Goal: Task Accomplishment & Management: Use online tool/utility

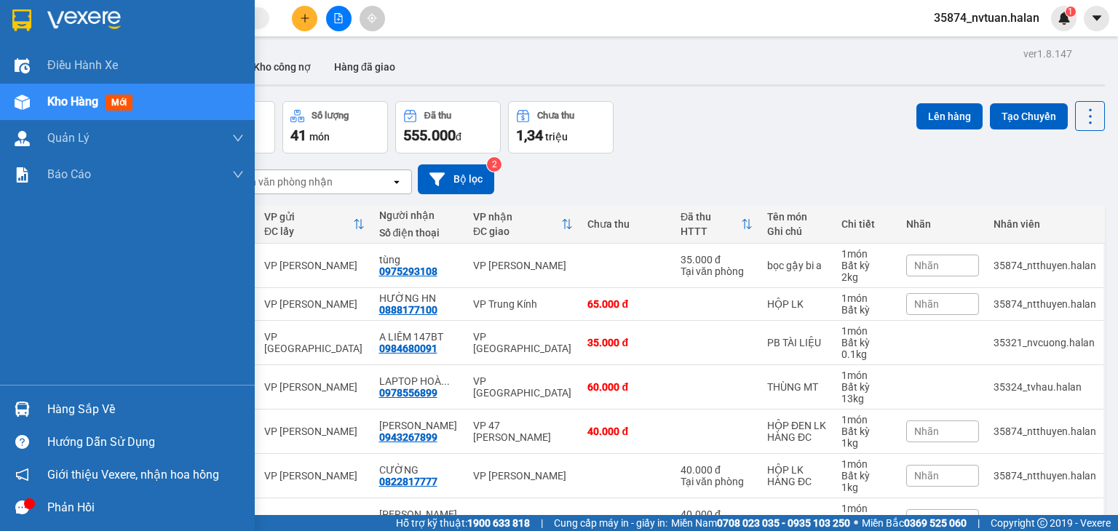
click at [73, 414] on div "Hàng sắp về" at bounding box center [145, 410] width 196 height 22
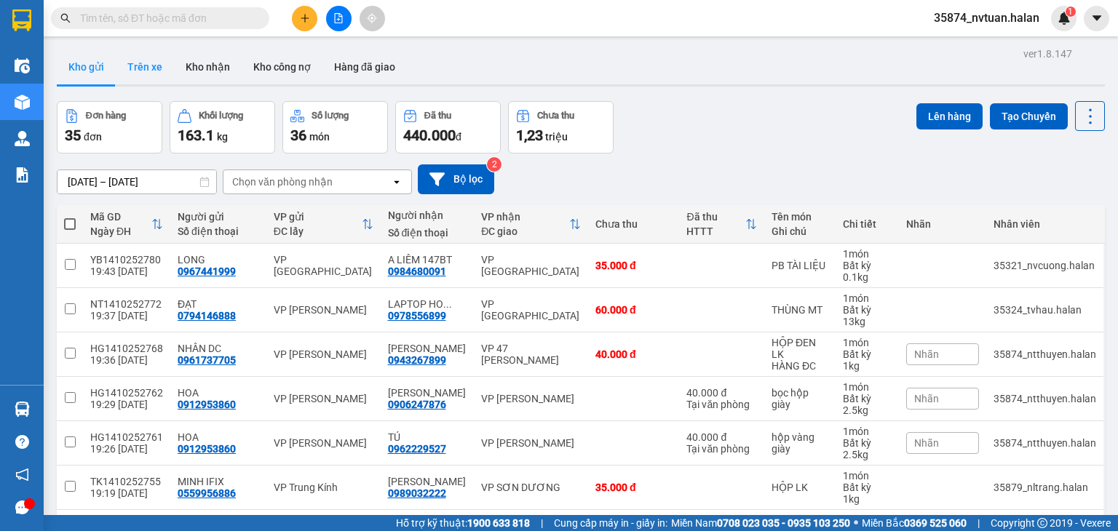
click at [129, 64] on button "Trên xe" at bounding box center [145, 66] width 58 height 35
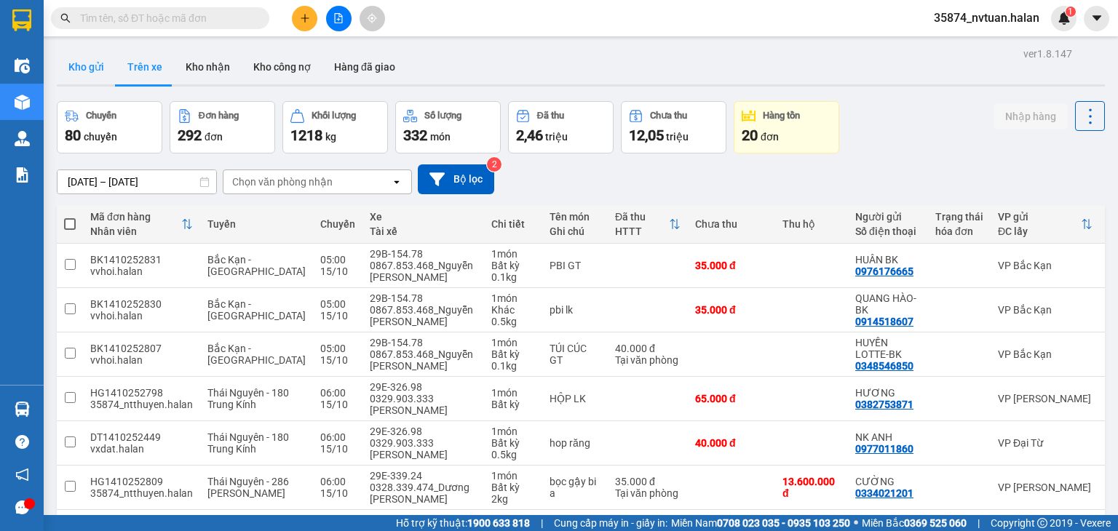
click at [79, 71] on button "Kho gửi" at bounding box center [86, 66] width 59 height 35
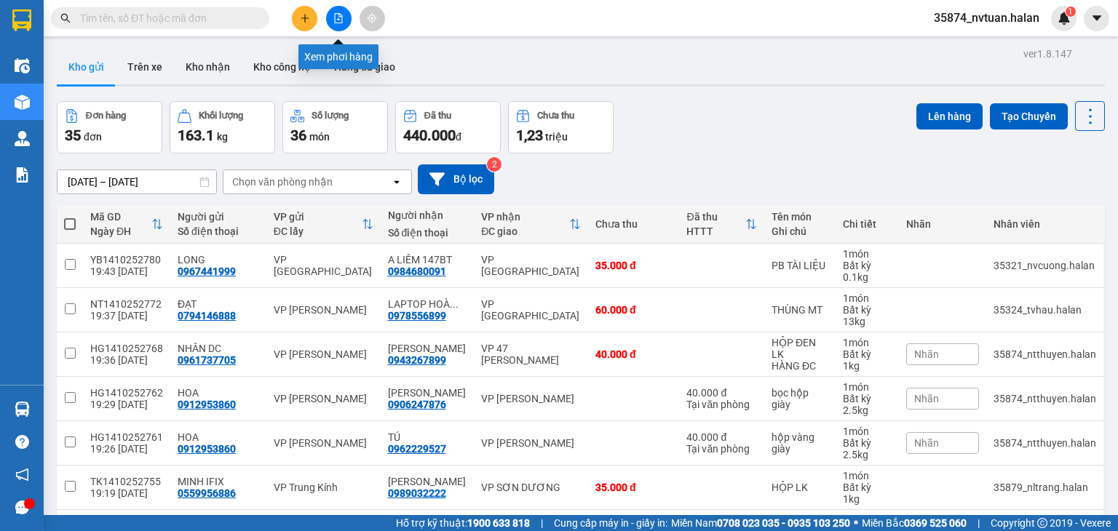
click at [338, 18] on icon "file-add" at bounding box center [338, 18] width 10 height 10
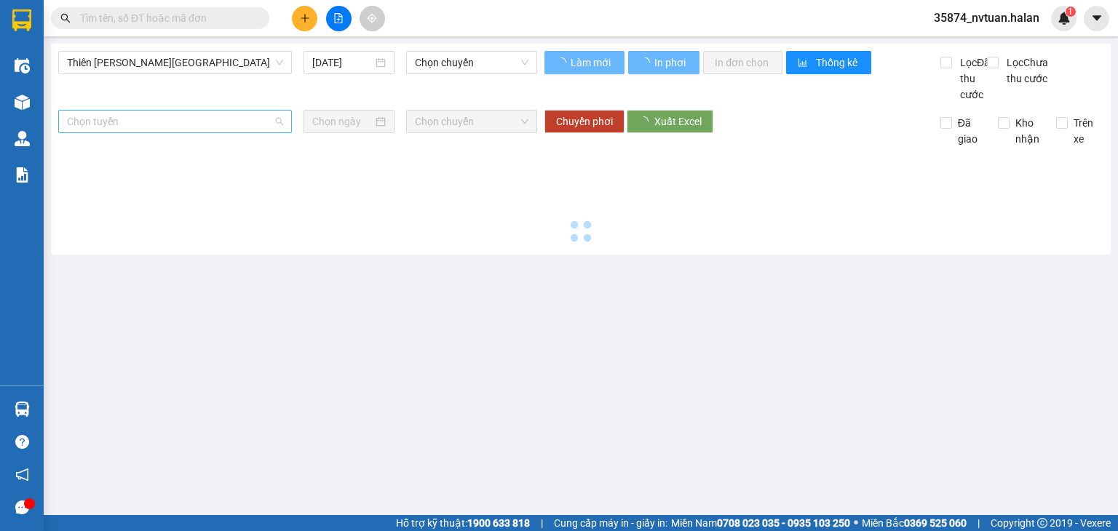
click at [208, 130] on span "Chọn tuyến" at bounding box center [175, 122] width 216 height 22
type input "[DATE]"
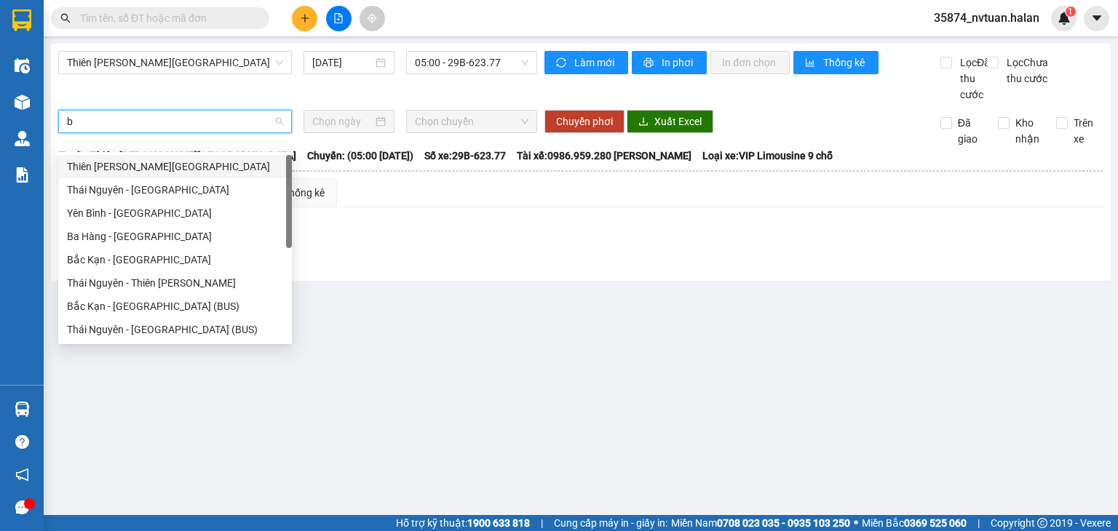
type input "bk"
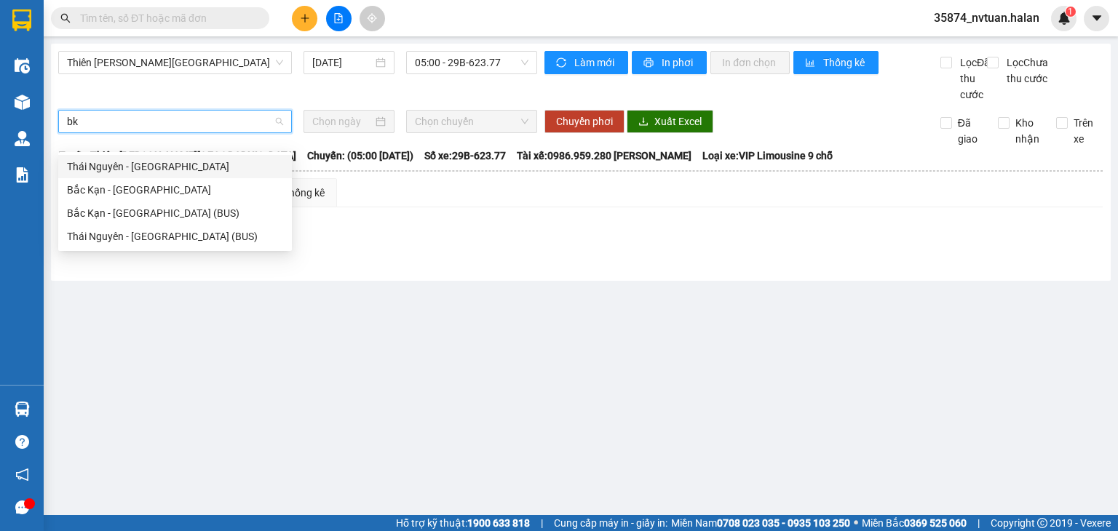
click at [167, 178] on div "Bắc Kạn - [GEOGRAPHIC_DATA]" at bounding box center [175, 189] width 234 height 23
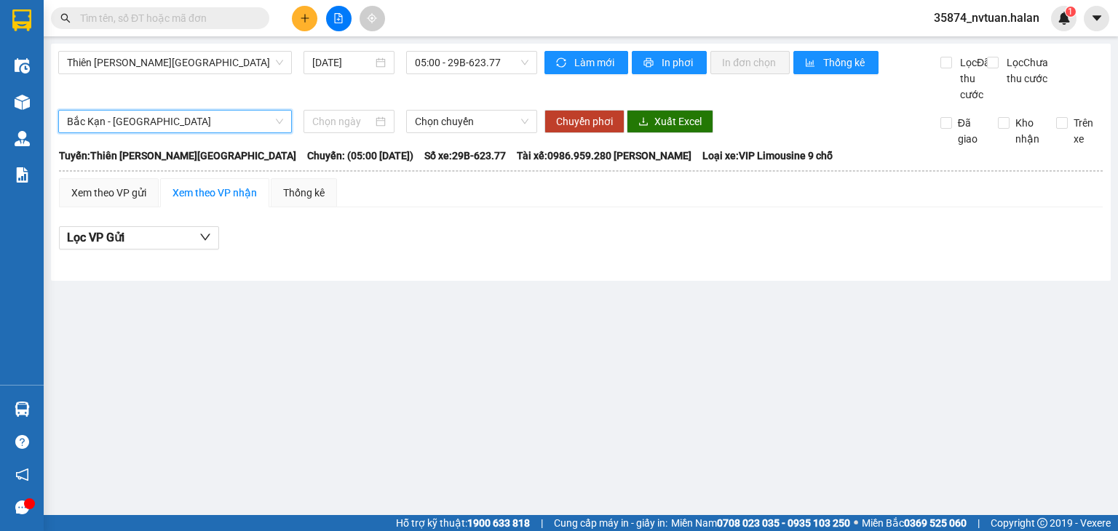
click at [183, 132] on span "Bắc Kạn - [GEOGRAPHIC_DATA]" at bounding box center [175, 122] width 216 height 22
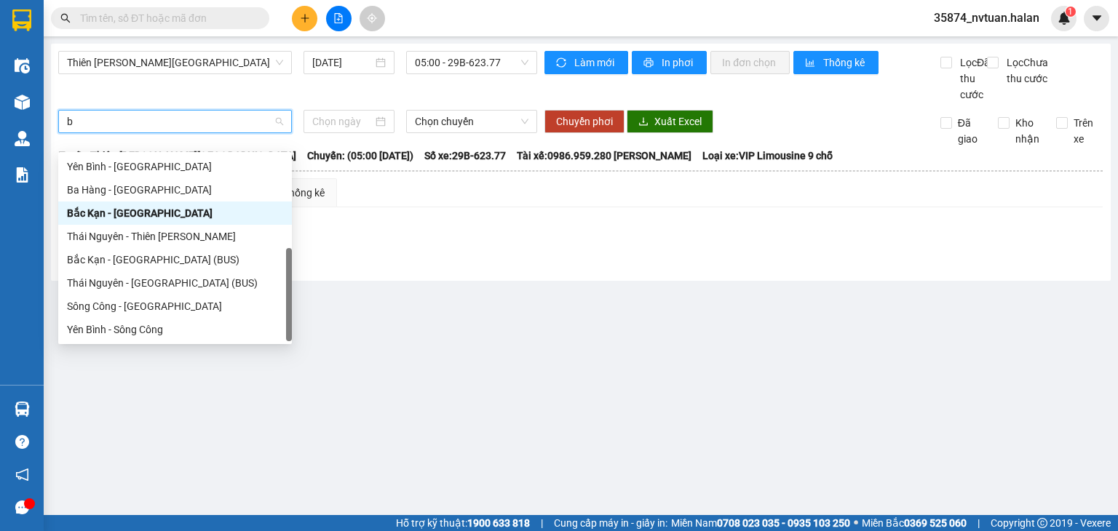
scroll to position [47, 0]
type input "bk"
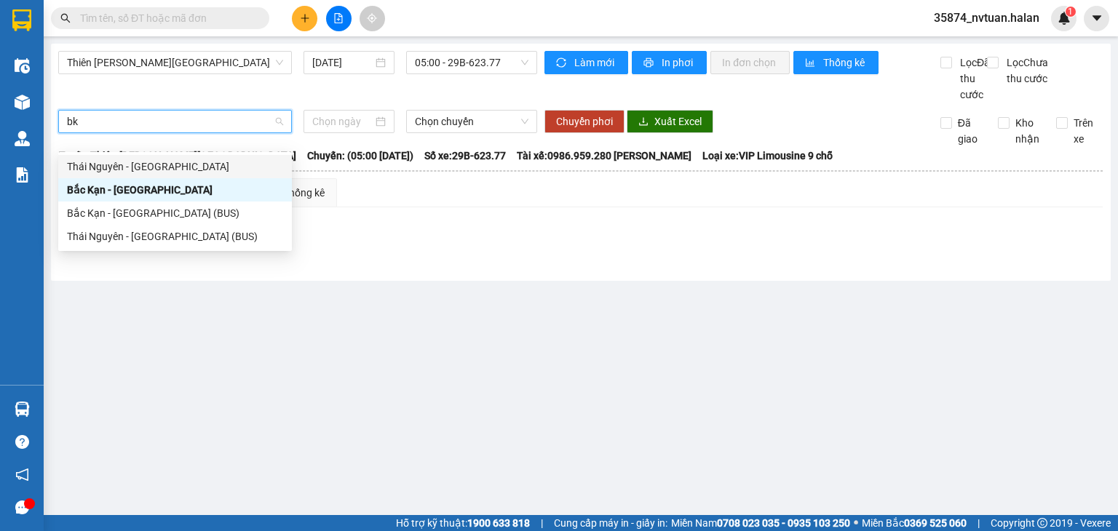
click at [163, 159] on div "Thái Nguyên - [GEOGRAPHIC_DATA]" at bounding box center [175, 167] width 216 height 16
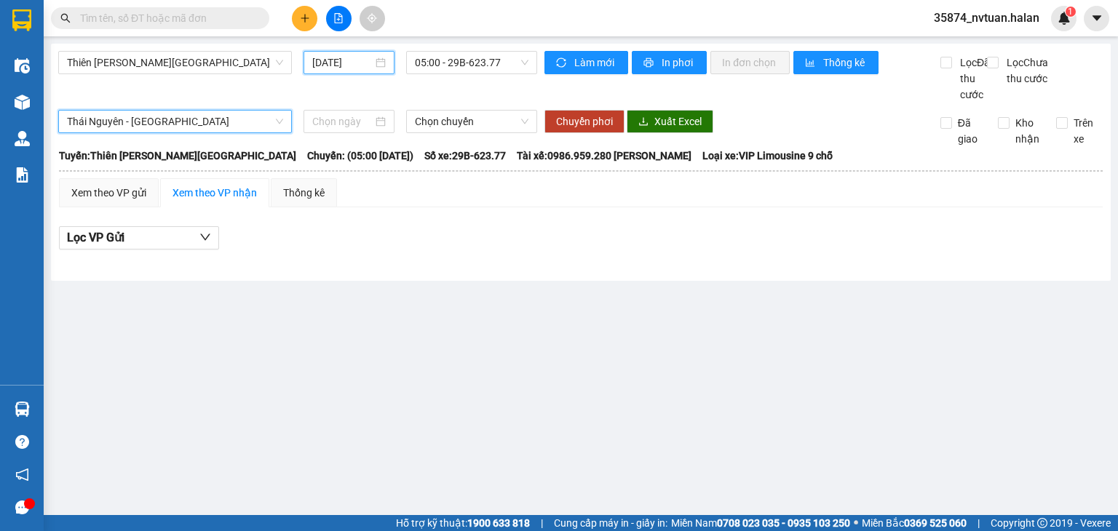
click at [352, 63] on input "[DATE]" at bounding box center [342, 63] width 60 height 16
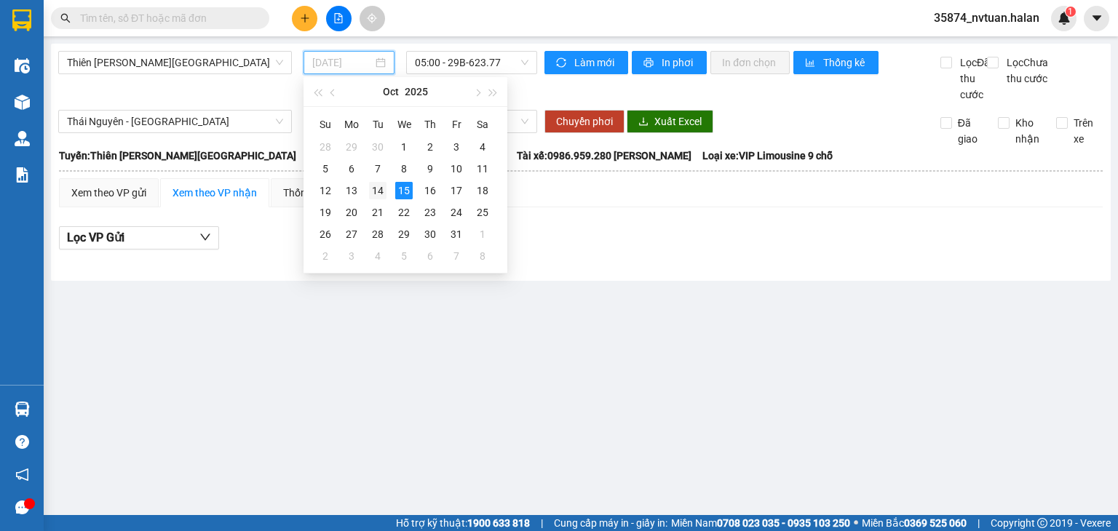
click at [378, 189] on div "14" at bounding box center [377, 190] width 17 height 17
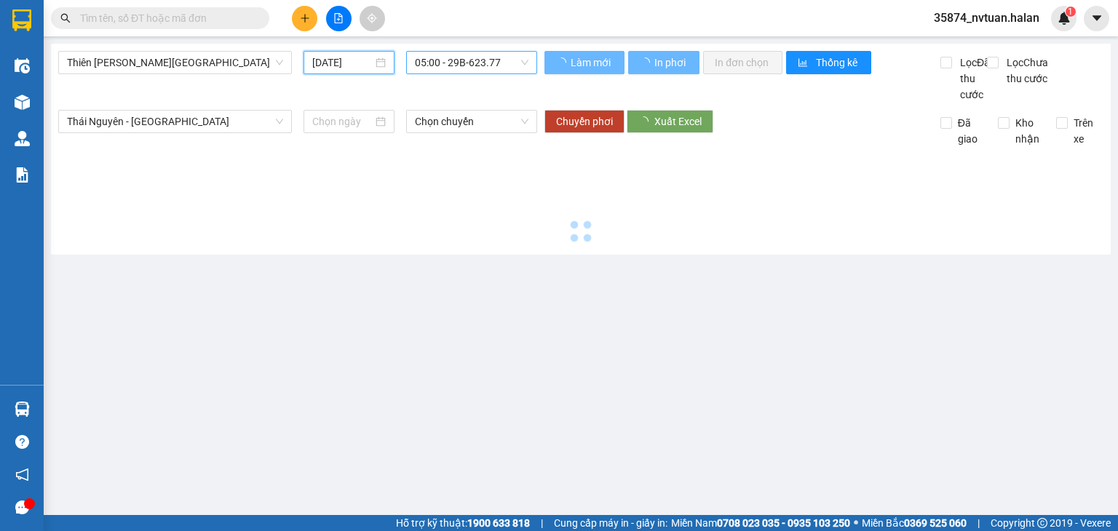
type input "[DATE]"
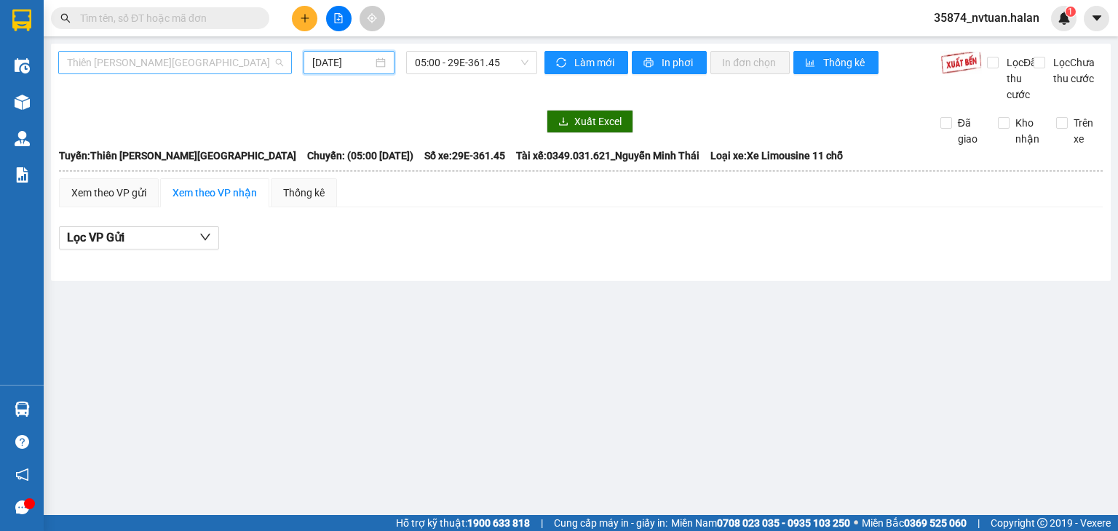
click at [229, 63] on span "Thiên [PERSON_NAME][GEOGRAPHIC_DATA]" at bounding box center [175, 63] width 216 height 22
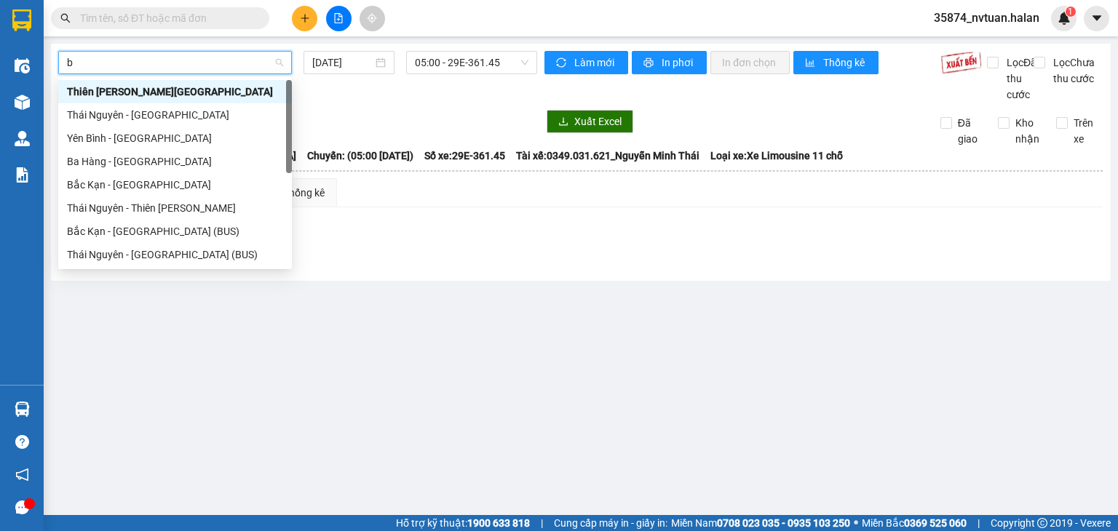
type input "bk"
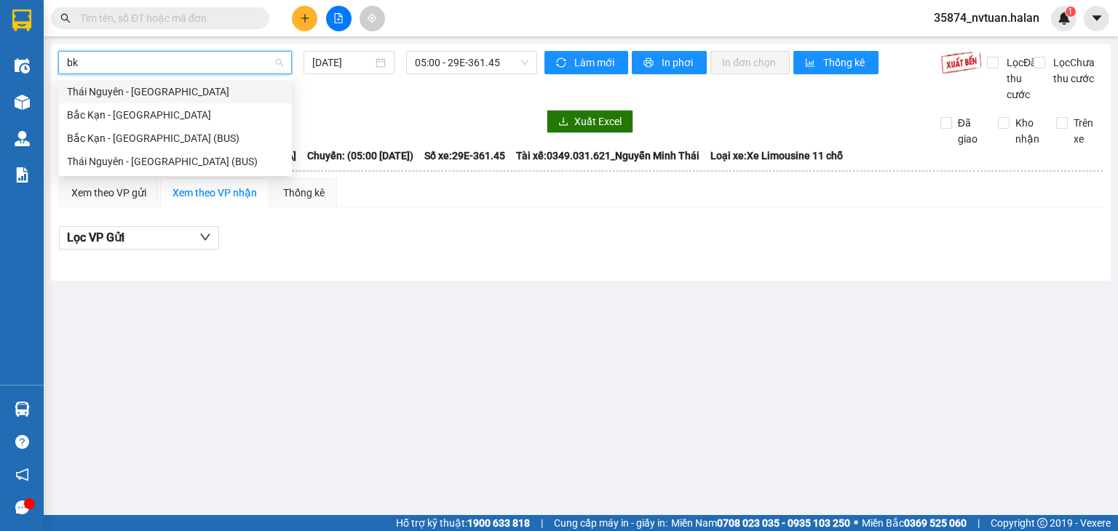
click at [158, 88] on div "Thái Nguyên - [GEOGRAPHIC_DATA]" at bounding box center [175, 92] width 216 height 16
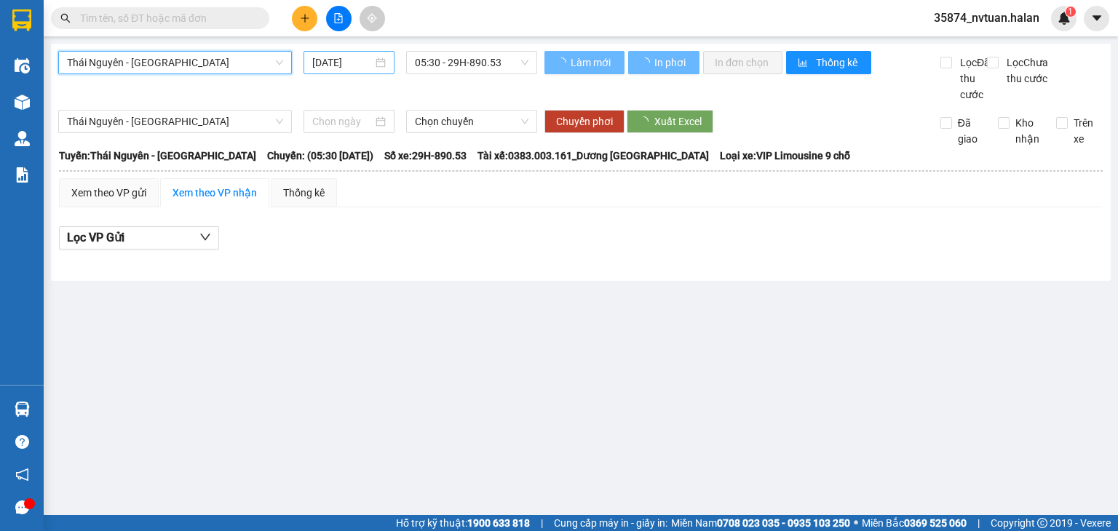
click at [347, 55] on input "[DATE]" at bounding box center [342, 63] width 60 height 16
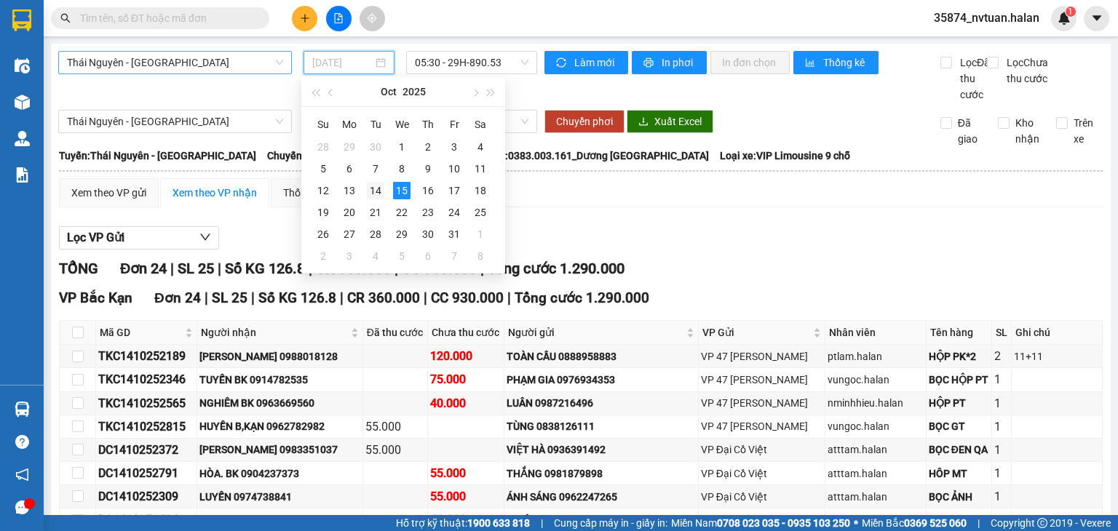
click at [378, 187] on div "14" at bounding box center [375, 190] width 17 height 17
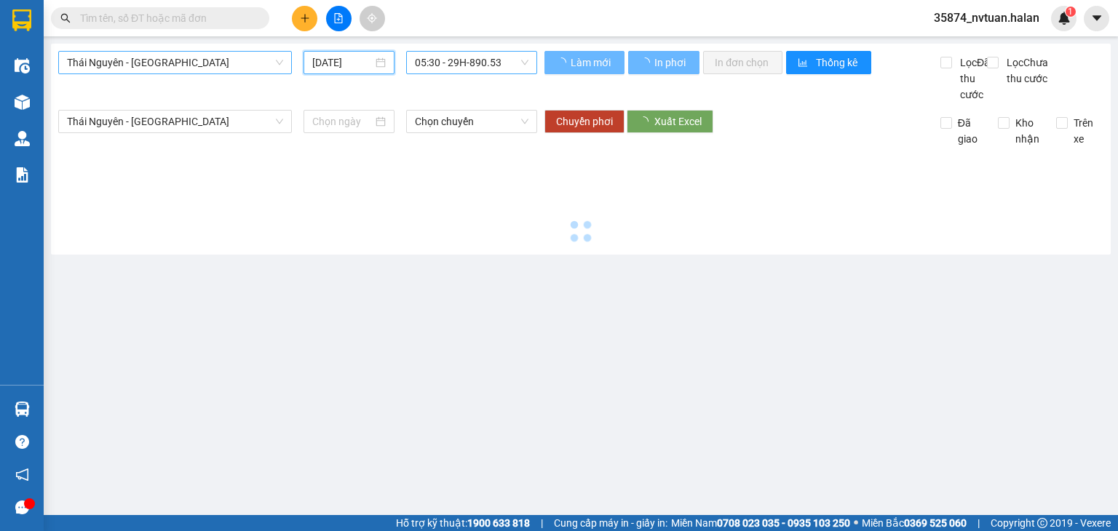
type input "[DATE]"
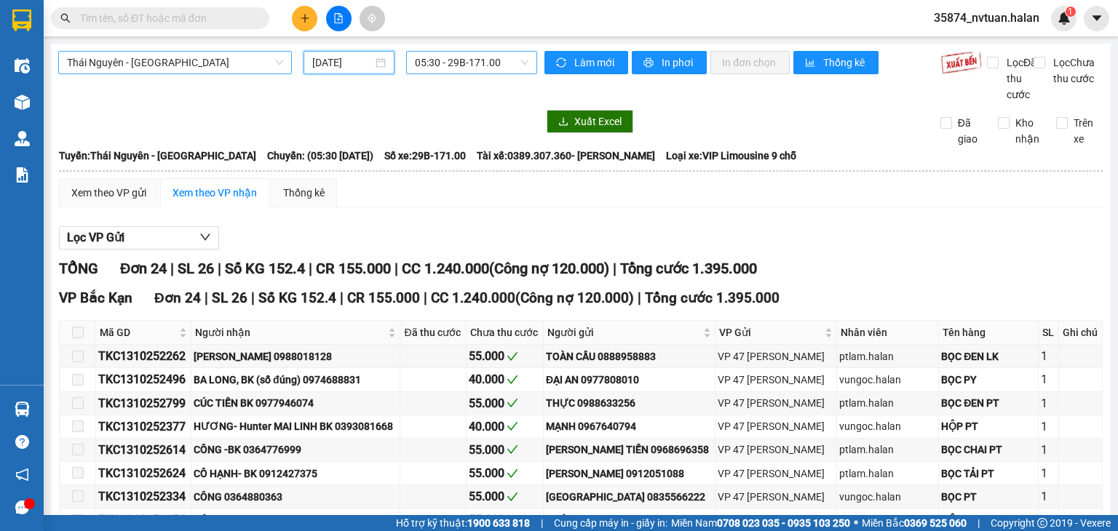
click at [453, 55] on span "05:30 - 29B-171.00" at bounding box center [472, 63] width 114 height 22
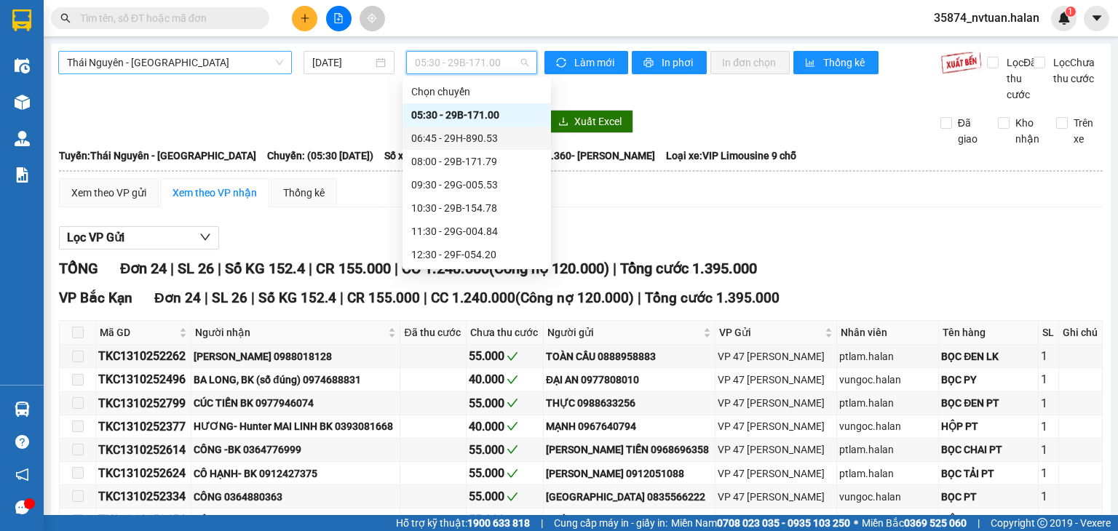
click at [453, 144] on div "06:45 - 29H-890.53" at bounding box center [476, 138] width 131 height 16
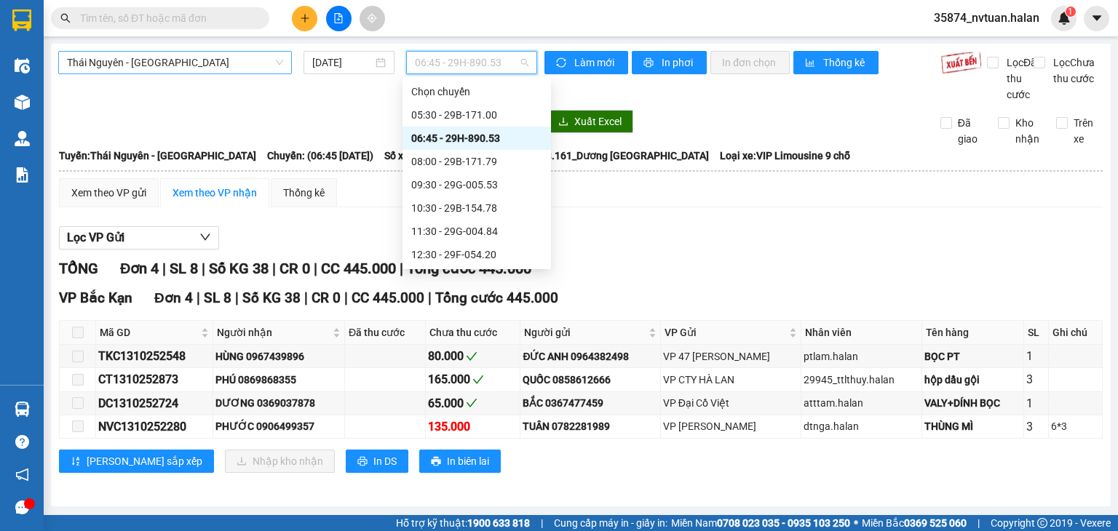
click at [453, 65] on span "06:45 - 29H-890.53" at bounding box center [472, 63] width 114 height 22
click at [453, 170] on div "08:00 - 29B-171.79" at bounding box center [476, 161] width 148 height 23
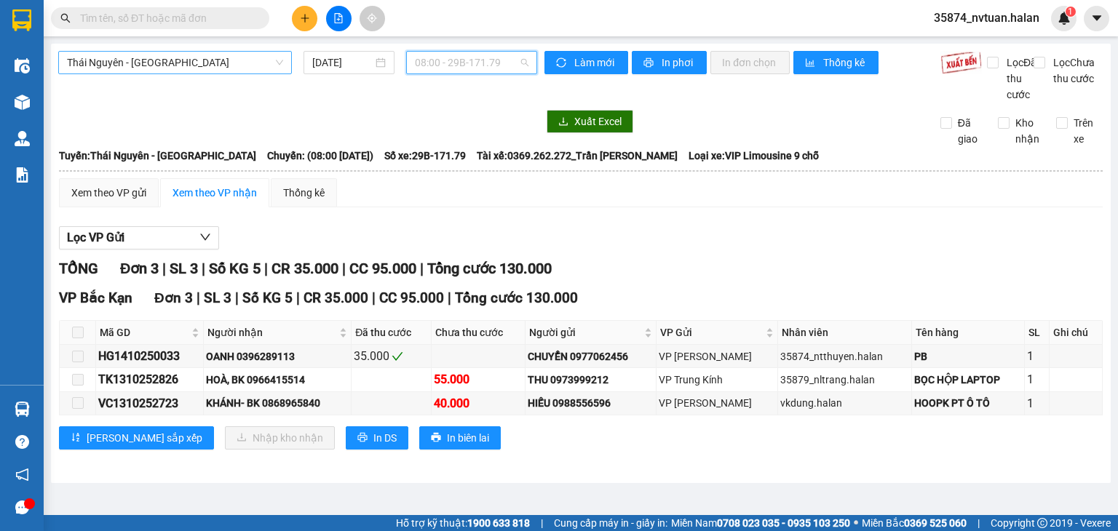
click at [453, 64] on span "08:00 - 29B-171.79" at bounding box center [472, 63] width 114 height 22
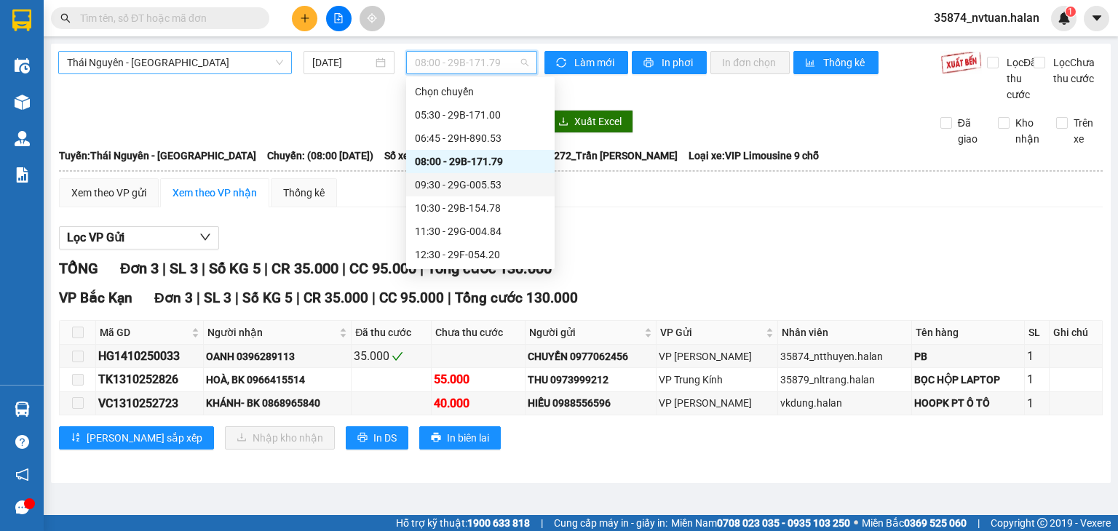
click at [453, 181] on div "09:30 - 29G-005.53" at bounding box center [480, 185] width 131 height 16
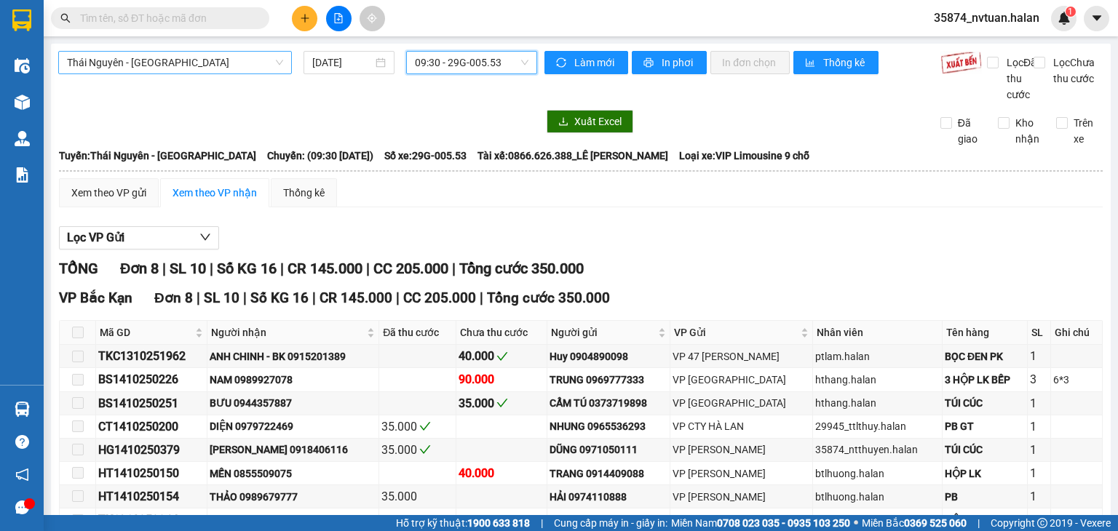
drag, startPoint x: 456, startPoint y: 63, endPoint x: 463, endPoint y: 75, distance: 14.4
click at [453, 65] on span "09:30 - 29G-005.53" at bounding box center [472, 63] width 114 height 22
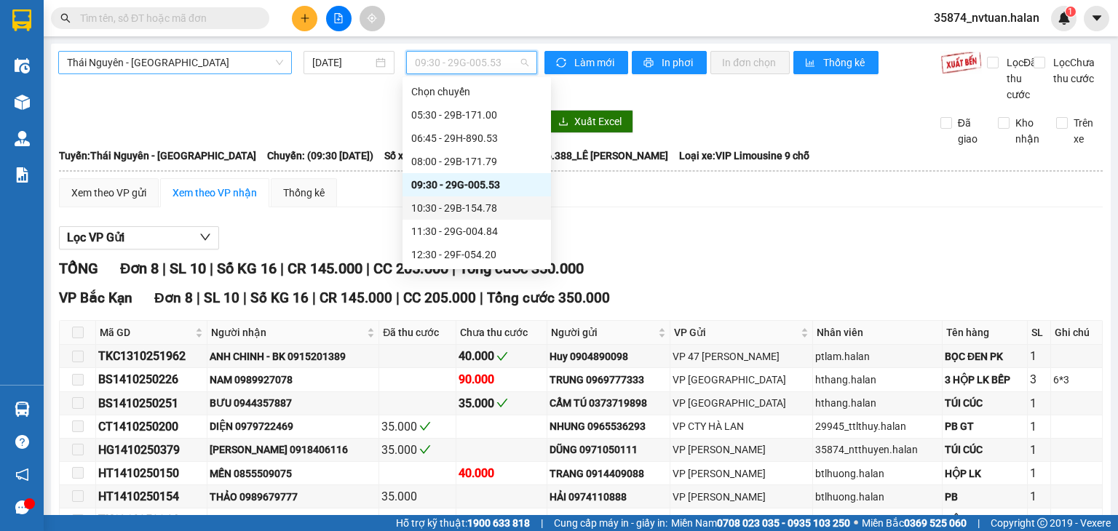
click at [453, 202] on div "10:30 - 29B-154.78" at bounding box center [476, 208] width 131 height 16
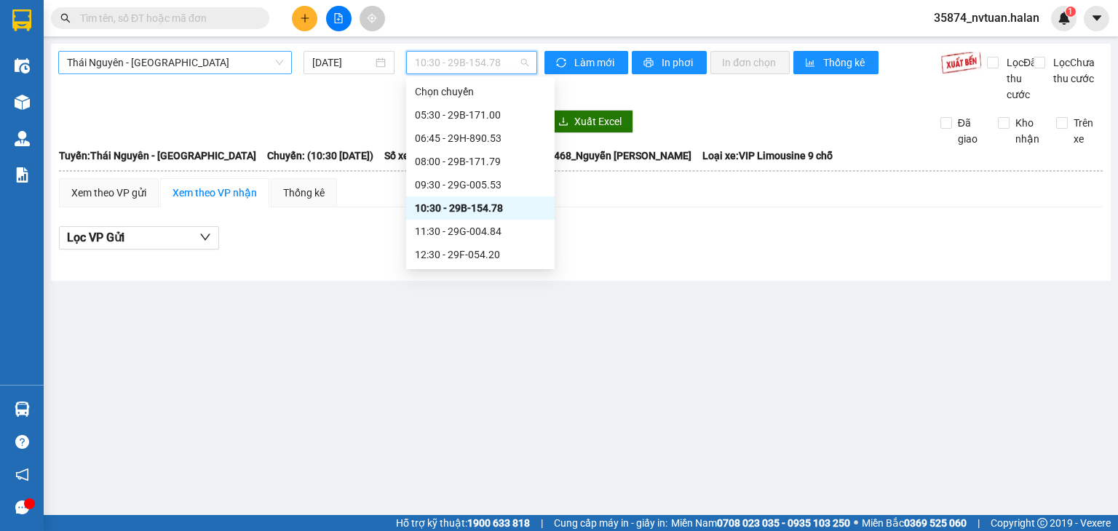
click at [453, 67] on span "10:30 - 29B-154.78" at bounding box center [472, 63] width 114 height 22
click at [453, 225] on div "11:30 - 29G-004.84" at bounding box center [480, 231] width 131 height 16
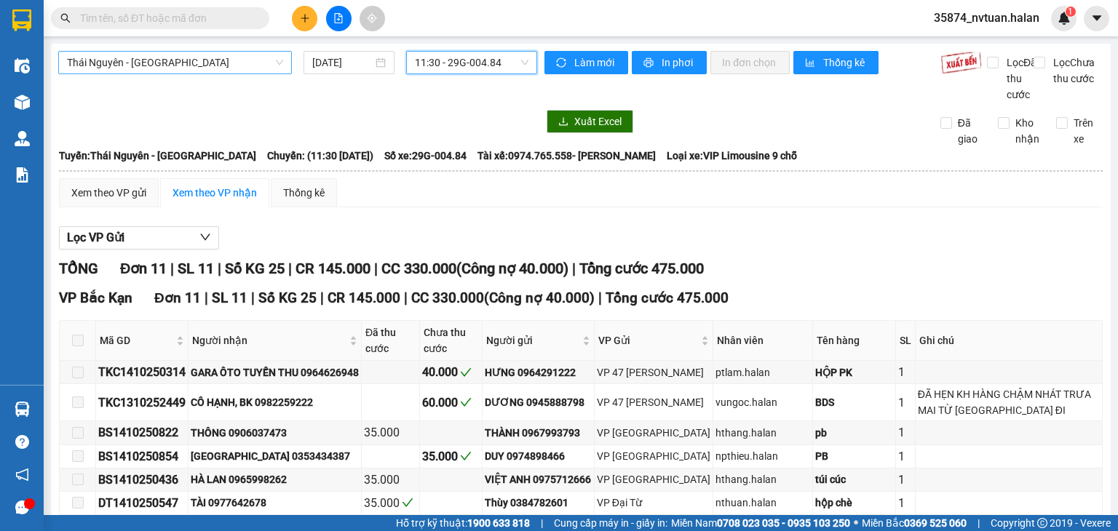
click at [440, 65] on span "11:30 - 29G-004.84" at bounding box center [472, 63] width 114 height 22
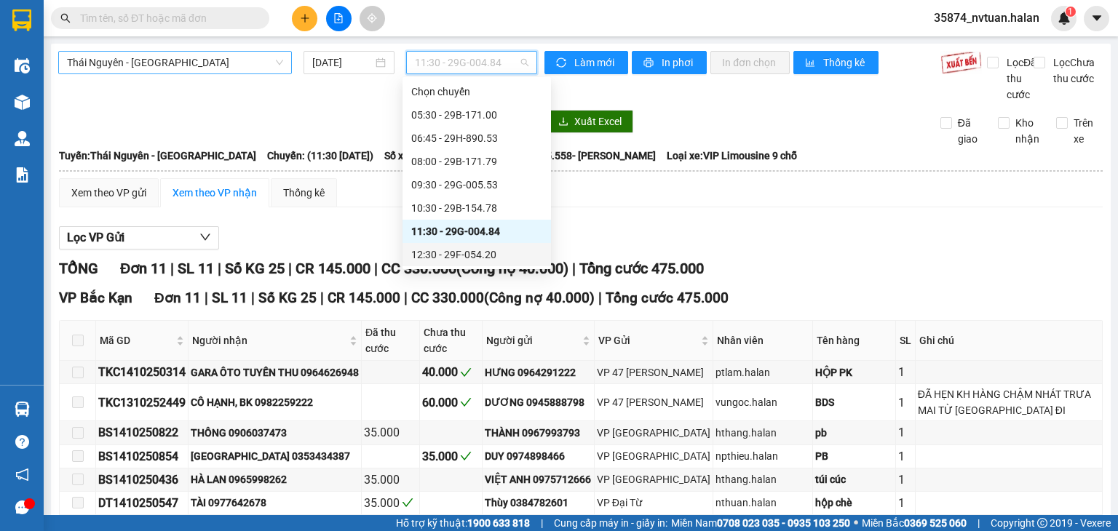
click at [453, 247] on div "12:30 - 29F-054.20" at bounding box center [476, 255] width 131 height 16
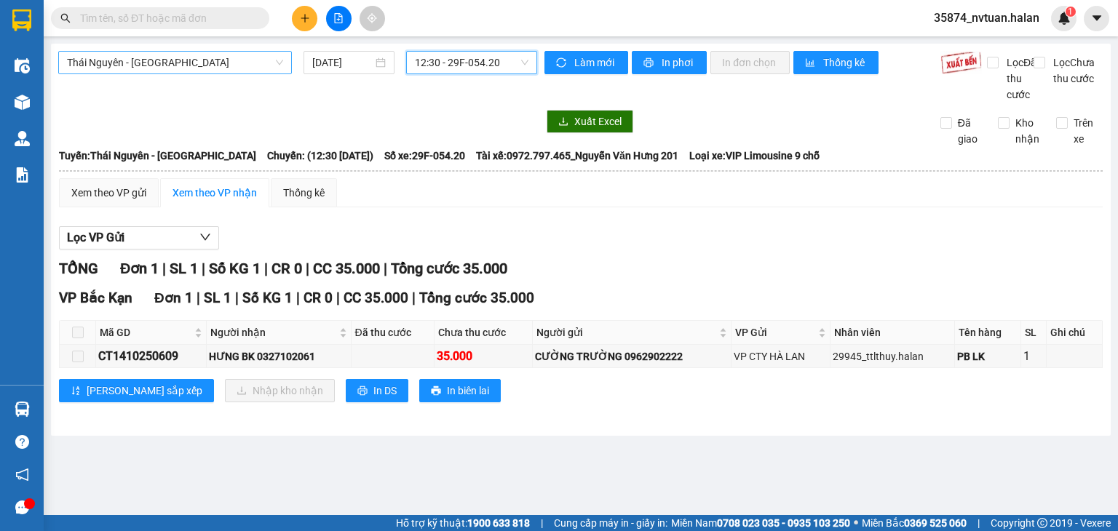
click at [453, 65] on span "12:30 - 29F-054.20" at bounding box center [472, 63] width 114 height 22
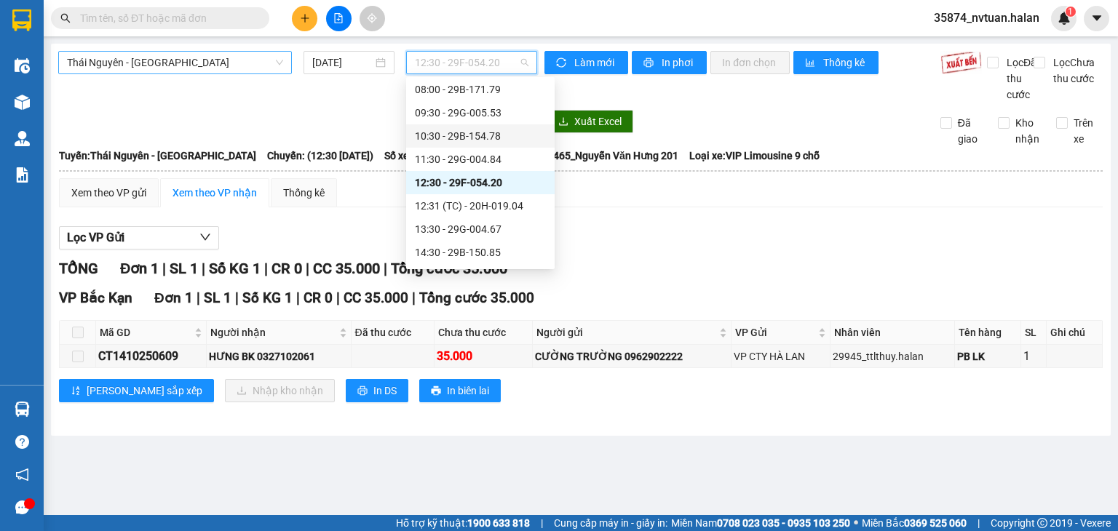
scroll to position [73, 0]
click at [453, 209] on div "12:31 (TC) - 20H-019.04" at bounding box center [480, 205] width 131 height 16
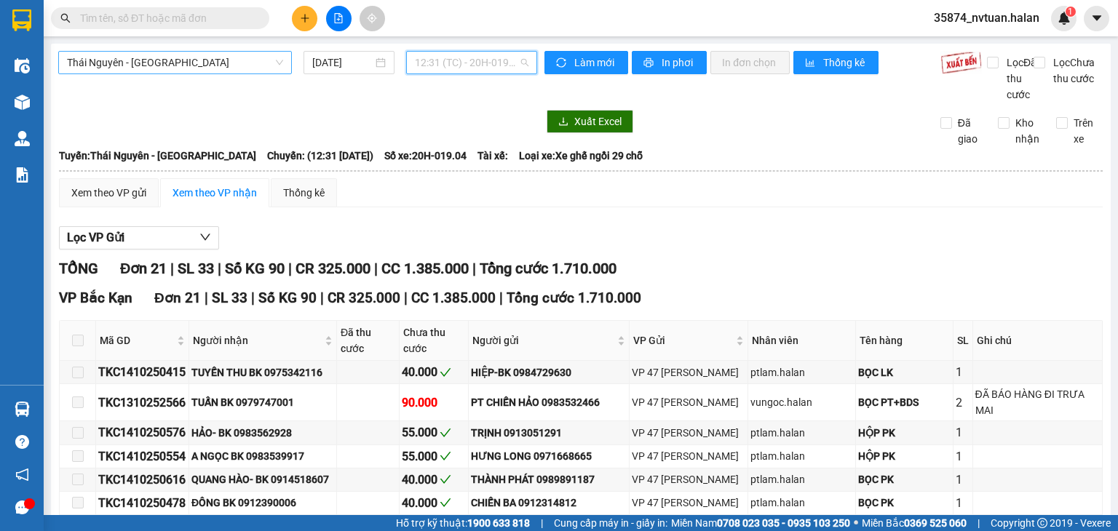
click at [440, 59] on span "12:31 (TC) - 20H-019.04" at bounding box center [472, 63] width 114 height 22
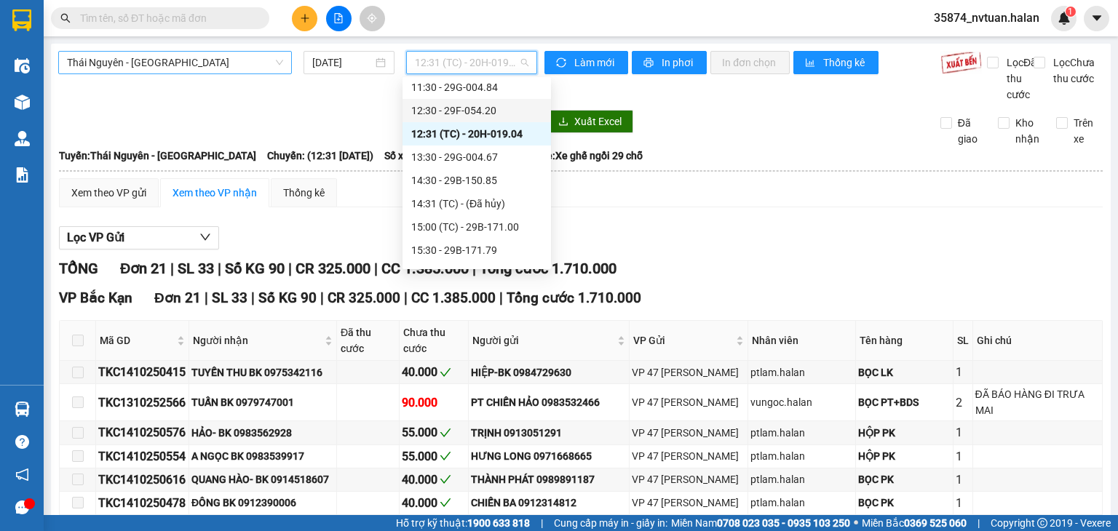
scroll to position [146, 0]
click at [453, 157] on div "13:30 - 29G-004.67" at bounding box center [476, 156] width 131 height 16
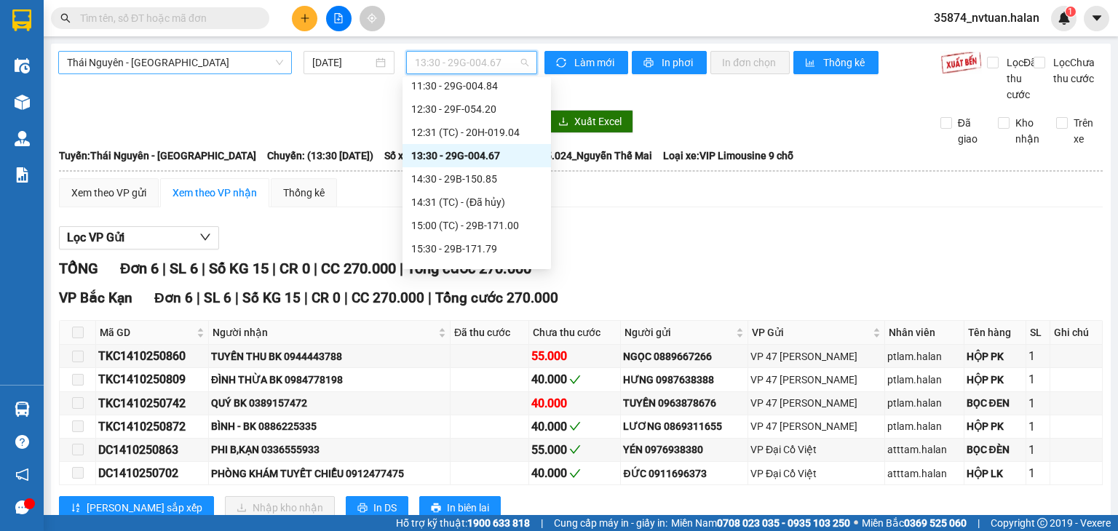
click at [453, 70] on span "13:30 - 29G-004.67" at bounding box center [472, 63] width 114 height 22
click at [453, 185] on div "14:30 - 29B-150.85" at bounding box center [476, 179] width 131 height 16
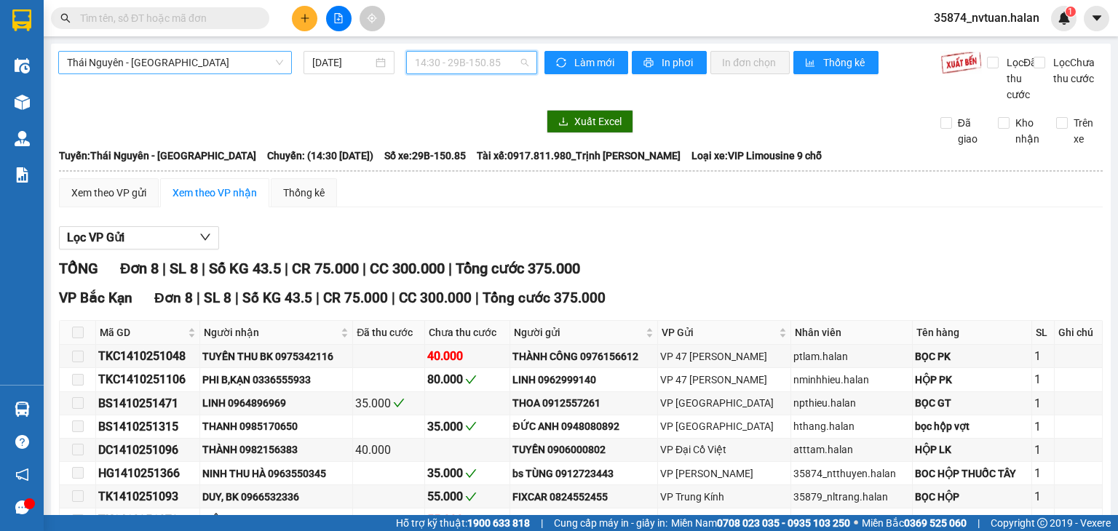
click at [453, 55] on span "14:30 - 29B-150.85" at bounding box center [472, 63] width 114 height 22
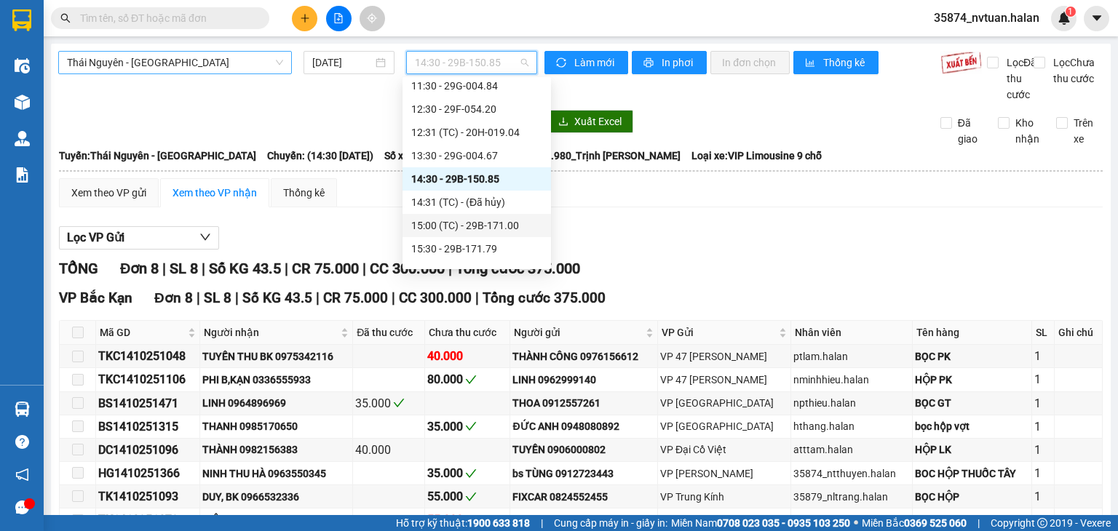
click at [453, 225] on div "15:00 (TC) - 29B-171.00" at bounding box center [476, 226] width 131 height 16
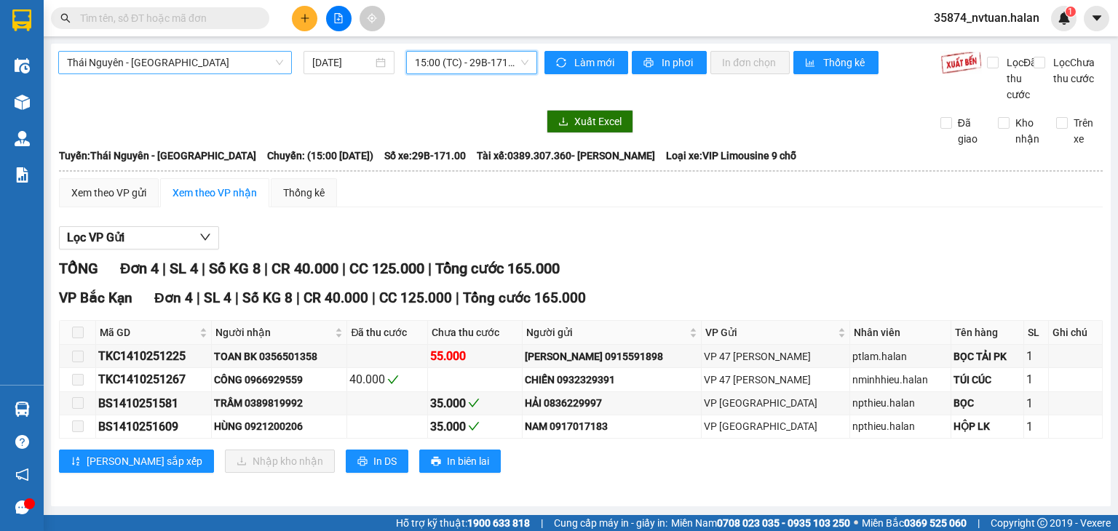
click at [453, 57] on span "15:00 (TC) - 29B-171.00" at bounding box center [472, 63] width 114 height 22
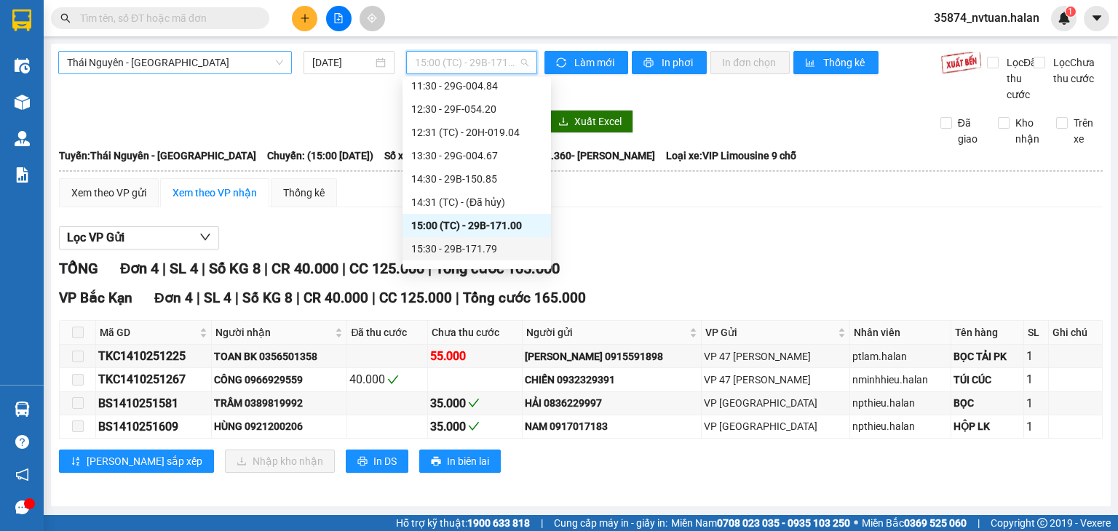
click at [453, 245] on div "15:30 - 29B-171.79" at bounding box center [476, 249] width 131 height 16
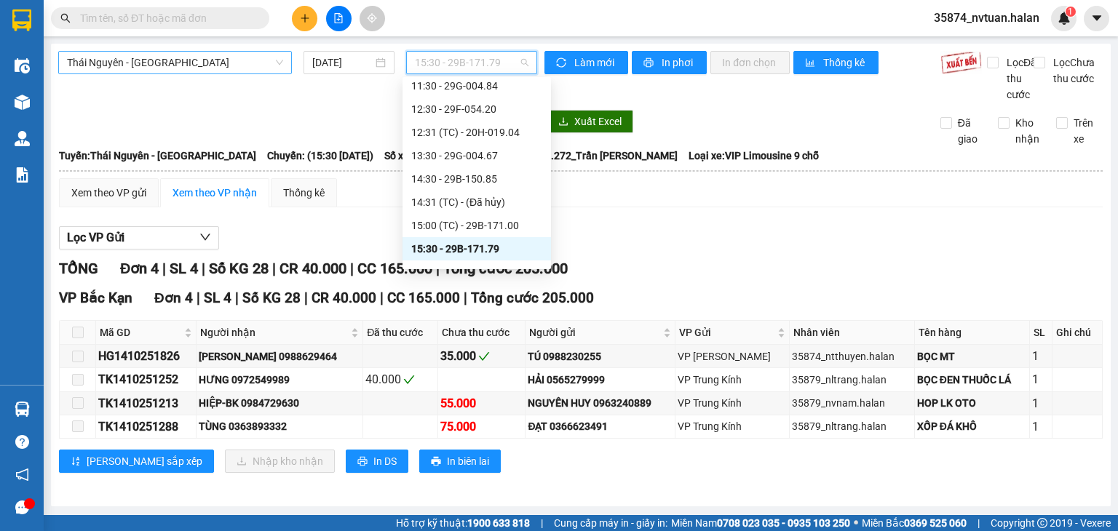
click at [453, 59] on span "15:30 - 29B-171.79" at bounding box center [472, 63] width 114 height 22
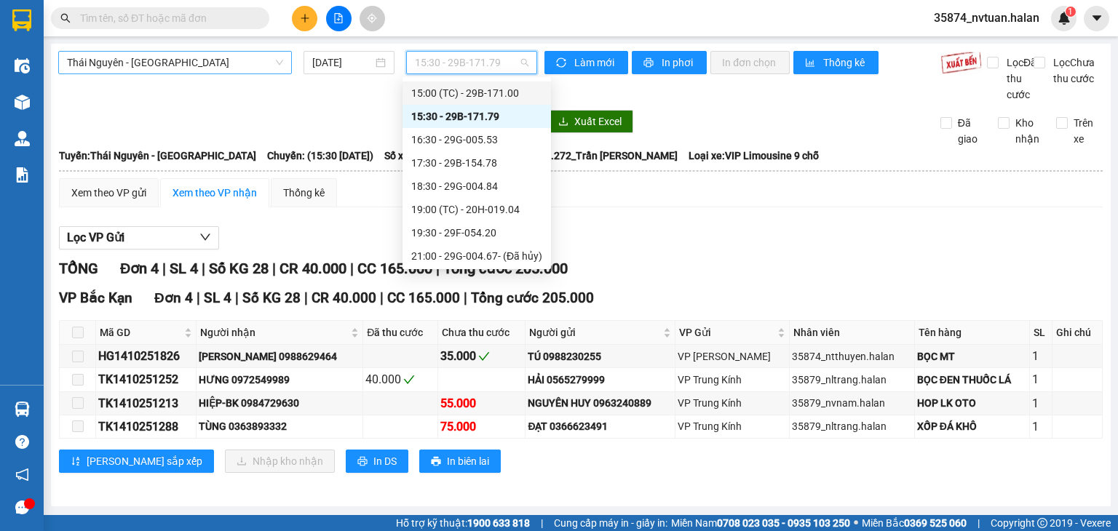
scroll to position [279, 0]
click at [453, 146] on div "16:30 - 29G-005.53" at bounding box center [476, 138] width 131 height 16
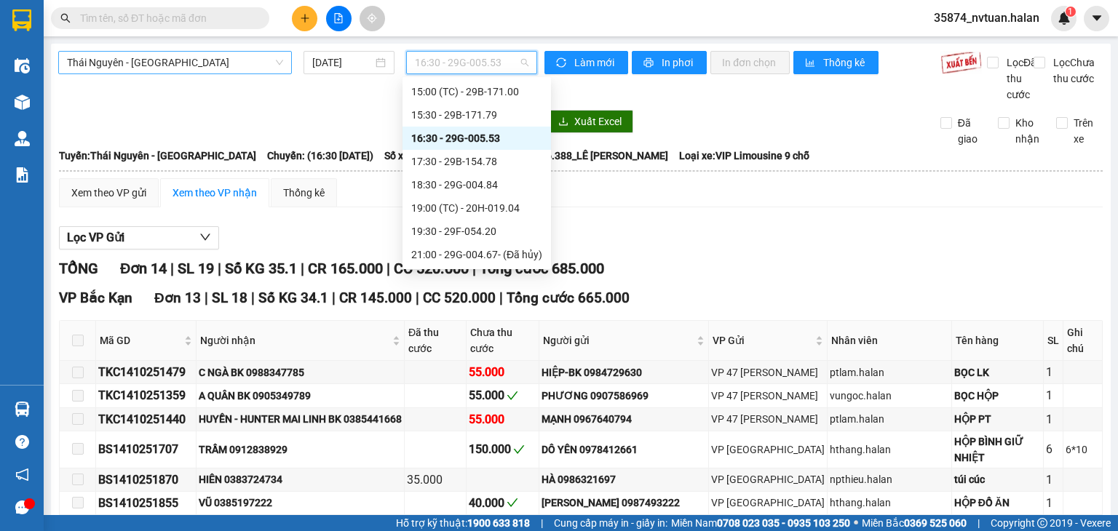
click at [445, 68] on span "16:30 - 29G-005.53" at bounding box center [472, 63] width 114 height 22
click at [453, 165] on div "17:30 - 29B-154.78" at bounding box center [476, 162] width 131 height 16
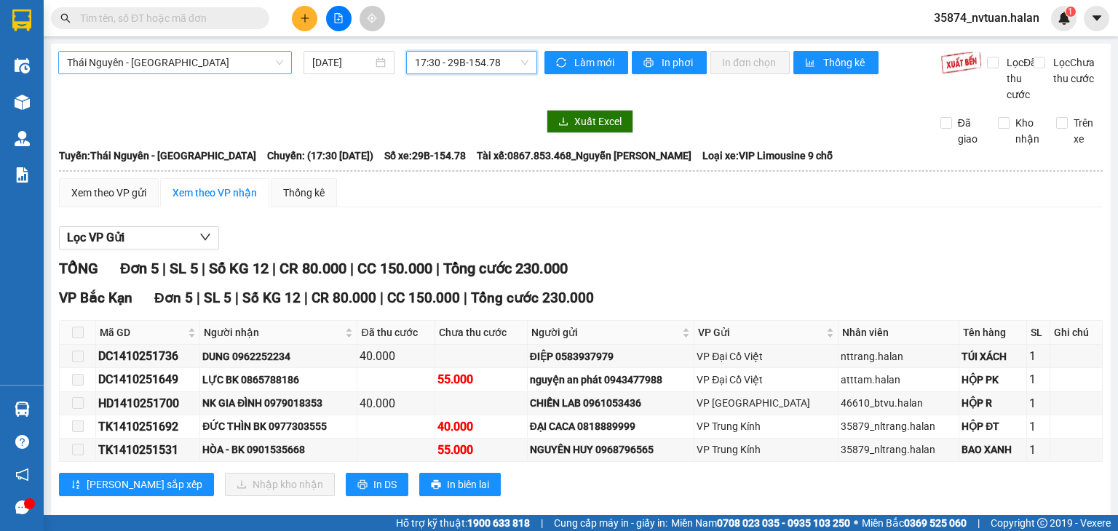
click at [453, 68] on span "17:30 - 29B-154.78" at bounding box center [472, 63] width 114 height 22
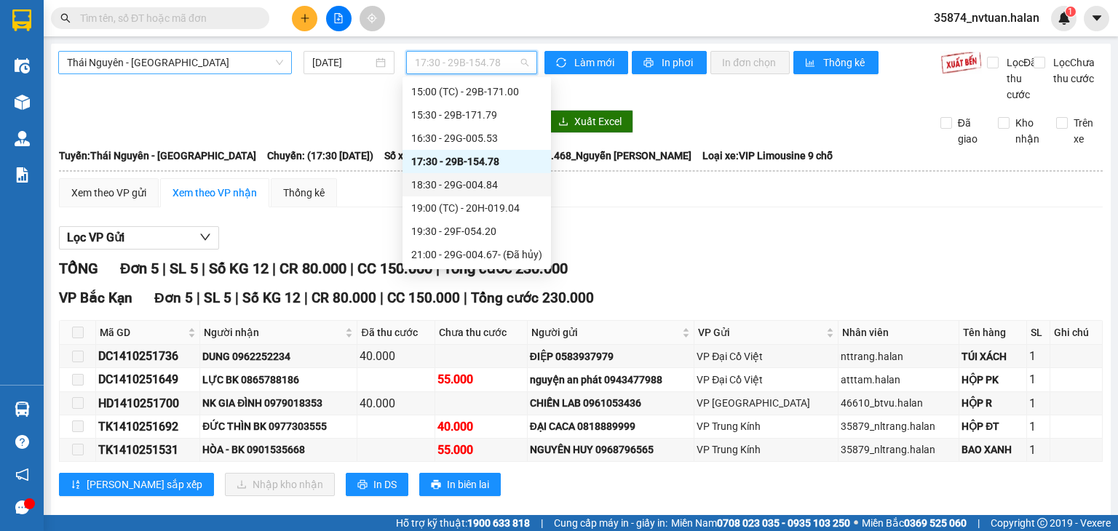
click at [453, 181] on div "18:30 - 29G-004.84" at bounding box center [476, 185] width 131 height 16
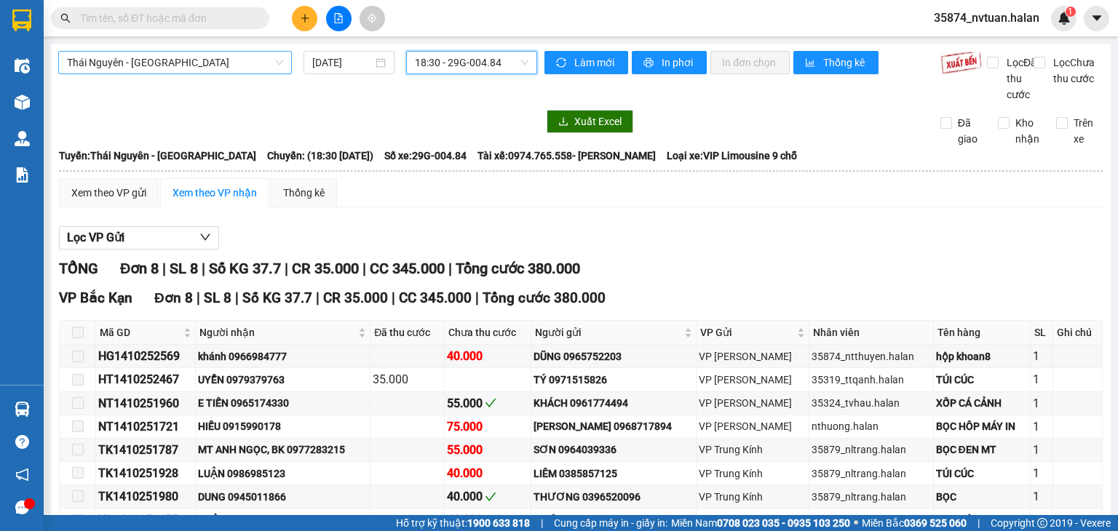
click at [453, 55] on span "18:30 - 29G-004.84" at bounding box center [472, 63] width 114 height 22
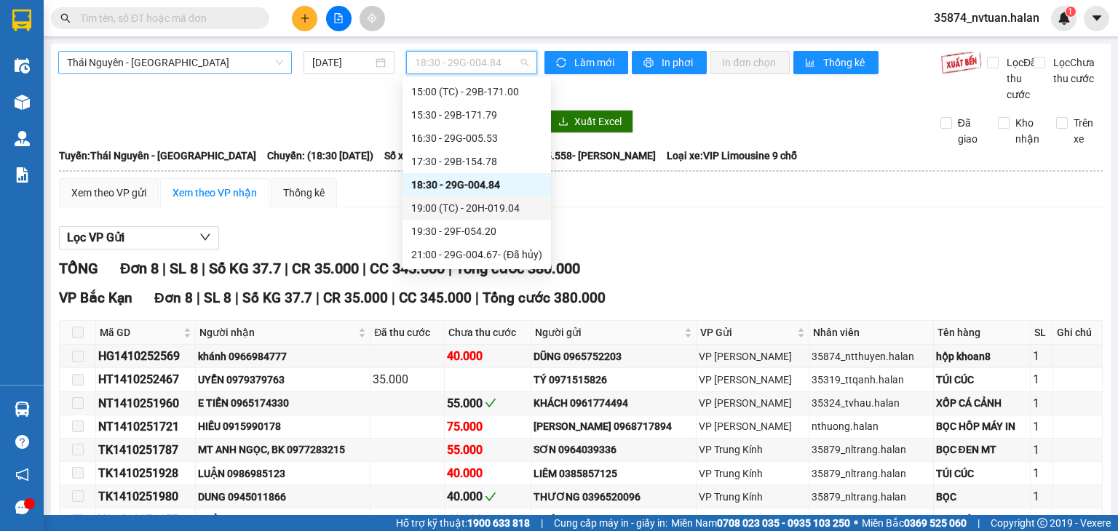
click at [453, 213] on div "19:00 (TC) - 20H-019.04" at bounding box center [476, 208] width 131 height 16
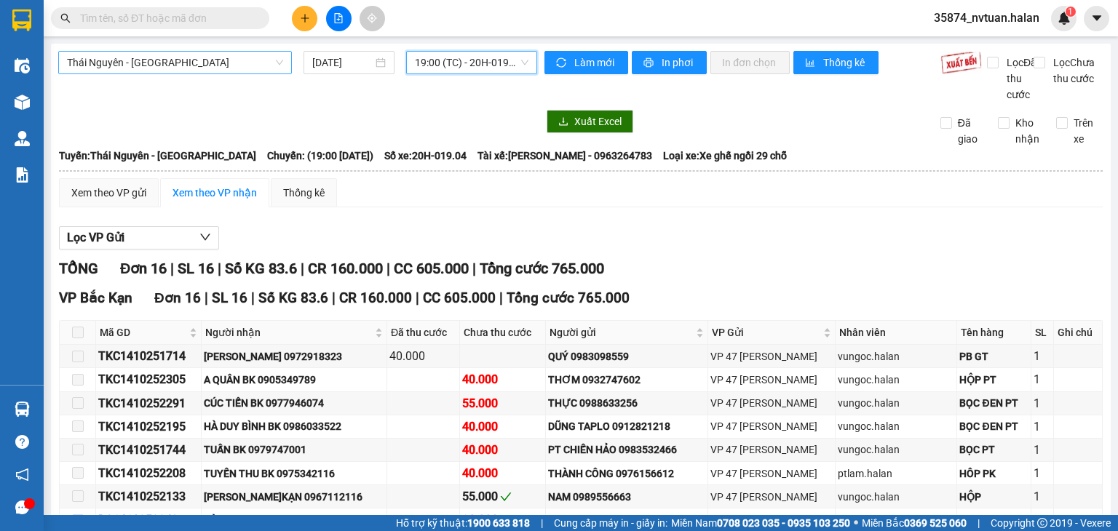
click at [453, 72] on span "19:00 (TC) - 20H-019.04" at bounding box center [472, 63] width 114 height 22
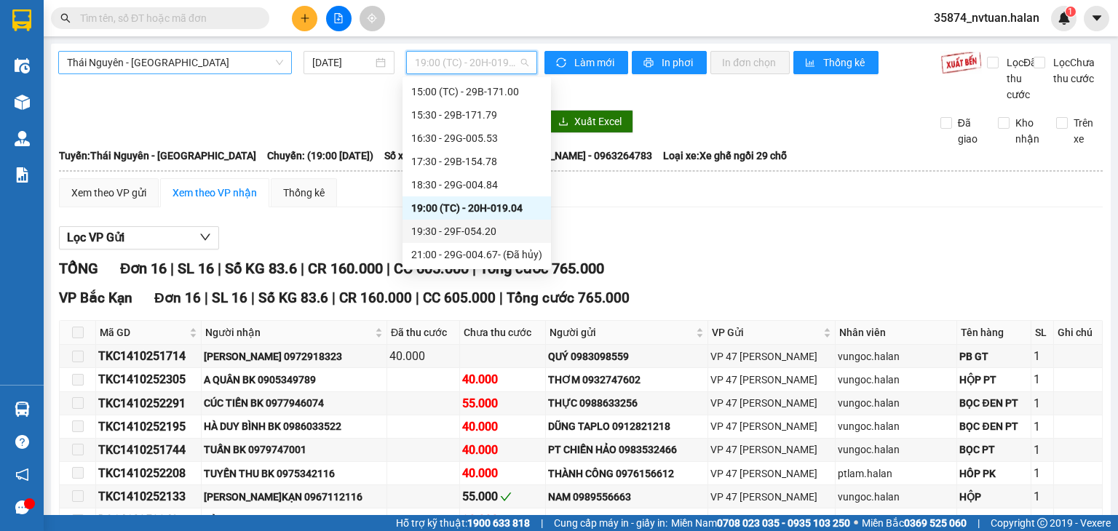
click at [453, 235] on div "19:30 - 29F-054.20" at bounding box center [476, 231] width 131 height 16
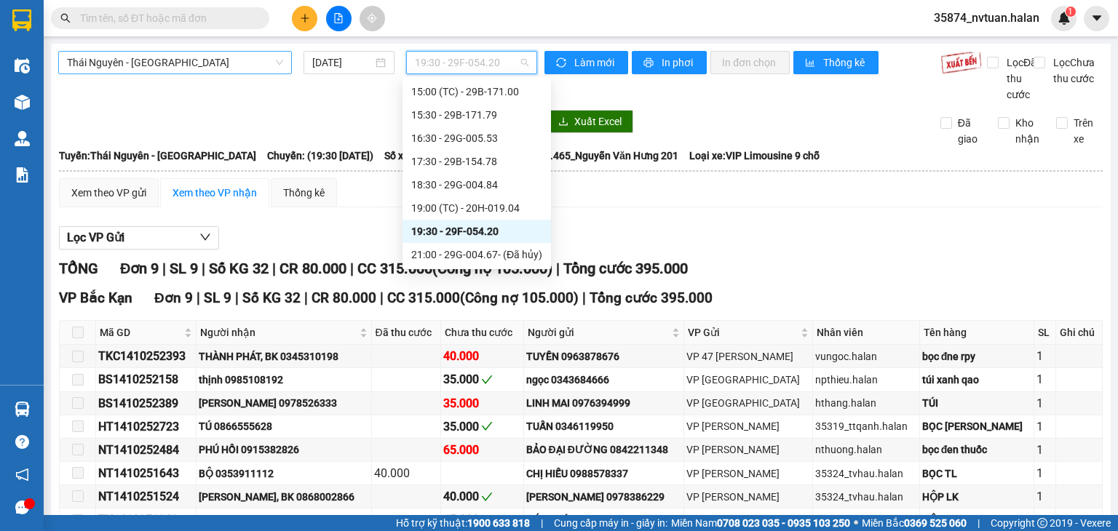
click at [453, 57] on span "19:30 - 29F-054.20" at bounding box center [472, 63] width 114 height 22
click at [453, 259] on div "21:00 - 29G-004.67 - (Đã hủy)" at bounding box center [476, 255] width 131 height 16
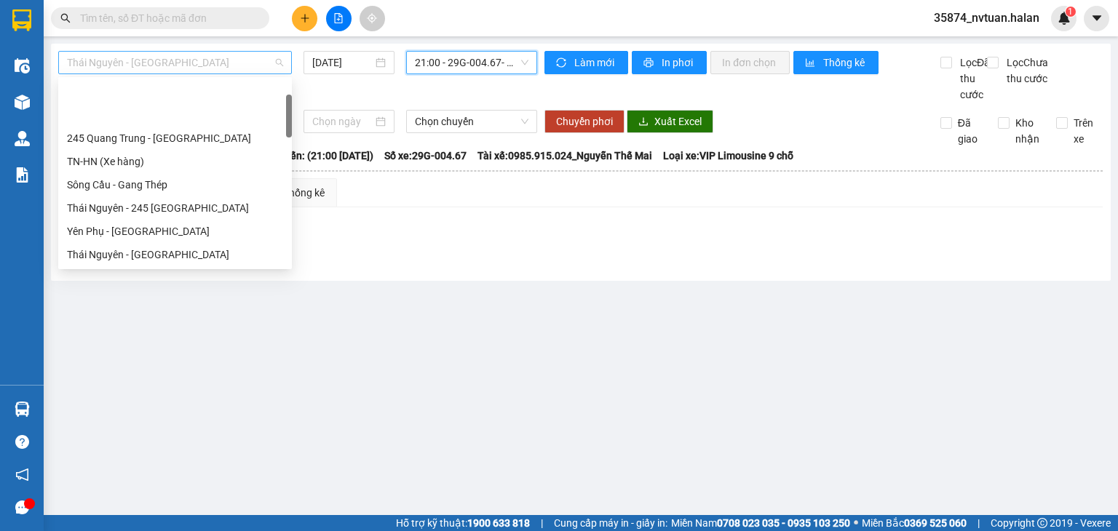
scroll to position [70, 0]
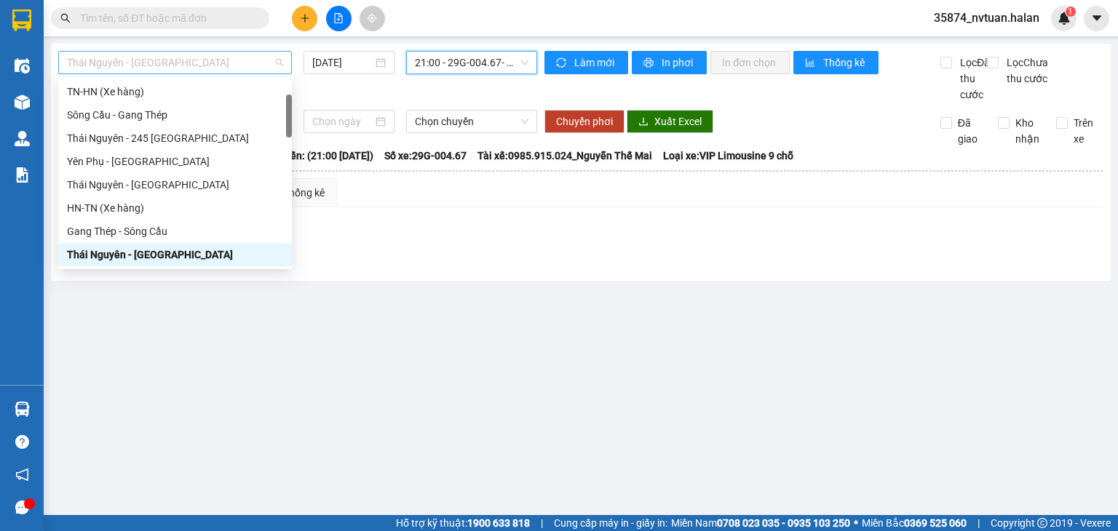
click at [250, 66] on span "Thái Nguyên - [GEOGRAPHIC_DATA]" at bounding box center [175, 63] width 216 height 22
type input "t"
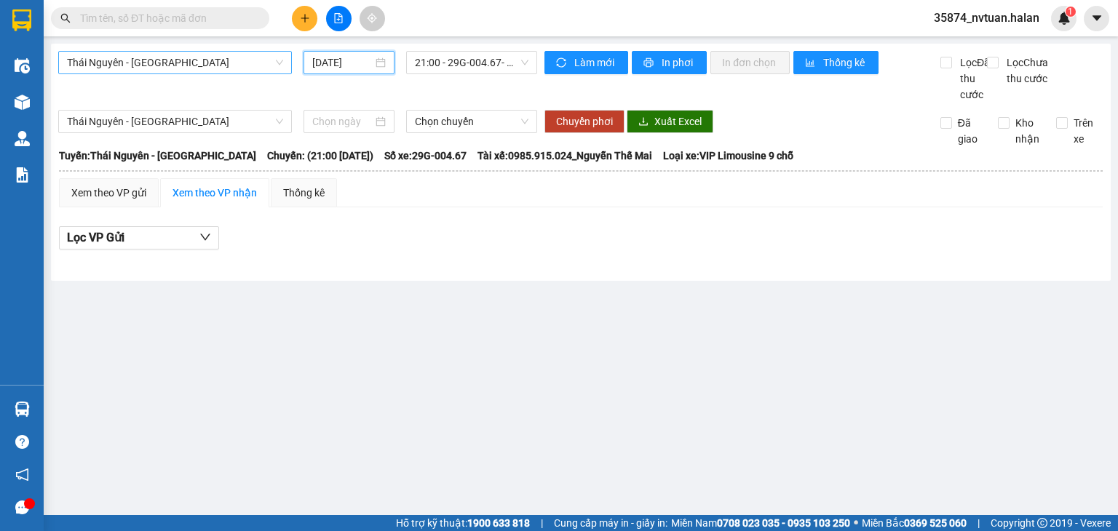
click at [210, 56] on span "Thái Nguyên - [GEOGRAPHIC_DATA]" at bounding box center [175, 63] width 216 height 22
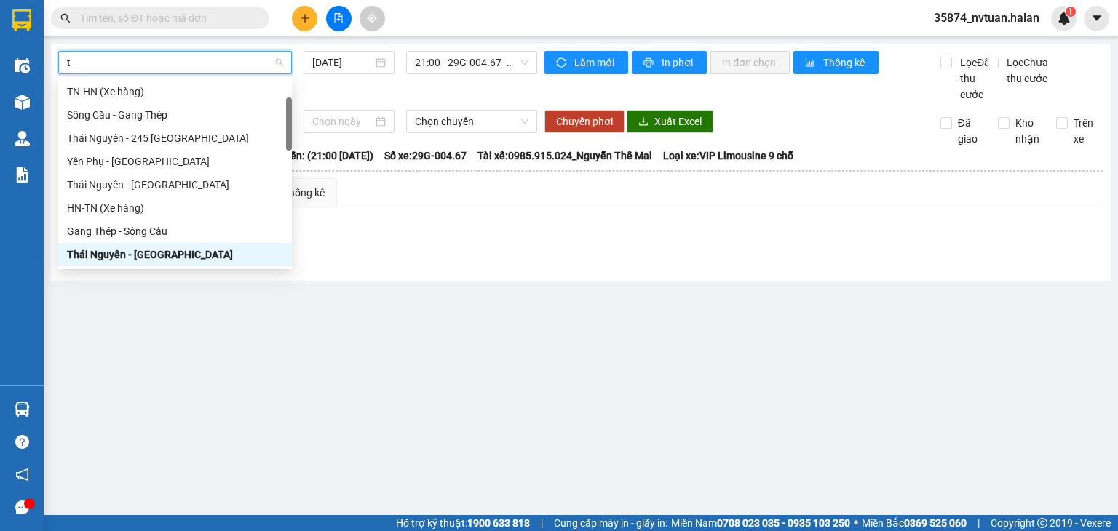
type input "tq"
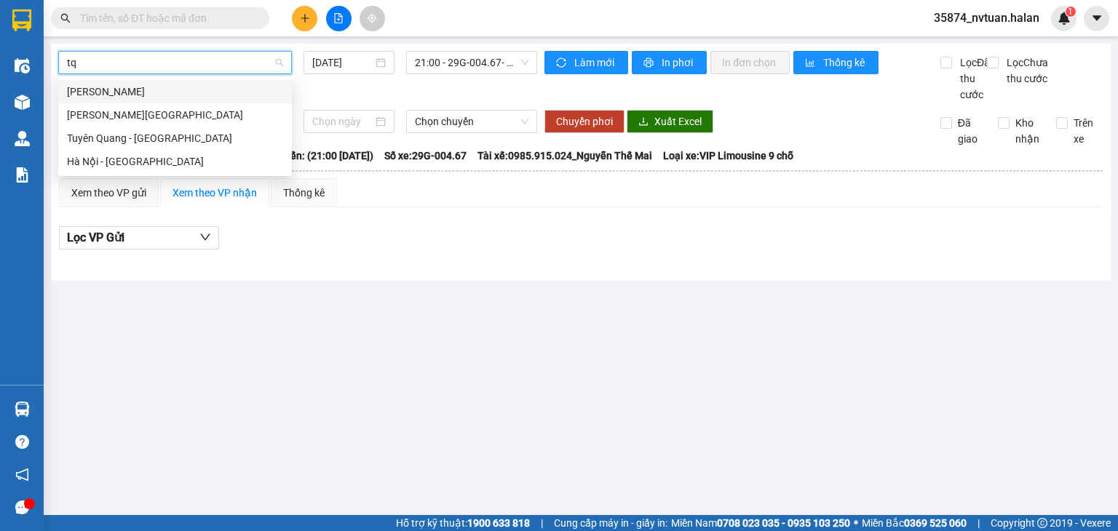
click at [198, 96] on div "[PERSON_NAME]" at bounding box center [175, 92] width 216 height 16
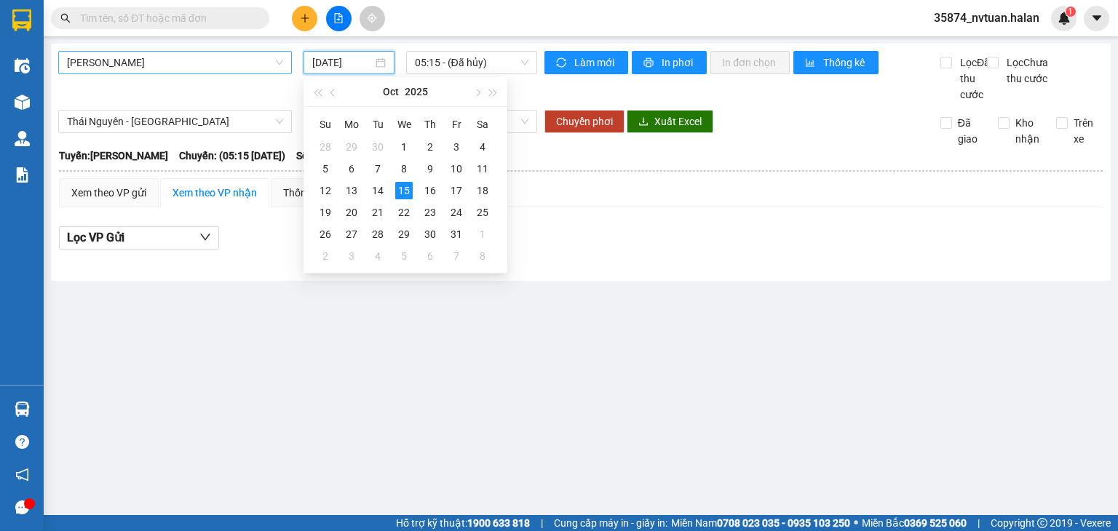
click at [326, 63] on input "[DATE]" at bounding box center [342, 63] width 60 height 16
click at [383, 185] on div "14" at bounding box center [377, 190] width 17 height 17
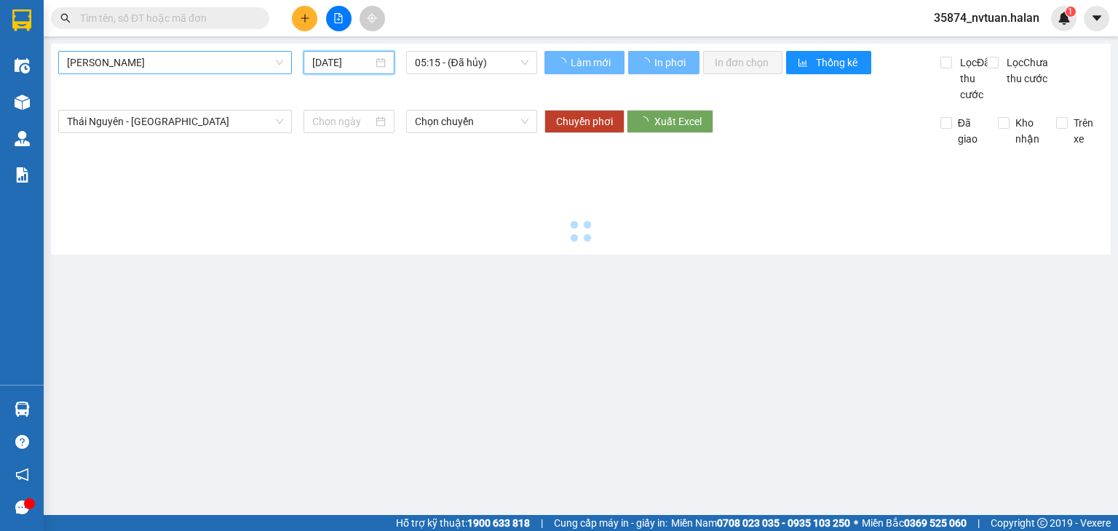
type input "[DATE]"
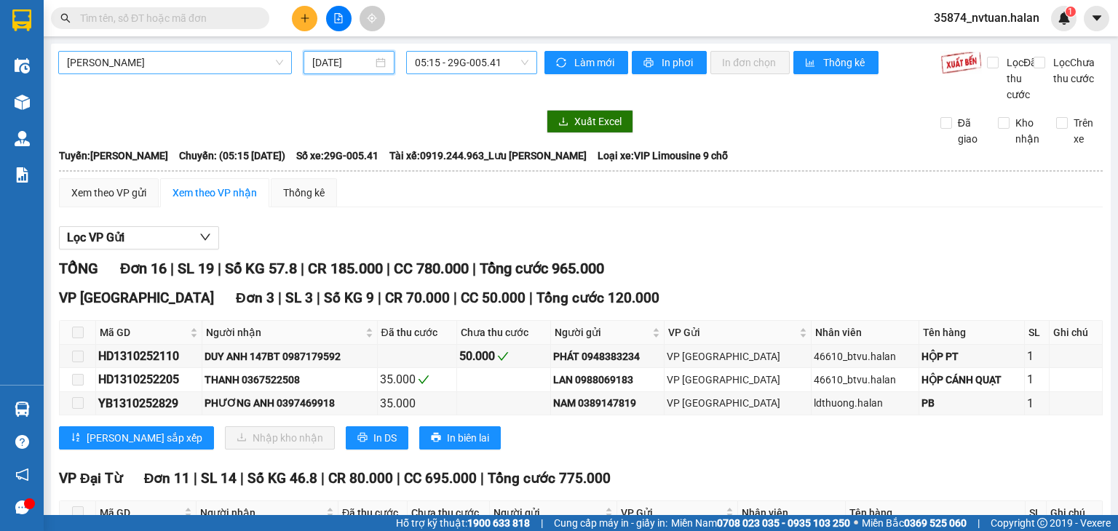
scroll to position [23, 0]
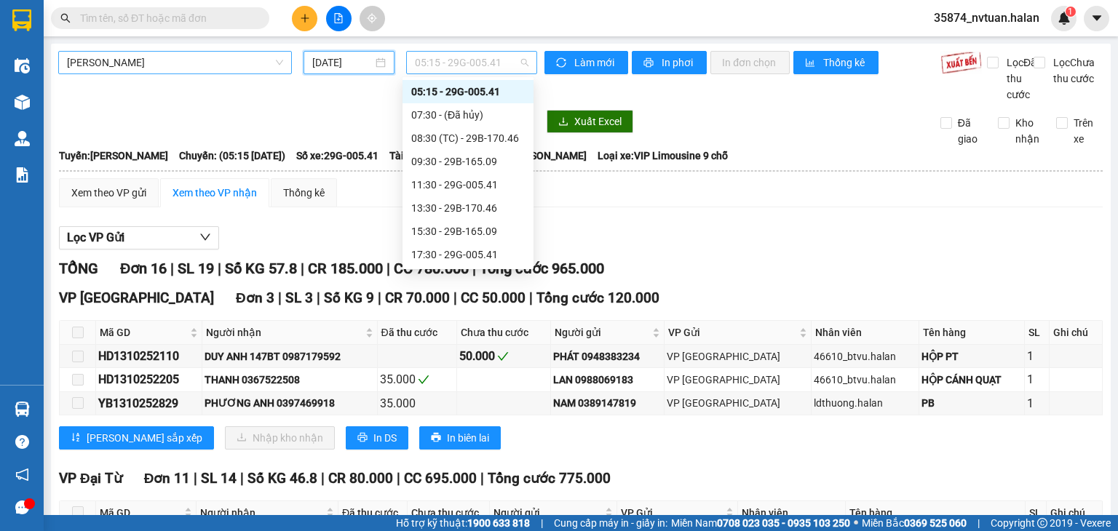
click at [453, 56] on span "05:15 - 29G-005.41" at bounding box center [472, 63] width 114 height 22
click at [453, 145] on div "08:30 (TC) - 29B-170.46" at bounding box center [468, 138] width 114 height 16
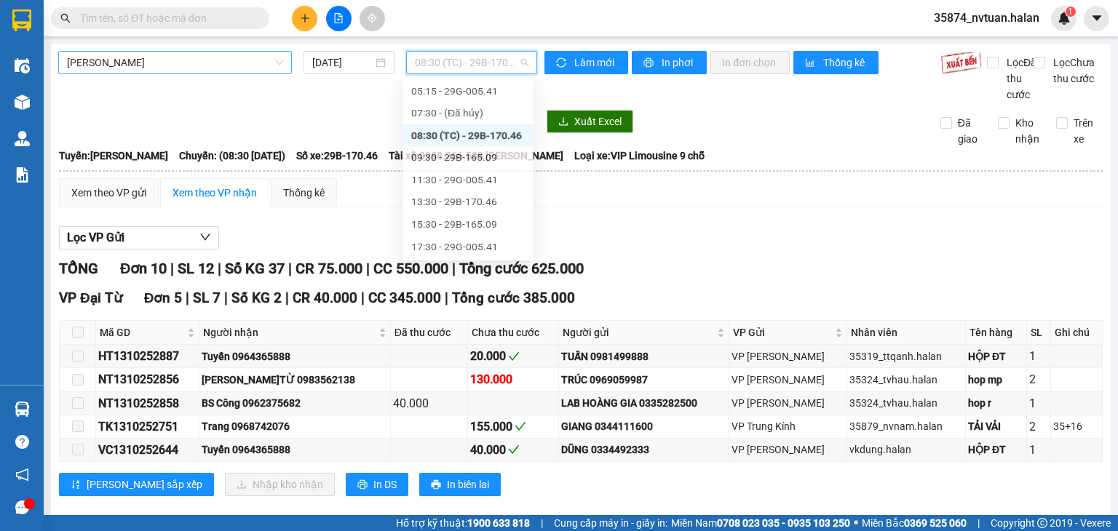
click at [453, 61] on span "08:30 (TC) - 29B-170.46" at bounding box center [472, 63] width 114 height 22
click at [453, 161] on div "09:30 - 29B-165.09" at bounding box center [468, 162] width 114 height 16
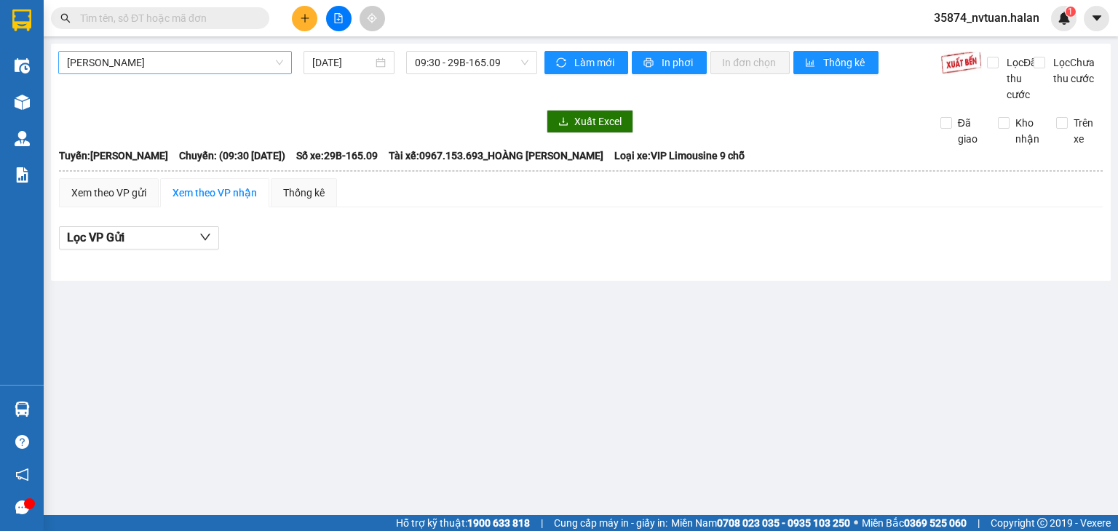
click at [453, 49] on div "[GEOGRAPHIC_DATA] - [GEOGRAPHIC_DATA] [DATE] 09:30 - 29B-165.09 Làm mới In phơi…" at bounding box center [581, 162] width 1060 height 237
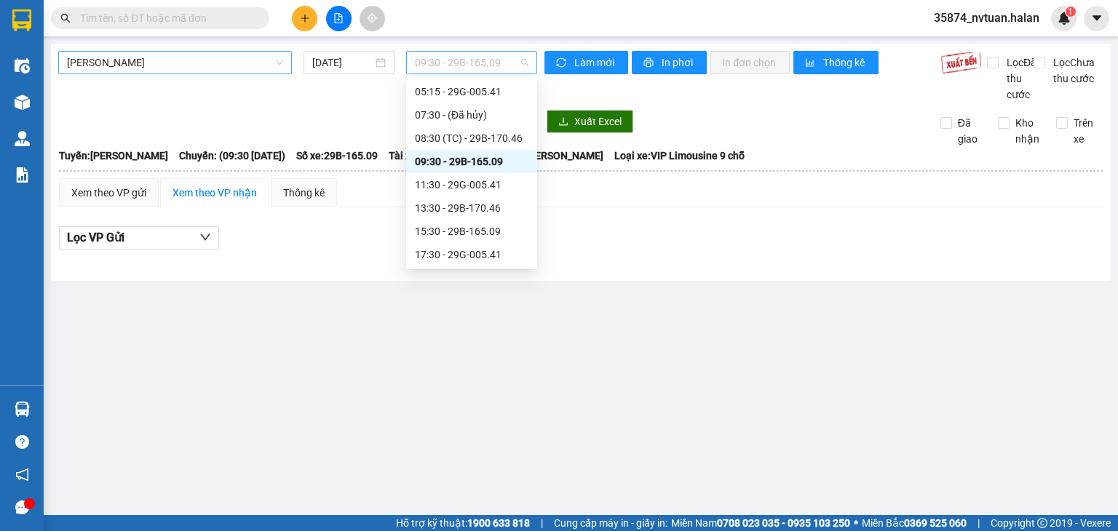
click at [453, 69] on span "09:30 - 29B-165.09" at bounding box center [472, 63] width 114 height 22
click at [453, 186] on div "11:30 - 29G-005.41" at bounding box center [472, 185] width 114 height 16
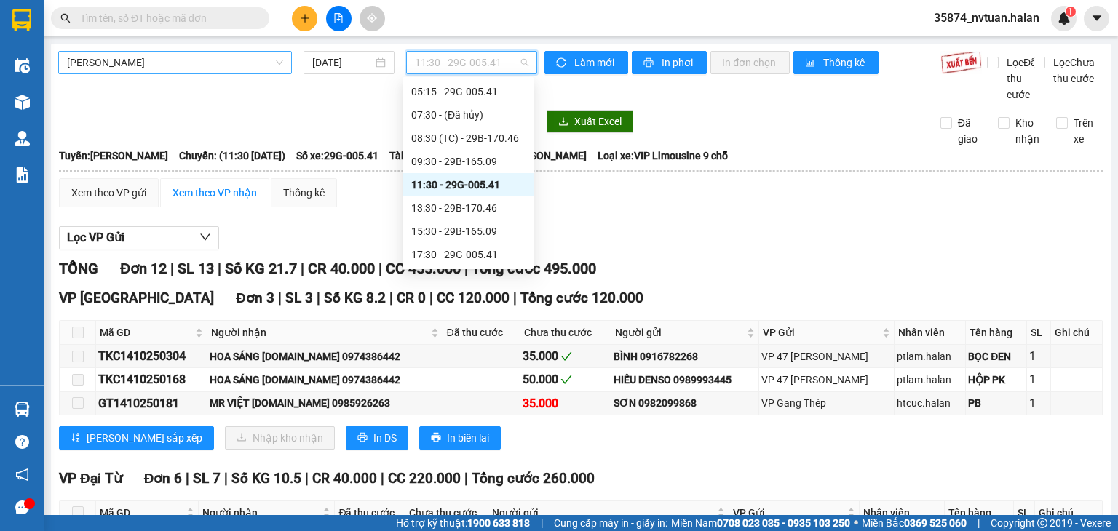
click at [453, 71] on span "11:30 - 29G-005.41" at bounding box center [472, 63] width 114 height 22
click at [453, 213] on div "13:30 - 29B-170.46" at bounding box center [468, 208] width 114 height 16
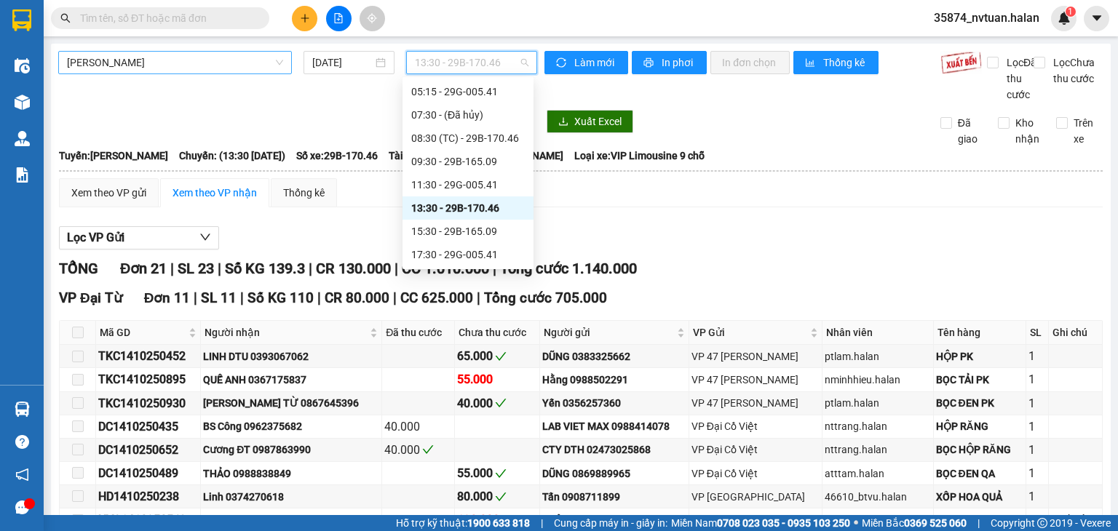
click at [445, 58] on span "13:30 - 29B-170.46" at bounding box center [472, 63] width 114 height 22
click at [453, 229] on div "15:30 - 29B-165.09" at bounding box center [468, 231] width 114 height 16
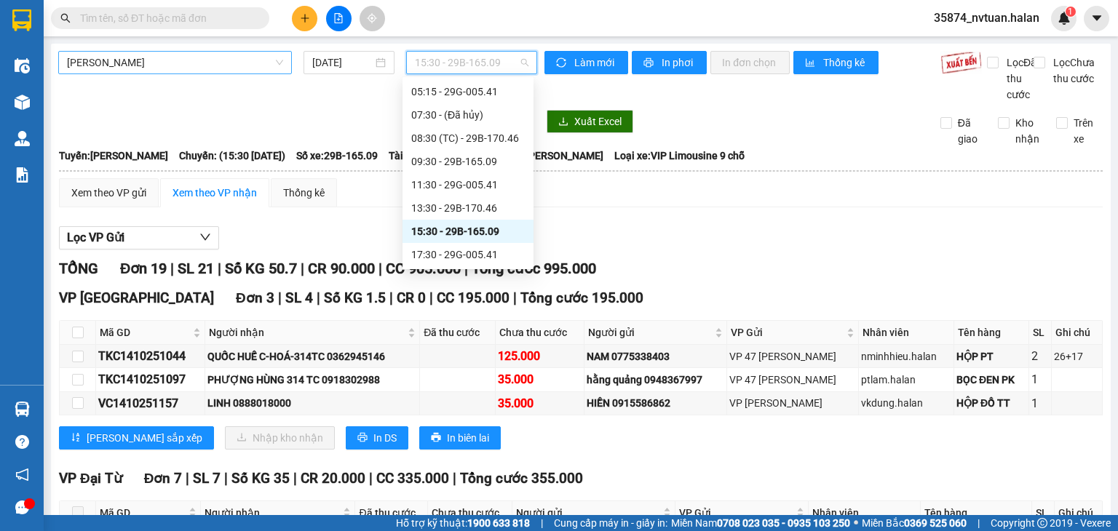
click at [453, 71] on span "15:30 - 29B-165.09" at bounding box center [472, 63] width 114 height 22
click at [453, 258] on div "17:30 - 29G-005.41" at bounding box center [468, 255] width 114 height 16
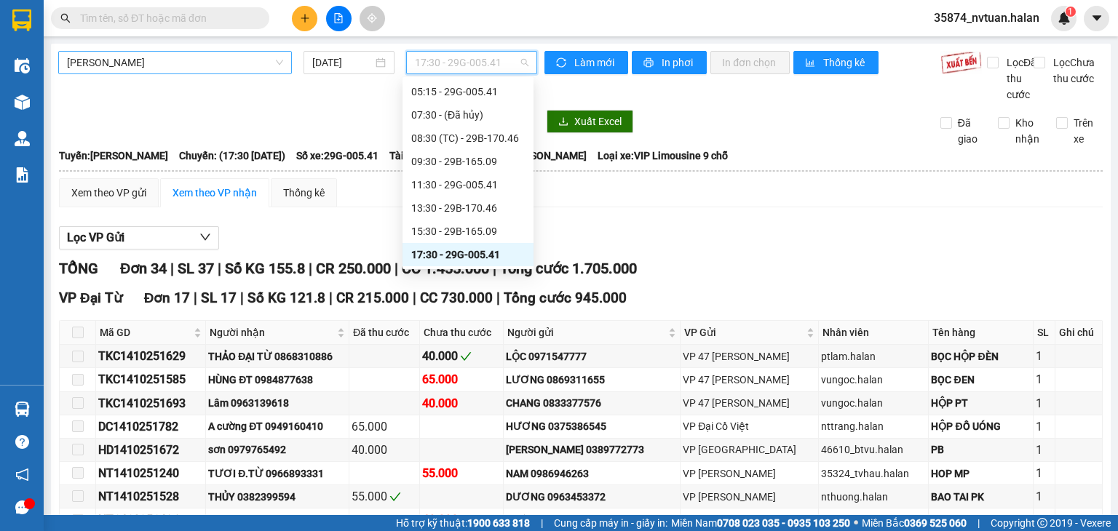
click at [442, 68] on span "17:30 - 29G-005.41" at bounding box center [472, 63] width 114 height 22
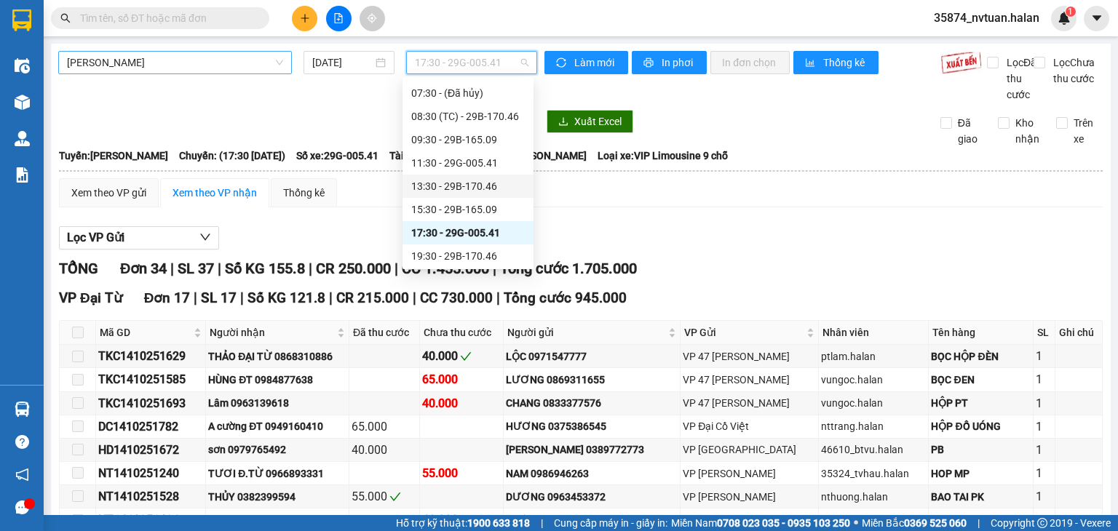
scroll to position [47, 0]
click at [453, 255] on div "19:30 - 29B-170.46" at bounding box center [468, 255] width 114 height 16
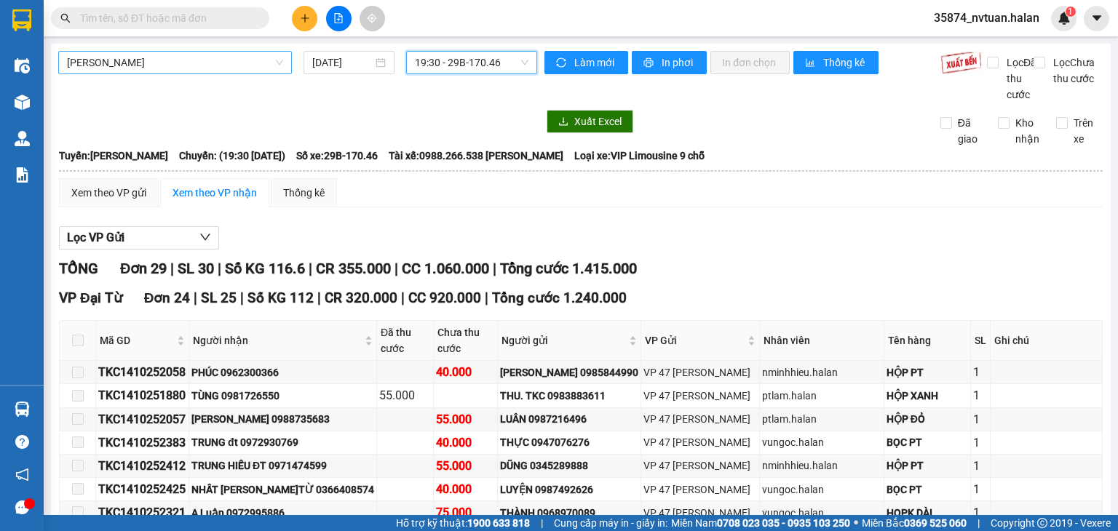
scroll to position [233, 0]
click at [215, 66] on span "[PERSON_NAME]" at bounding box center [175, 63] width 216 height 22
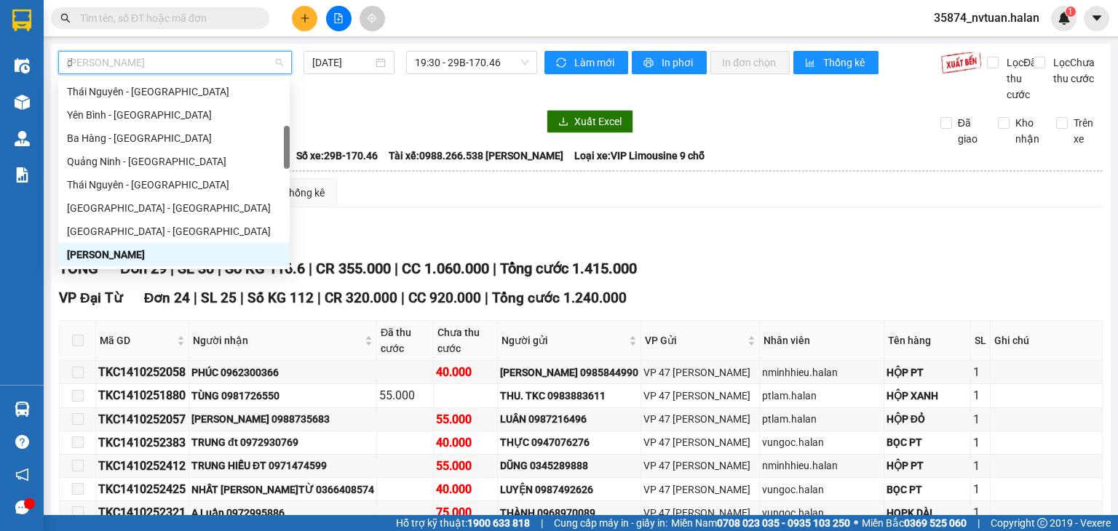
scroll to position [47, 0]
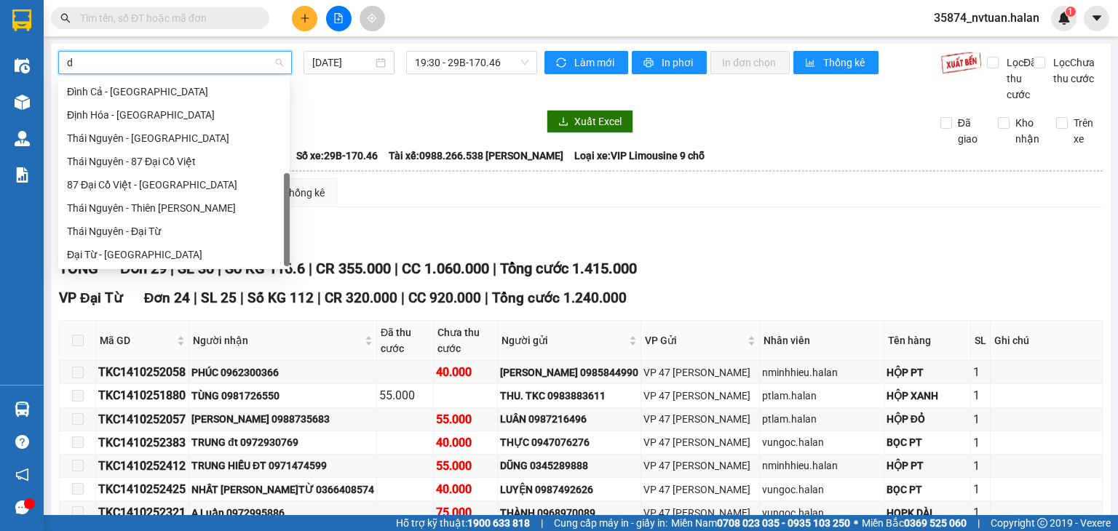
type input "dh"
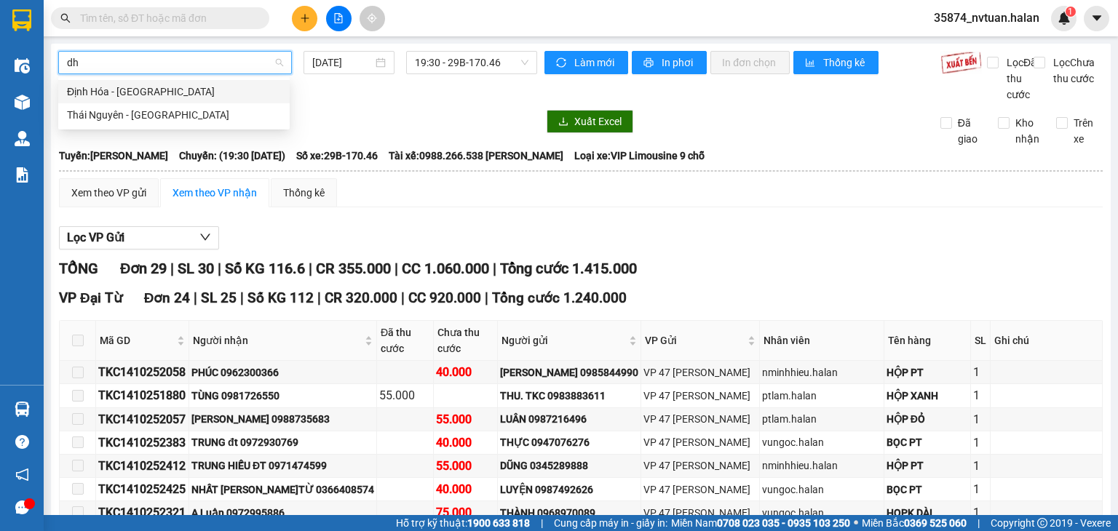
scroll to position [0, 0]
drag, startPoint x: 170, startPoint y: 119, endPoint x: 262, endPoint y: 110, distance: 92.9
click at [170, 119] on div "Thái Nguyên - [GEOGRAPHIC_DATA]" at bounding box center [174, 115] width 214 height 16
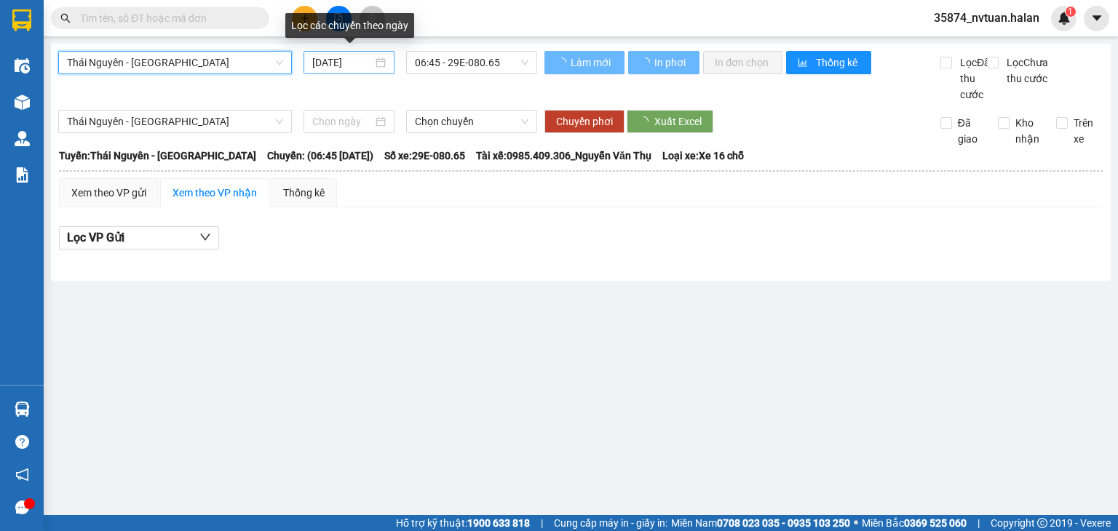
click at [349, 61] on input "[DATE]" at bounding box center [342, 63] width 60 height 16
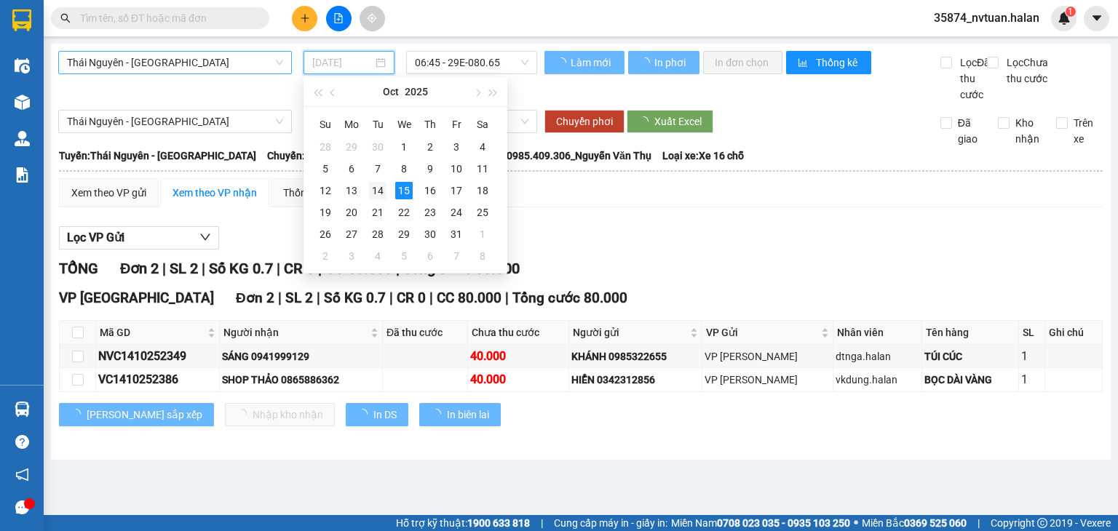
click at [382, 189] on div "14" at bounding box center [377, 190] width 17 height 17
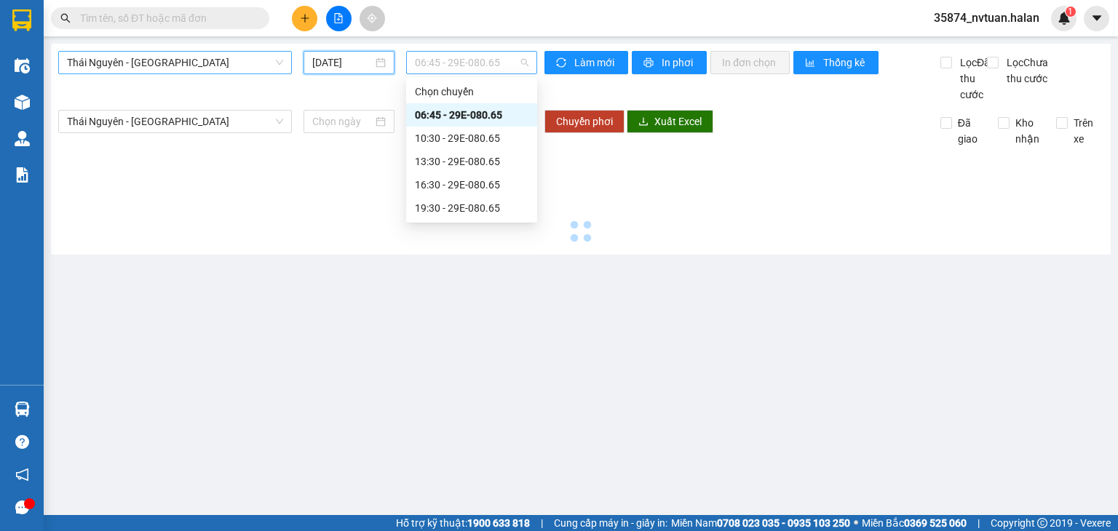
click at [453, 68] on span "06:45 - 29E-080.65" at bounding box center [472, 63] width 114 height 22
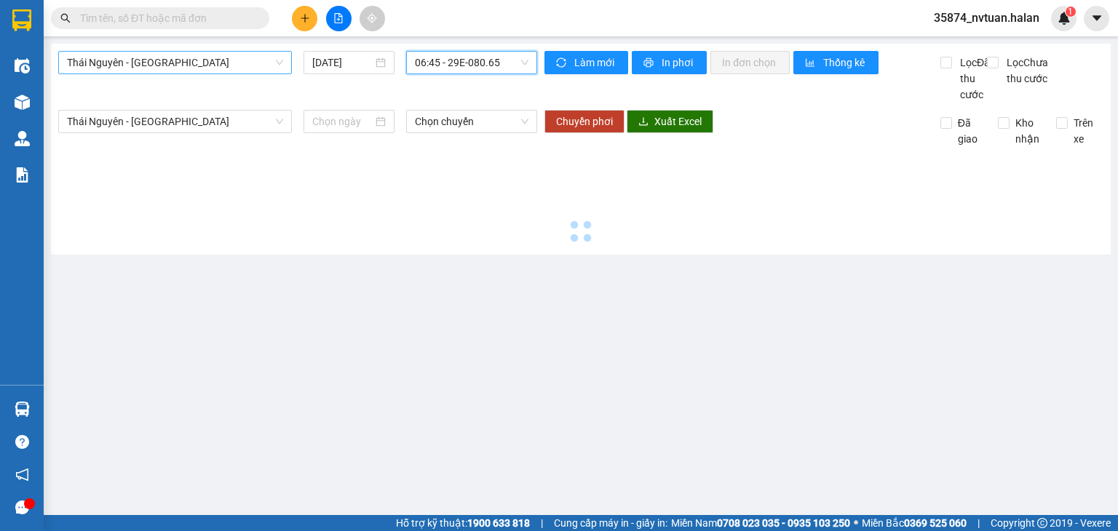
click at [453, 70] on span "06:45 - 29E-080.65" at bounding box center [472, 63] width 114 height 22
type input "[DATE]"
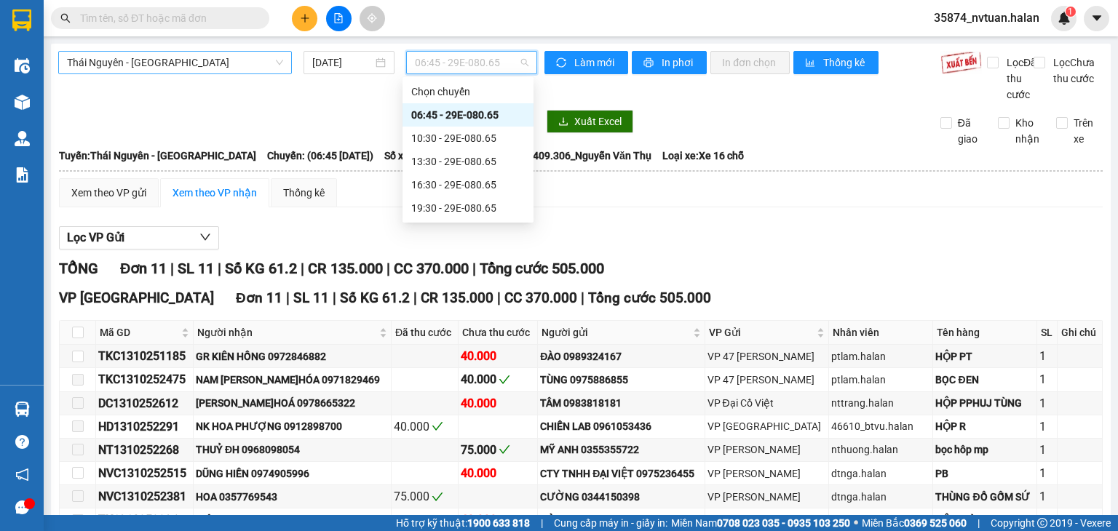
click at [453, 72] on span "06:45 - 29E-080.65" at bounding box center [472, 63] width 114 height 22
click at [453, 138] on div "10:30 - 29E-080.65" at bounding box center [468, 138] width 114 height 16
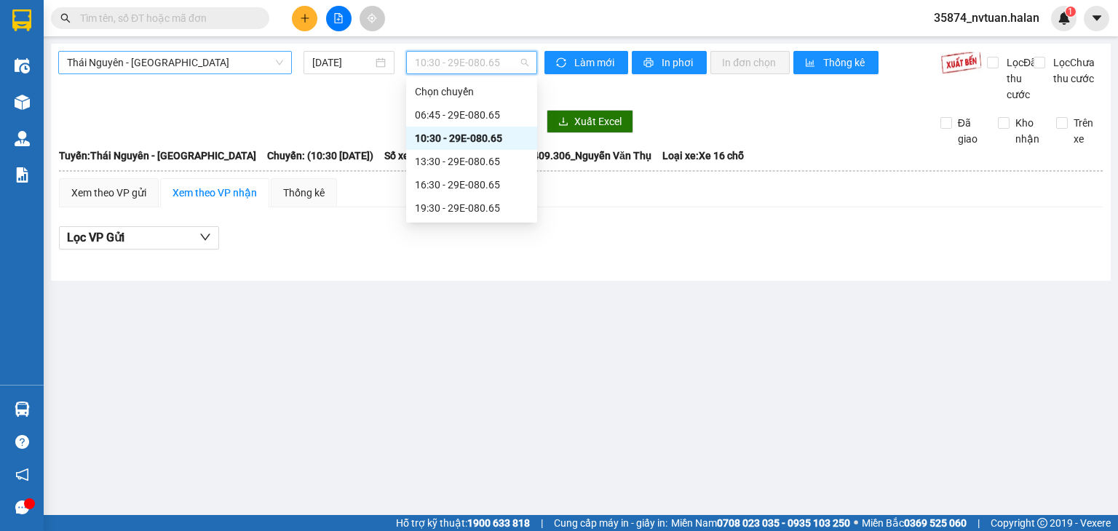
click at [453, 66] on span "10:30 - 29E-080.65" at bounding box center [472, 63] width 114 height 22
click at [453, 158] on div "13:30 - 29E-080.65" at bounding box center [472, 162] width 114 height 16
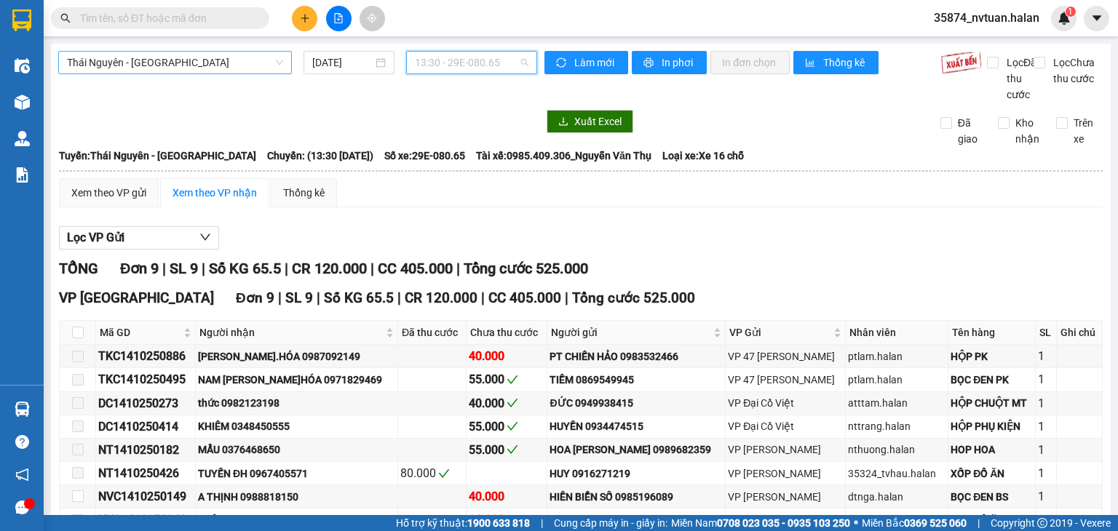
click at [453, 52] on span "13:30 - 29E-080.65" at bounding box center [472, 63] width 114 height 22
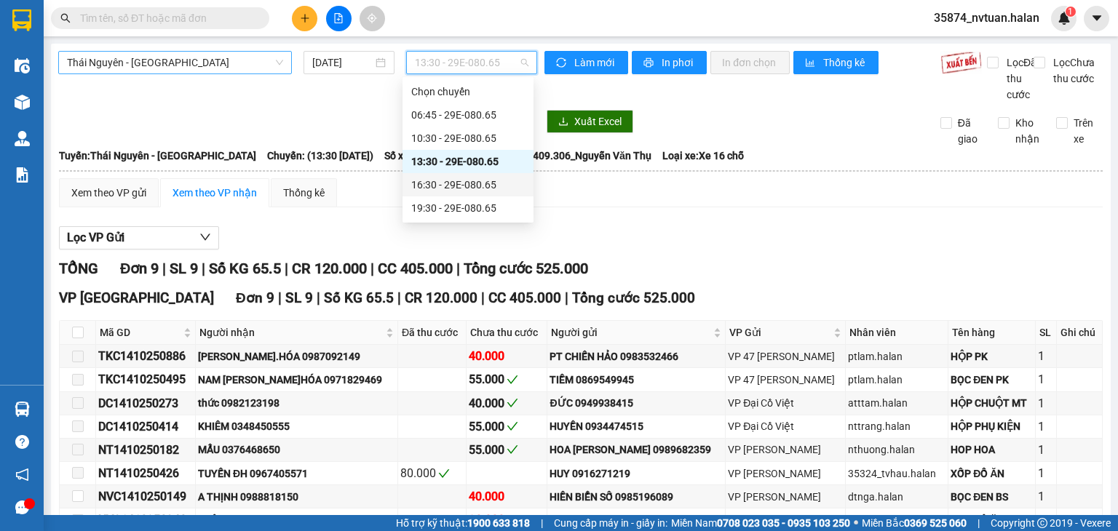
click at [453, 182] on div "16:30 - 29E-080.65" at bounding box center [468, 185] width 114 height 16
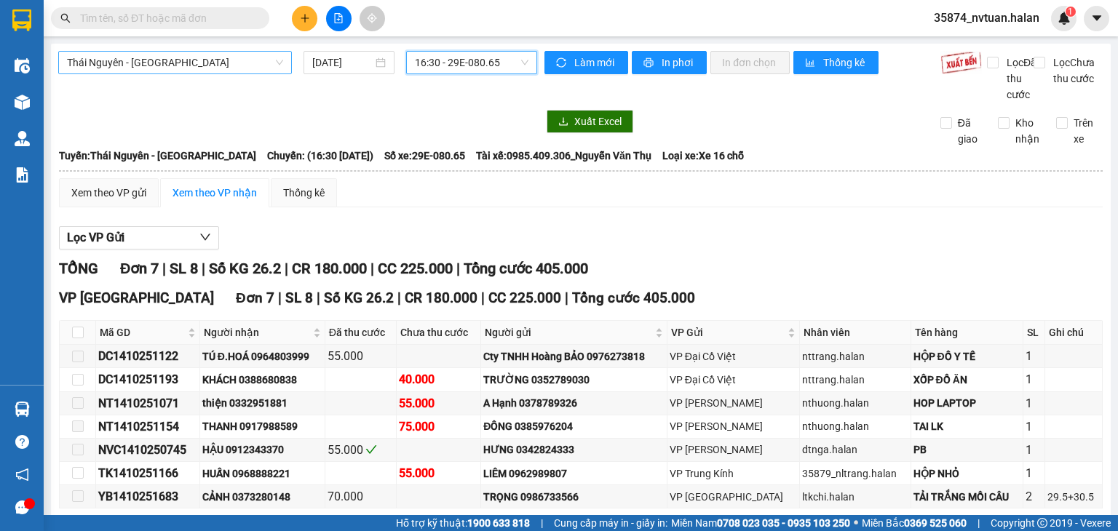
drag, startPoint x: 473, startPoint y: 41, endPoint x: 474, endPoint y: 57, distance: 15.4
click at [453, 44] on main "[GEOGRAPHIC_DATA] - [GEOGRAPHIC_DATA] [DATE] 16:30 16:30 - 29E-080.65 Làm mới I…" at bounding box center [559, 257] width 1118 height 515
click at [453, 57] on span "16:30 - 29E-080.65" at bounding box center [472, 63] width 114 height 22
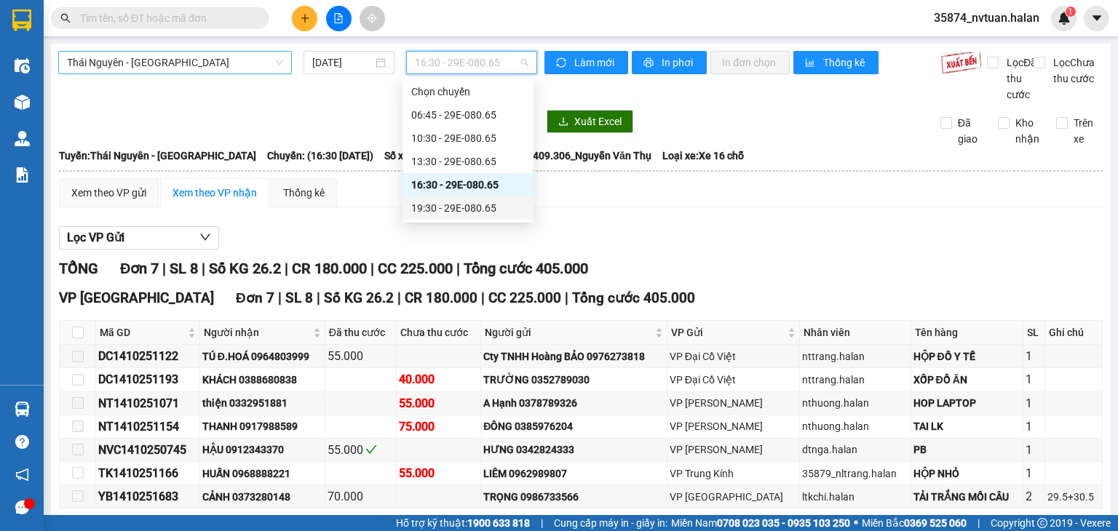
click at [453, 213] on div "19:30 - 29E-080.65" at bounding box center [468, 208] width 114 height 16
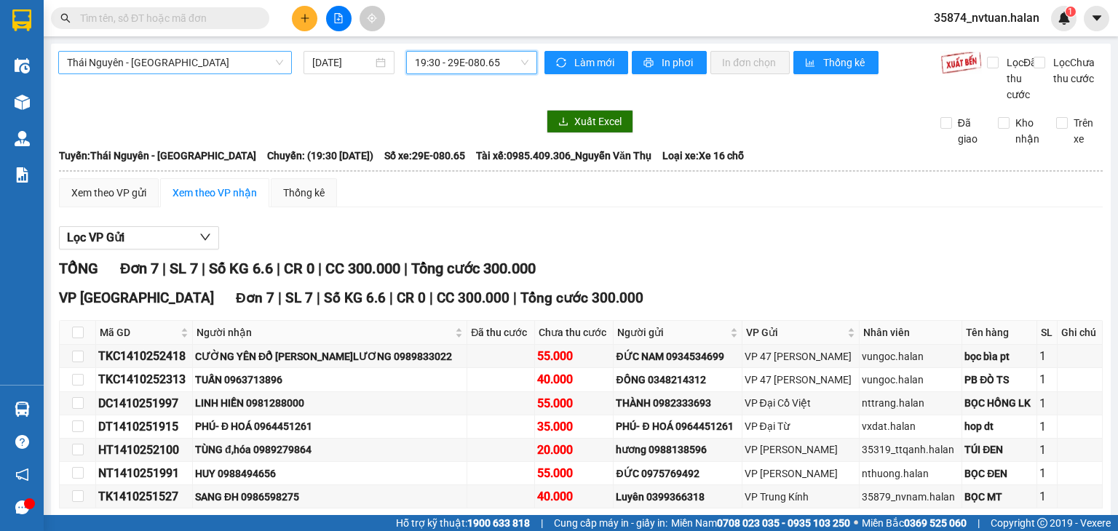
scroll to position [349, 0]
click at [247, 52] on span "Thái Nguyên - [GEOGRAPHIC_DATA]" at bounding box center [175, 63] width 216 height 22
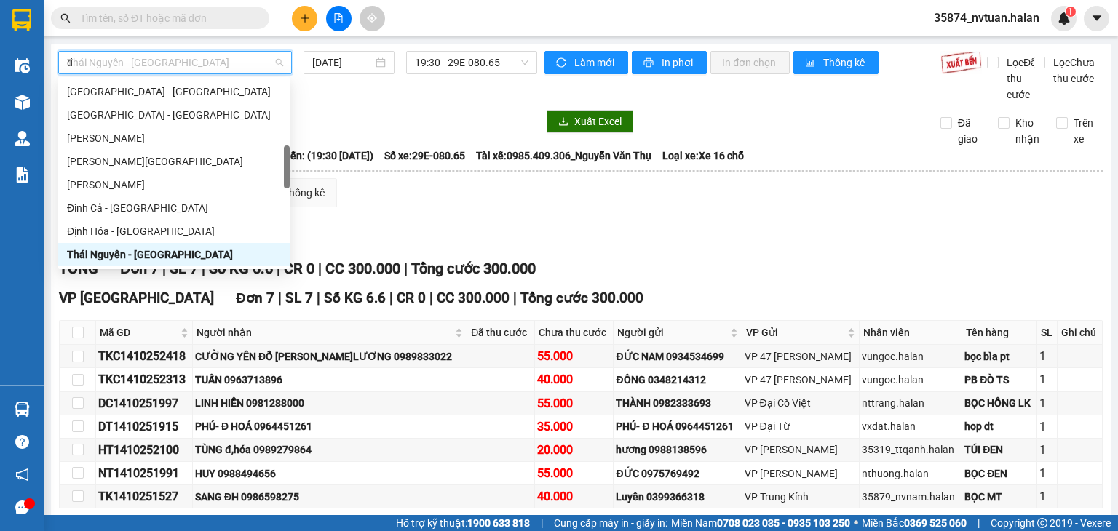
scroll to position [47, 0]
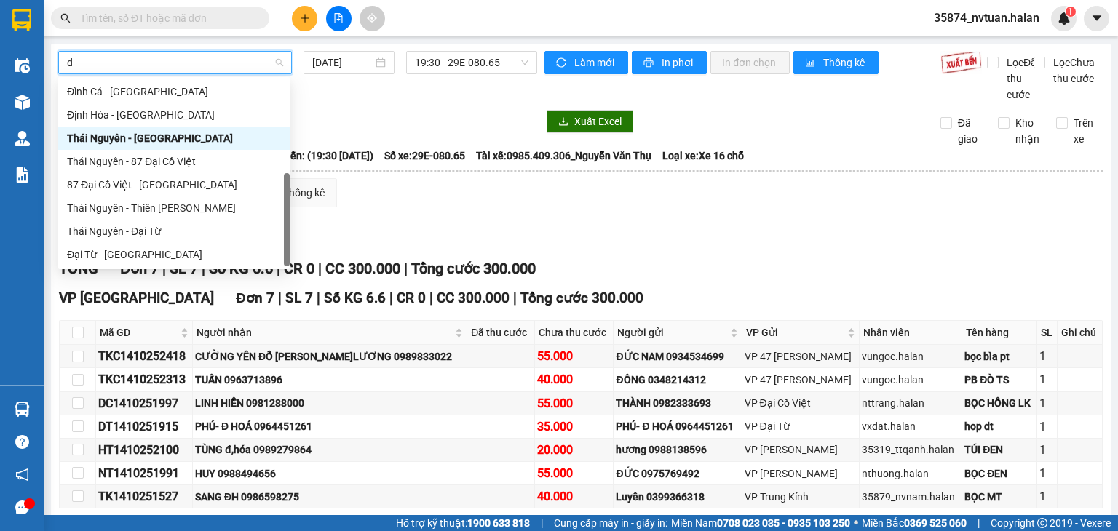
type input "dc"
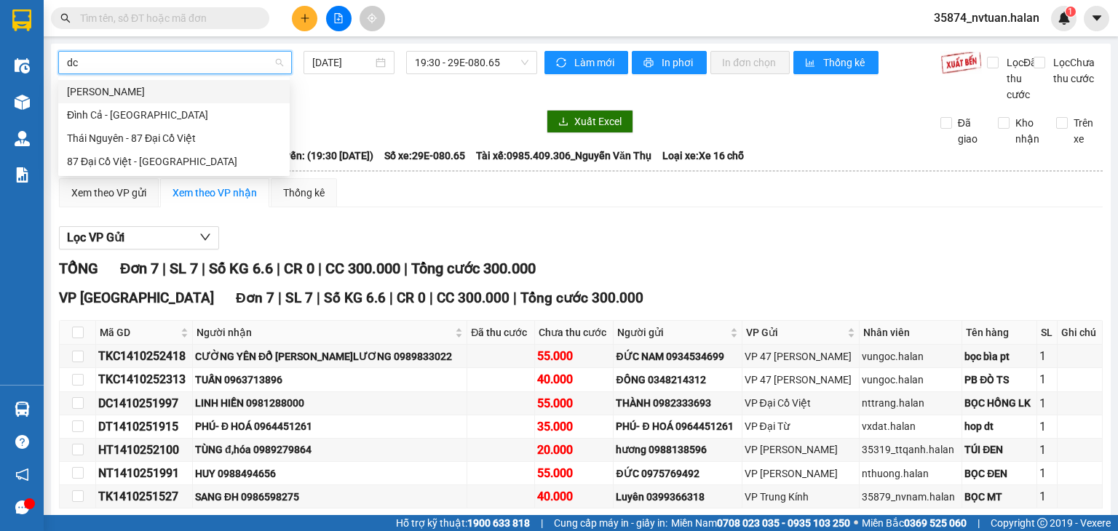
click at [131, 88] on div "[PERSON_NAME]" at bounding box center [174, 92] width 214 height 16
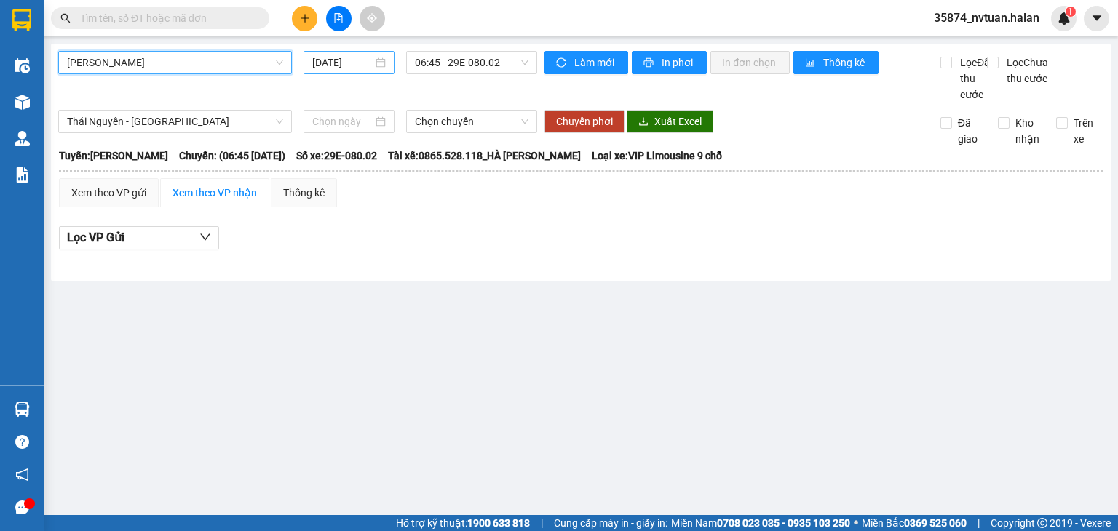
click at [319, 67] on input "[DATE]" at bounding box center [342, 63] width 60 height 16
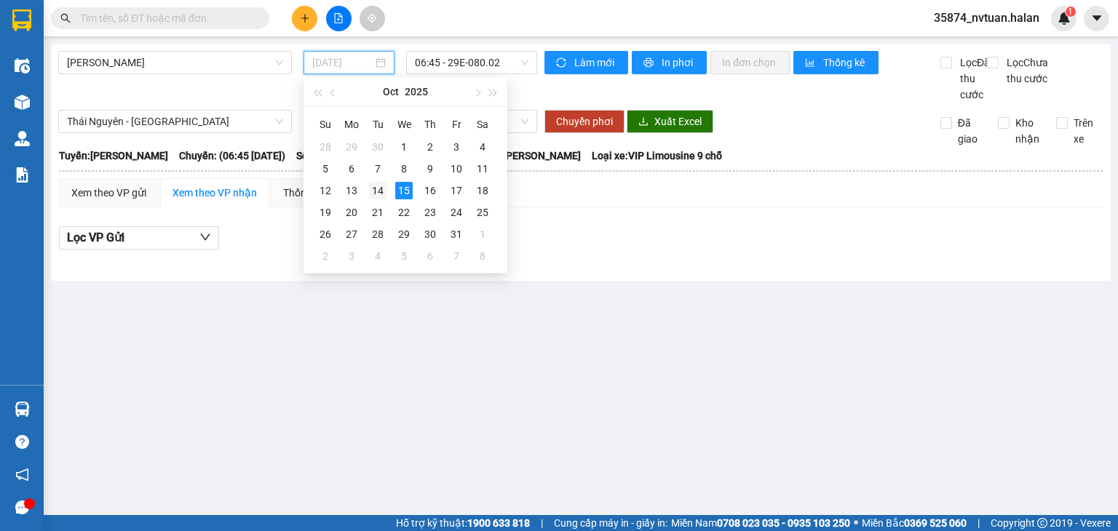
click at [372, 199] on div "14" at bounding box center [377, 190] width 17 height 17
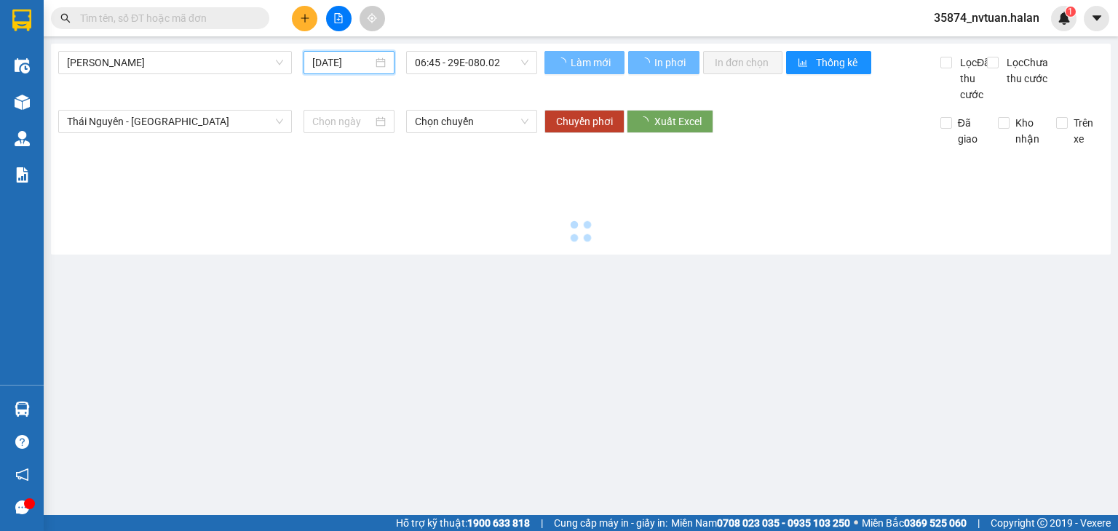
type input "[DATE]"
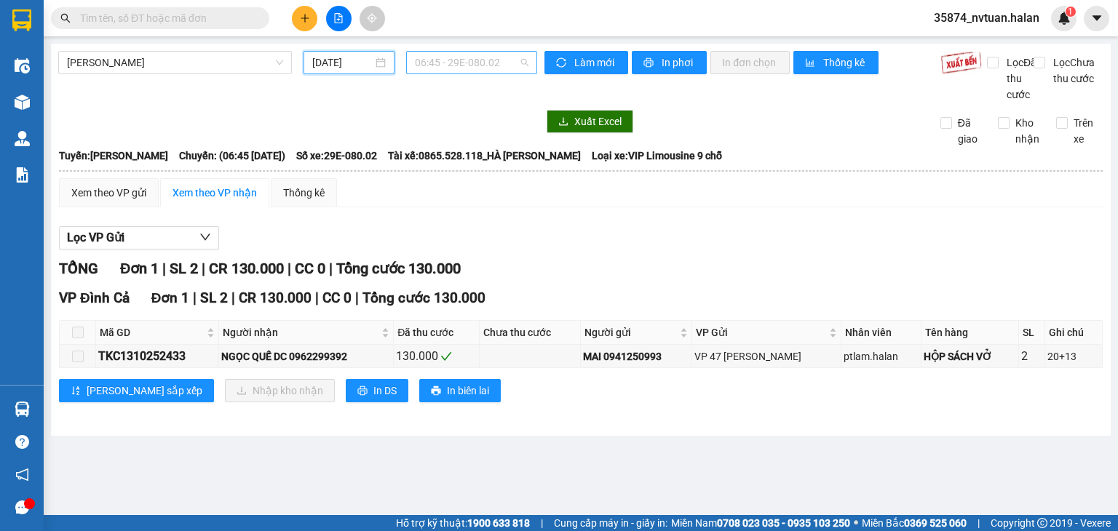
click at [453, 63] on span "06:45 - 29E-080.02" at bounding box center [472, 63] width 114 height 22
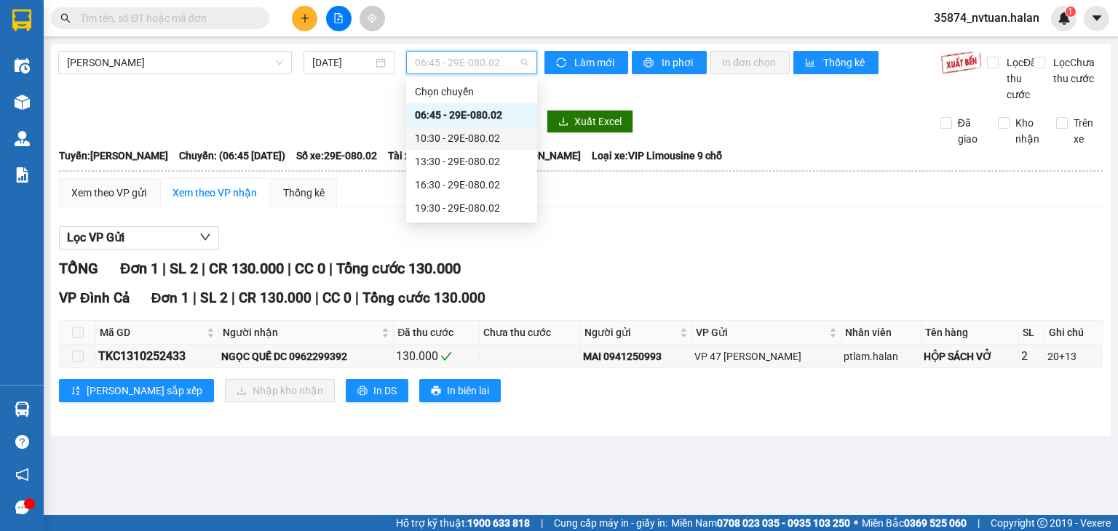
click at [453, 135] on div "10:30 - 29E-080.02" at bounding box center [472, 138] width 114 height 16
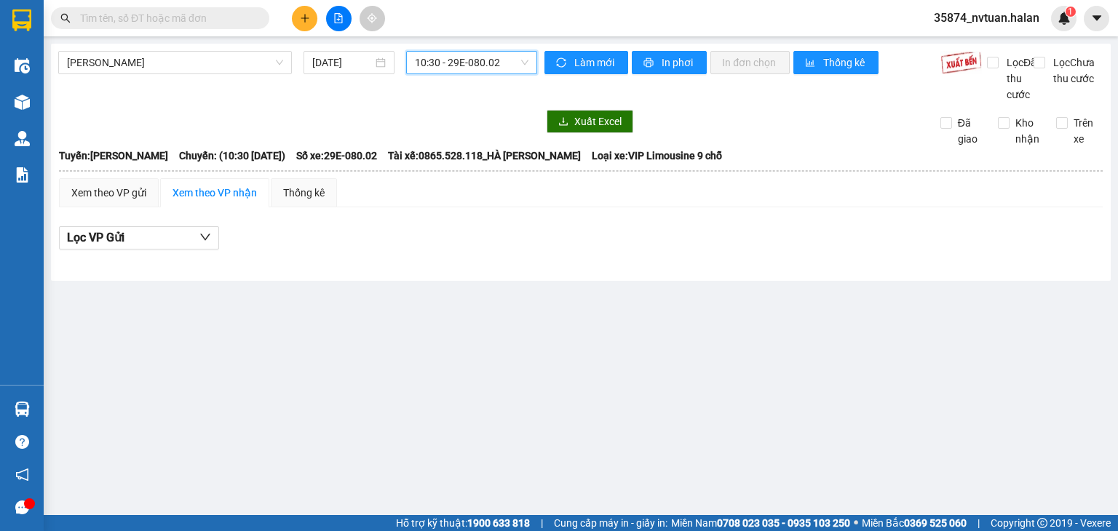
click at [453, 62] on span "10:30 - 29E-080.02" at bounding box center [472, 63] width 114 height 22
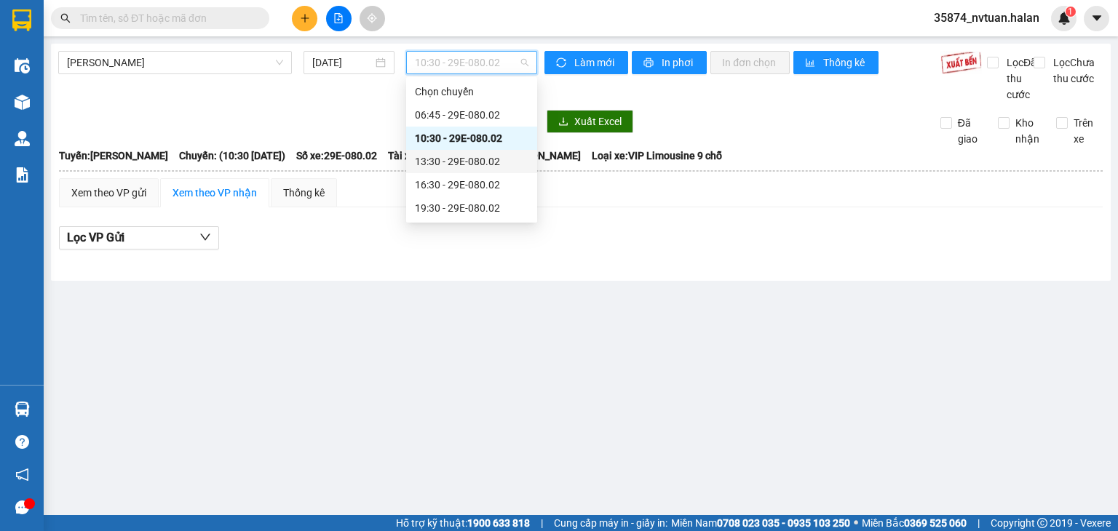
click at [453, 161] on div "13:30 - 29E-080.02" at bounding box center [472, 162] width 114 height 16
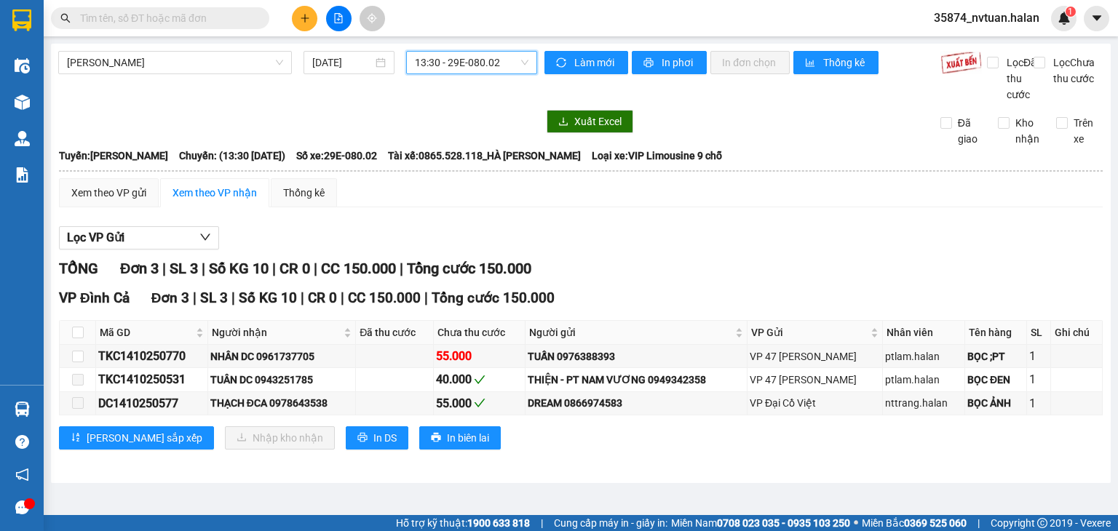
click at [448, 57] on span "13:30 - 29E-080.02" at bounding box center [472, 63] width 114 height 22
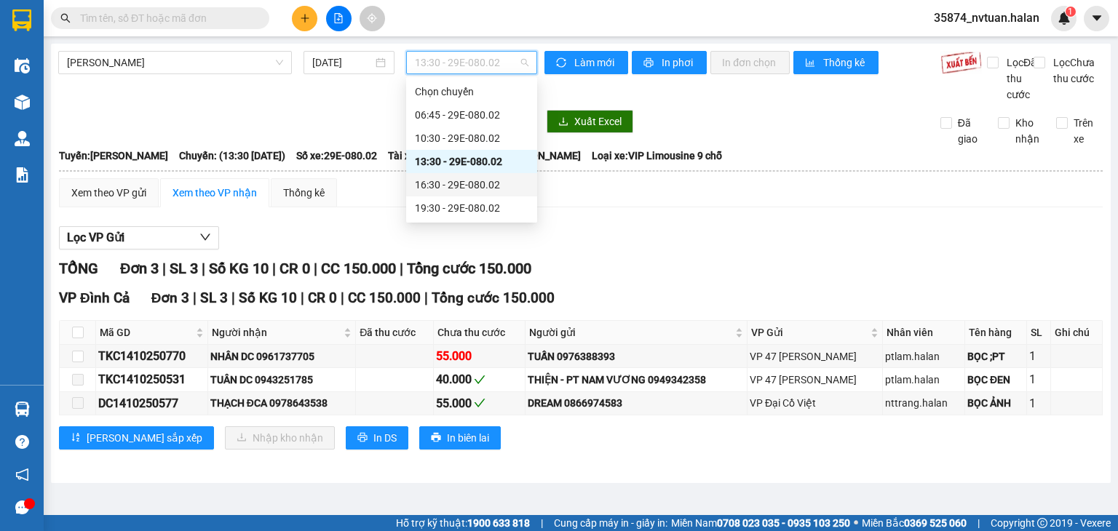
click at [453, 184] on div "16:30 - 29E-080.02" at bounding box center [472, 185] width 114 height 16
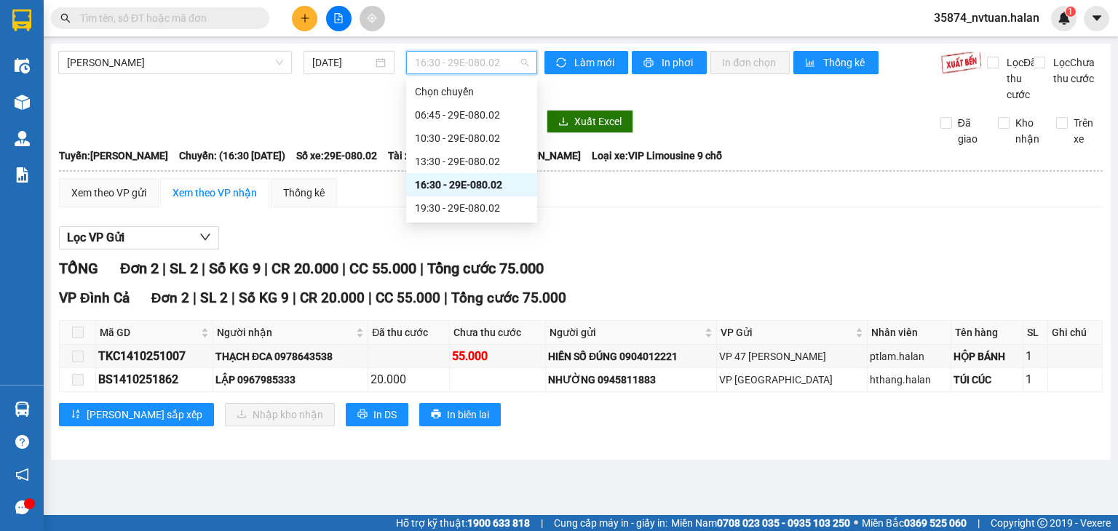
click at [453, 64] on span "16:30 - 29E-080.02" at bounding box center [472, 63] width 114 height 22
click at [453, 207] on div "19:30 - 29E-080.02" at bounding box center [472, 208] width 114 height 16
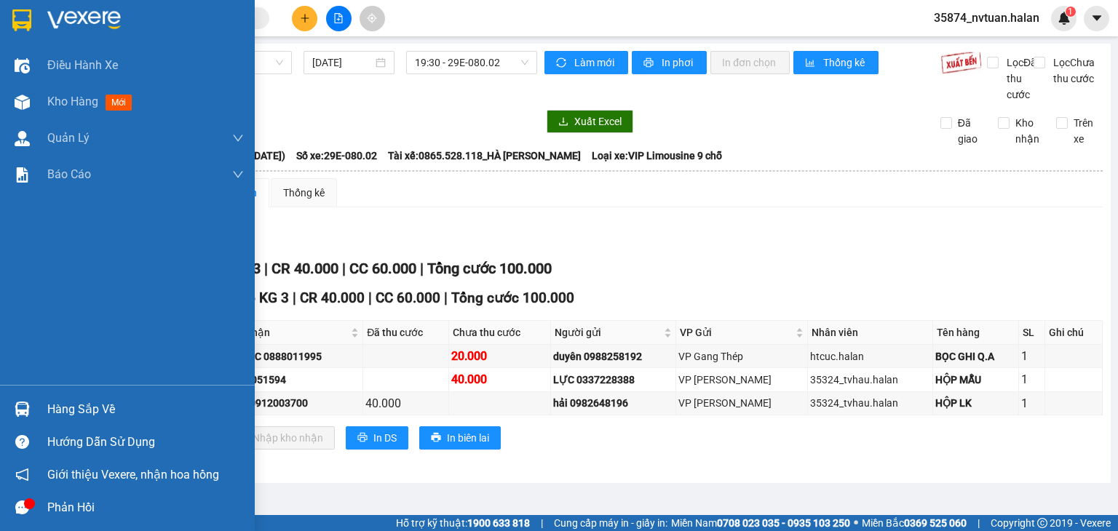
click at [40, 302] on div "Hàng sắp về" at bounding box center [127, 409] width 255 height 33
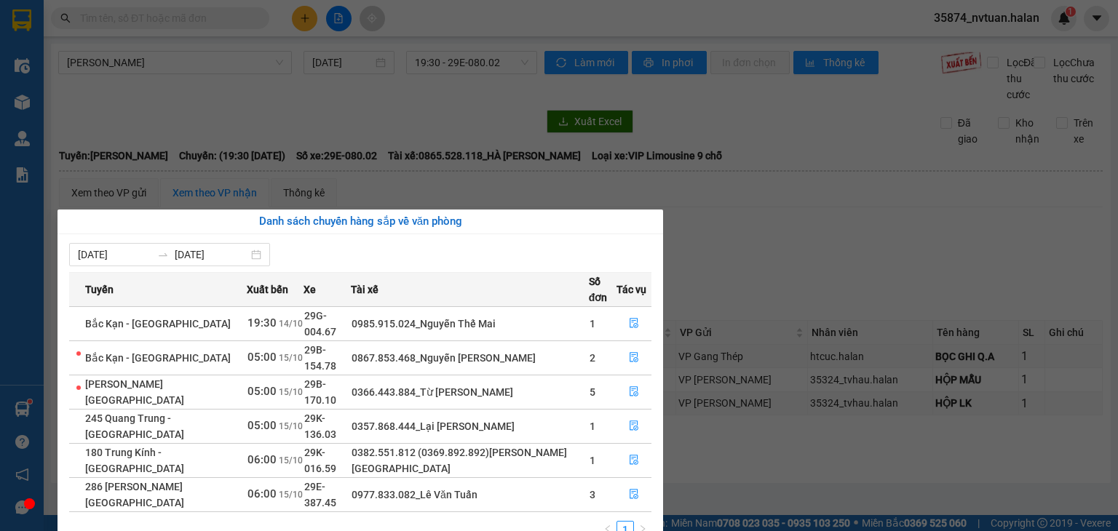
click at [242, 135] on section "Kết quả tìm kiếm ( 0 ) Bộ lọc No Data 35874_nvtuan.halan 1 Điều hành xe Kho hàn…" at bounding box center [559, 265] width 1118 height 531
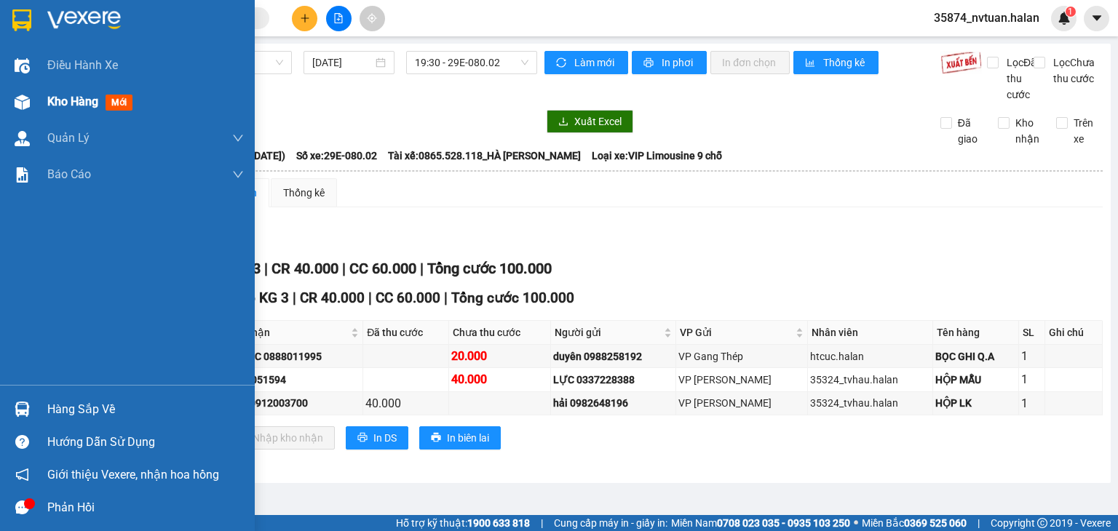
drag, startPoint x: 31, startPoint y: 108, endPoint x: 138, endPoint y: 115, distance: 106.5
click at [34, 108] on div at bounding box center [21, 102] width 25 height 25
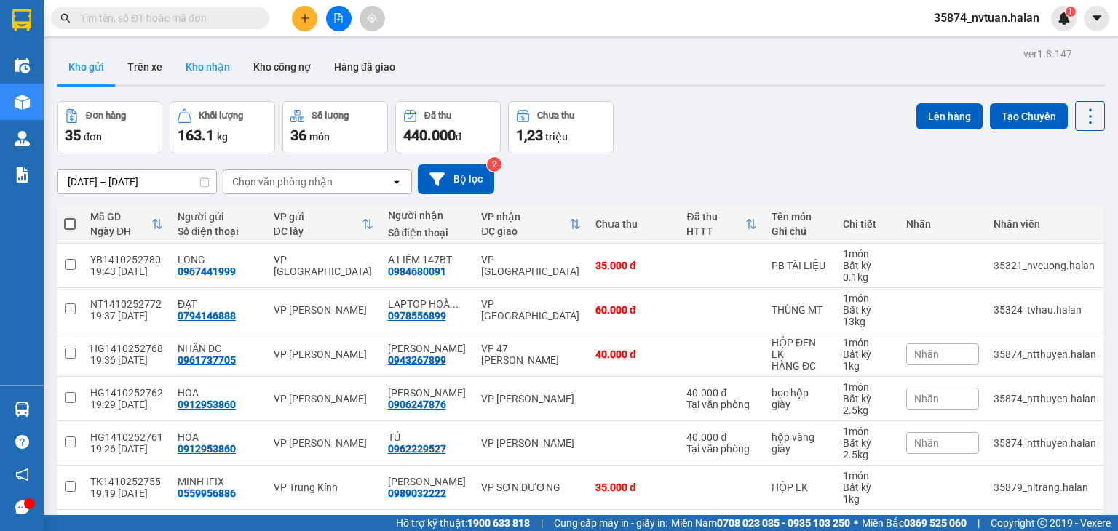
click at [207, 69] on button "Kho nhận" at bounding box center [208, 66] width 68 height 35
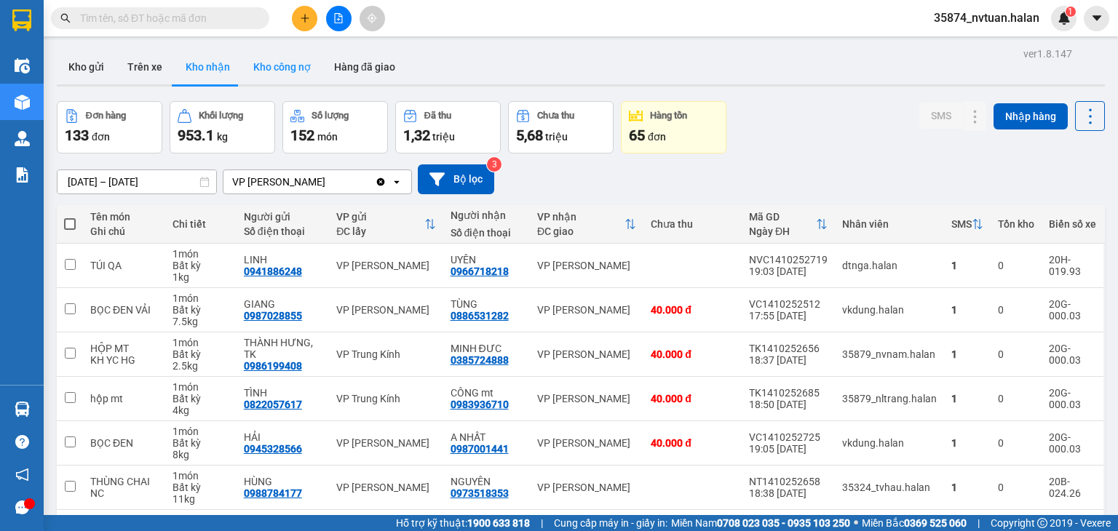
click at [293, 65] on button "Kho công nợ" at bounding box center [282, 66] width 81 height 35
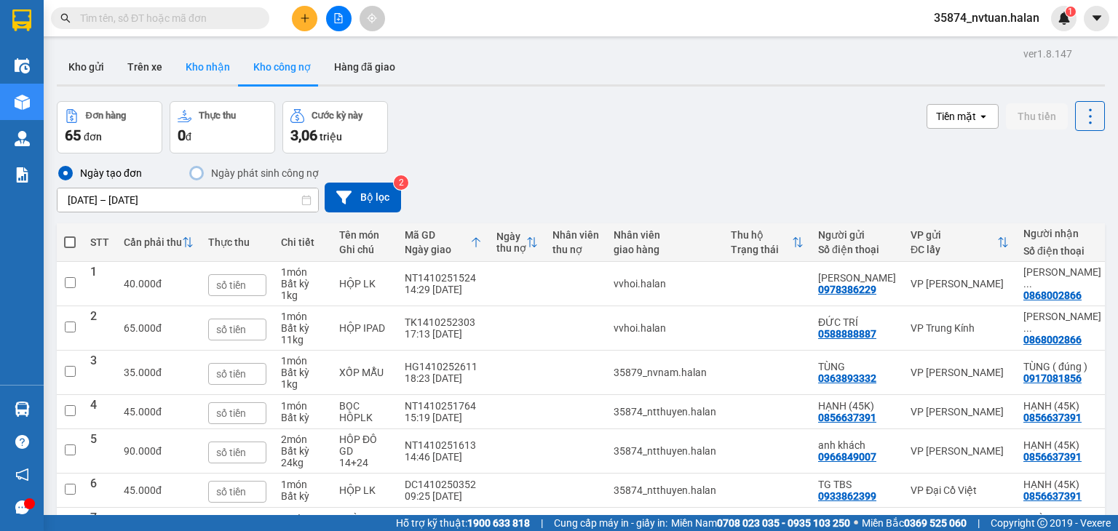
click at [210, 77] on button "Kho nhận" at bounding box center [208, 66] width 68 height 35
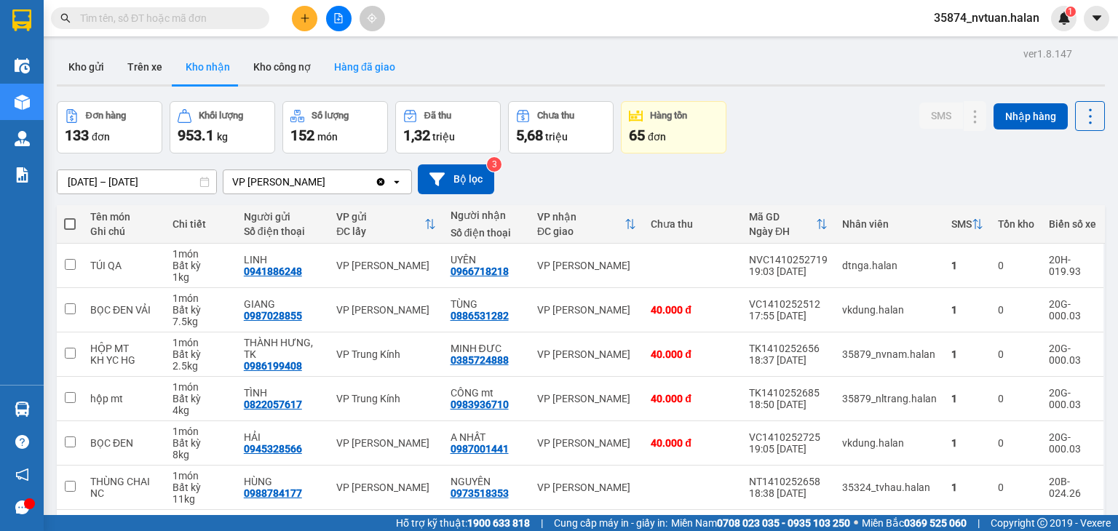
click at [378, 68] on button "Hàng đã giao" at bounding box center [364, 66] width 84 height 35
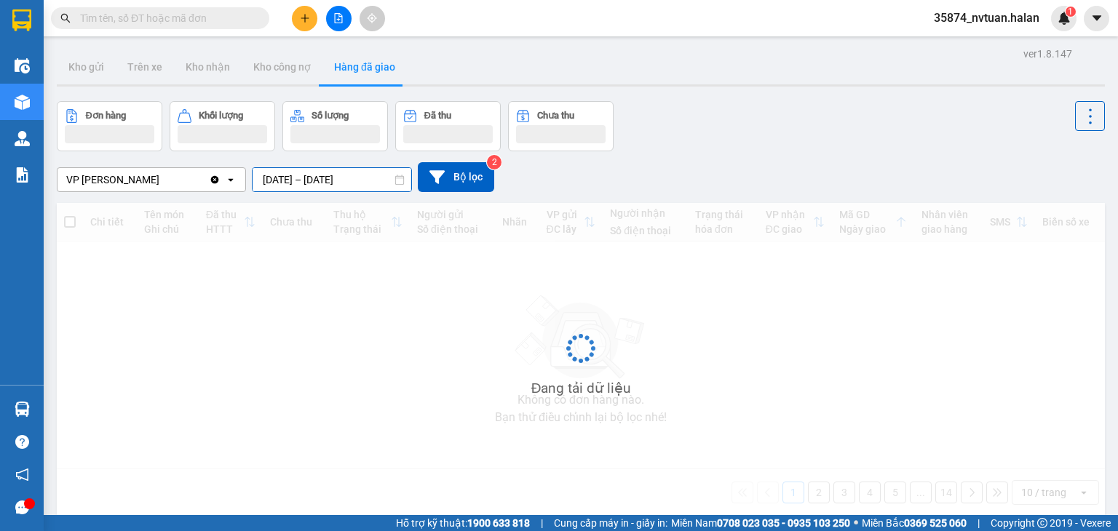
click at [306, 175] on input "[DATE] – [DATE]" at bounding box center [332, 179] width 159 height 23
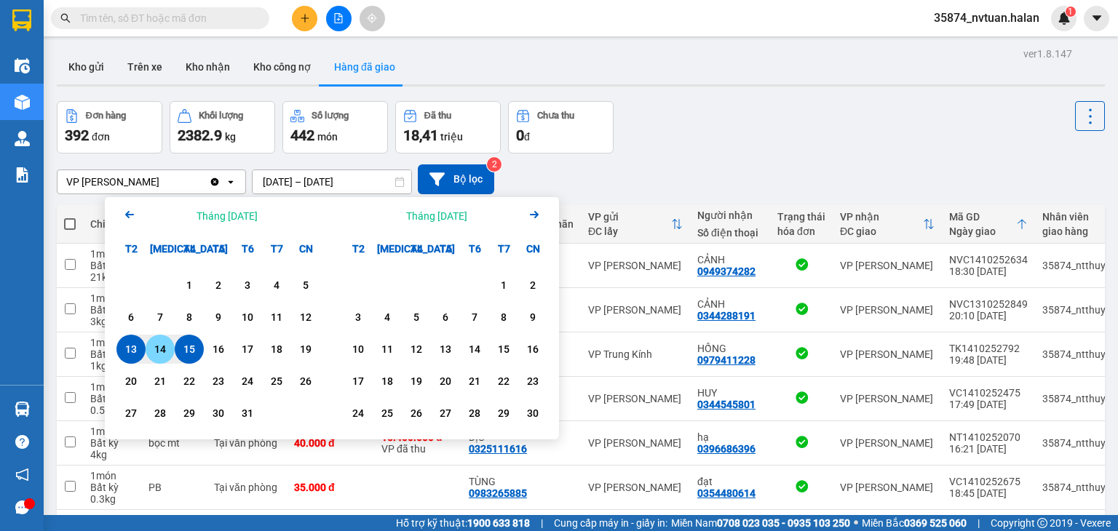
click at [166, 302] on div "14" at bounding box center [160, 349] width 20 height 17
type input "[DATE] – [DATE]"
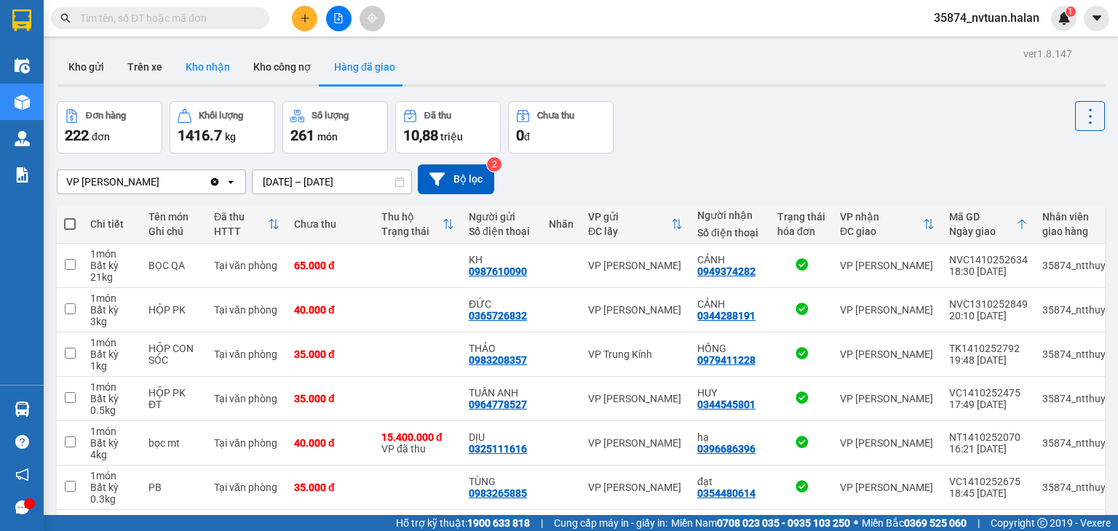
click at [195, 70] on button "Kho nhận" at bounding box center [208, 66] width 68 height 35
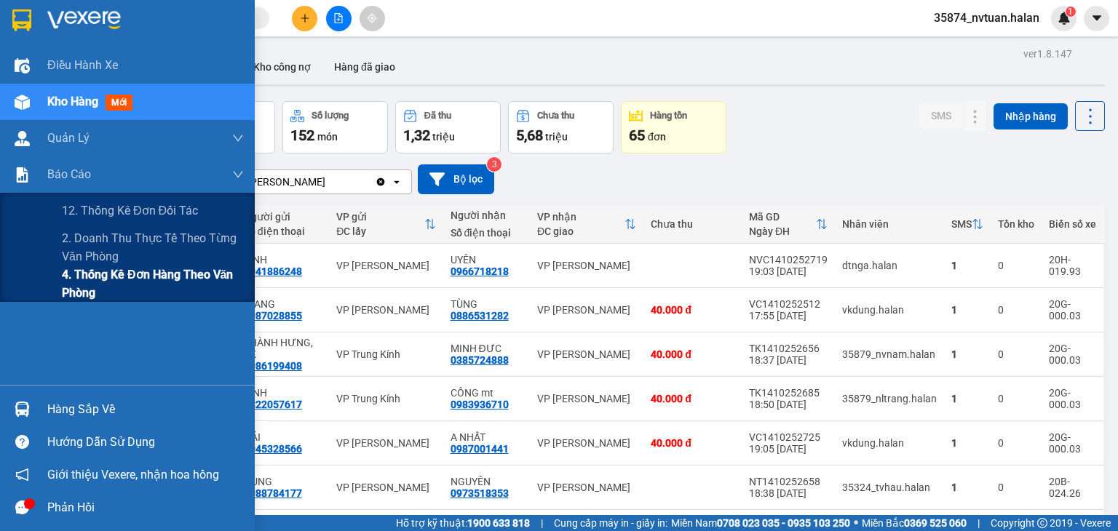
drag, startPoint x: 87, startPoint y: 282, endPoint x: 97, endPoint y: 277, distance: 10.7
click at [95, 285] on span "4. Thống kê đơn hàng theo văn phòng" at bounding box center [153, 284] width 182 height 36
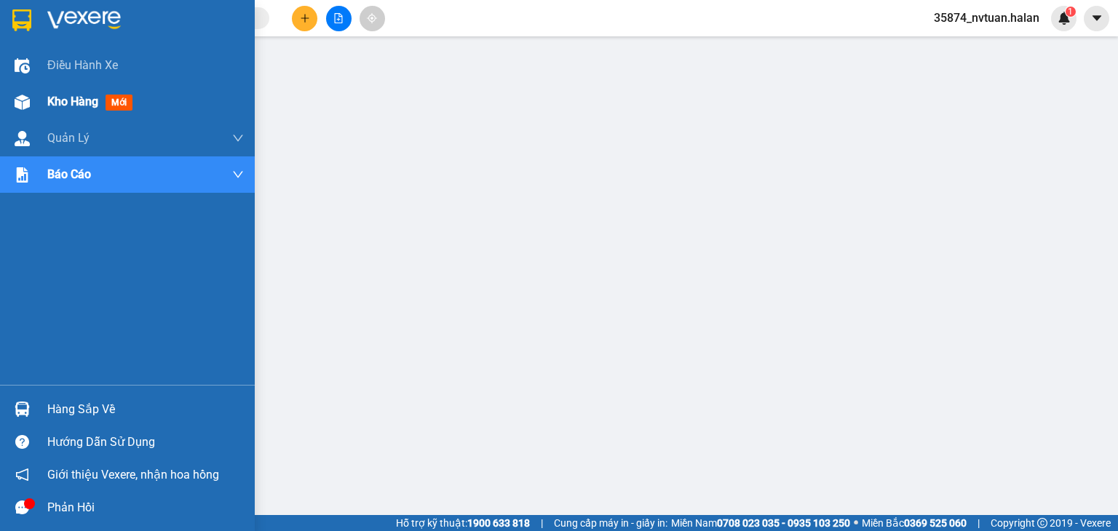
click at [35, 96] on div "Kho hàng mới" at bounding box center [127, 102] width 255 height 36
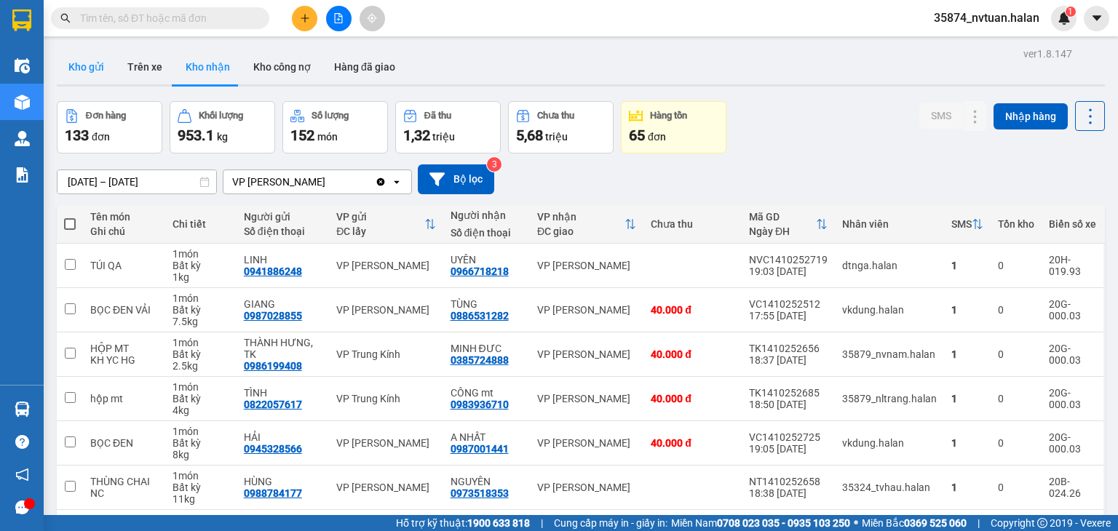
click at [95, 76] on button "Kho gửi" at bounding box center [86, 66] width 59 height 35
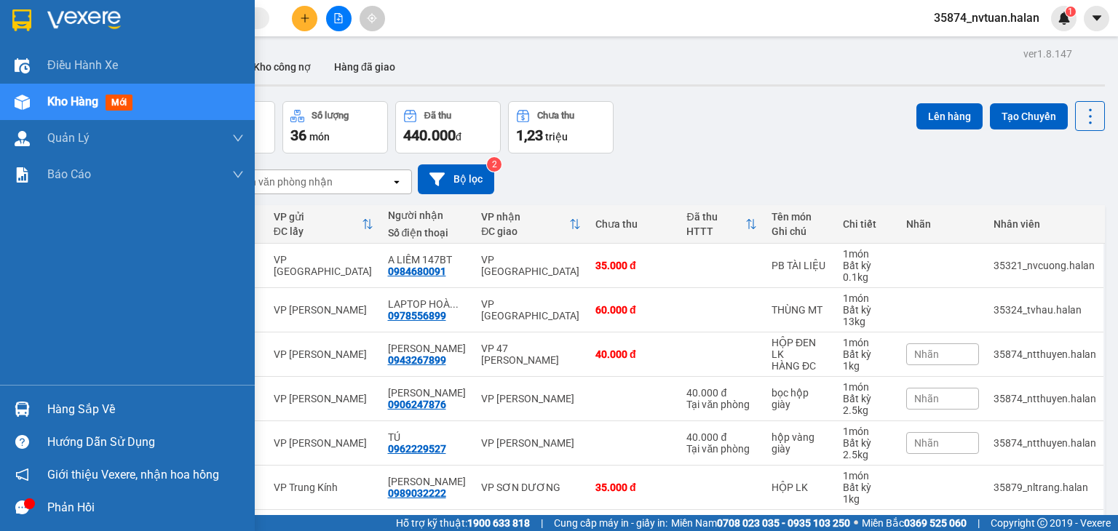
click at [44, 302] on div "Hàng sắp về" at bounding box center [127, 409] width 255 height 33
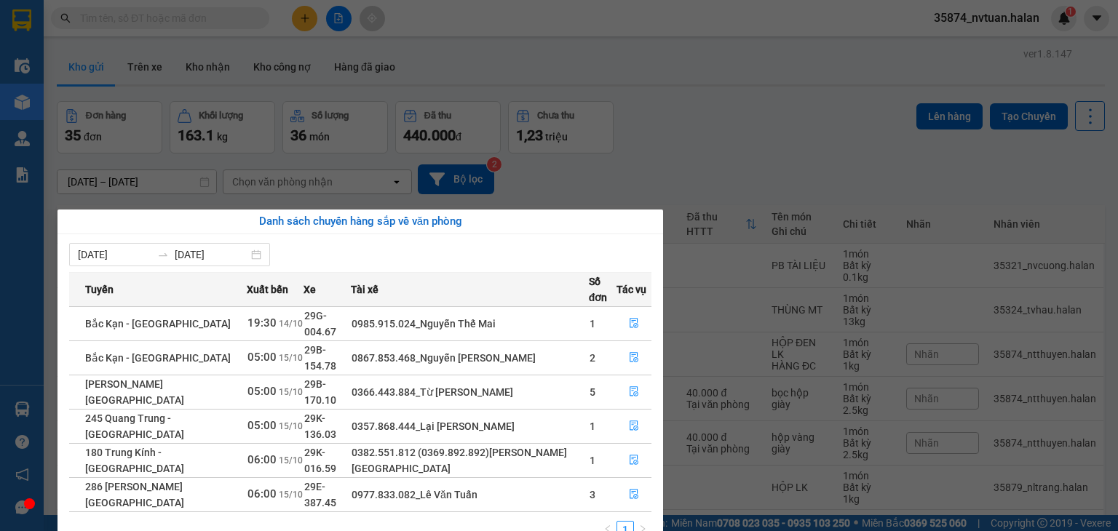
click at [453, 81] on section "Kết quả tìm kiếm ( 0 ) Bộ lọc No Data 35874_nvtuan.halan 1 Điều hành xe Kho hàn…" at bounding box center [559, 265] width 1118 height 531
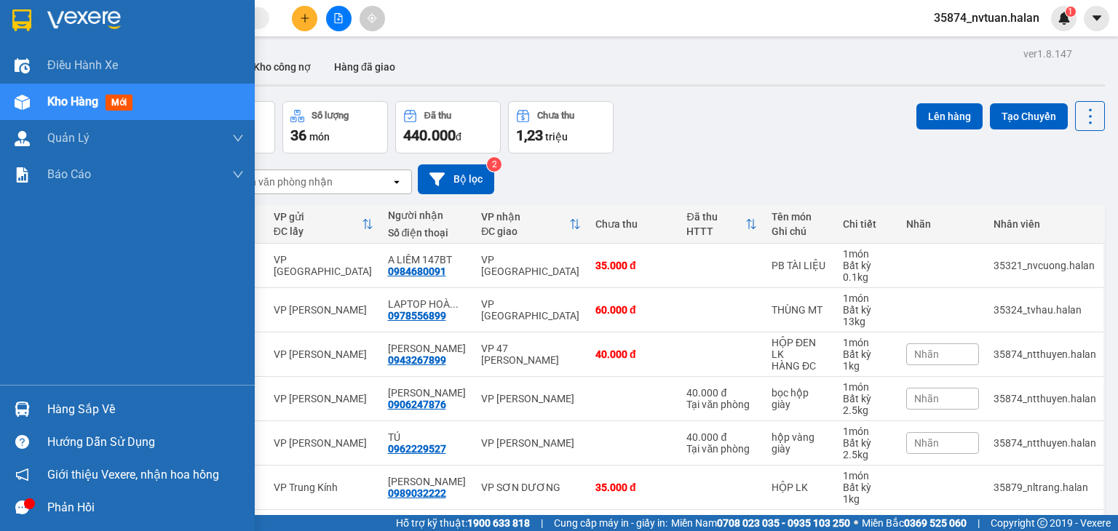
click at [67, 302] on div "Hàng sắp về" at bounding box center [145, 410] width 196 height 22
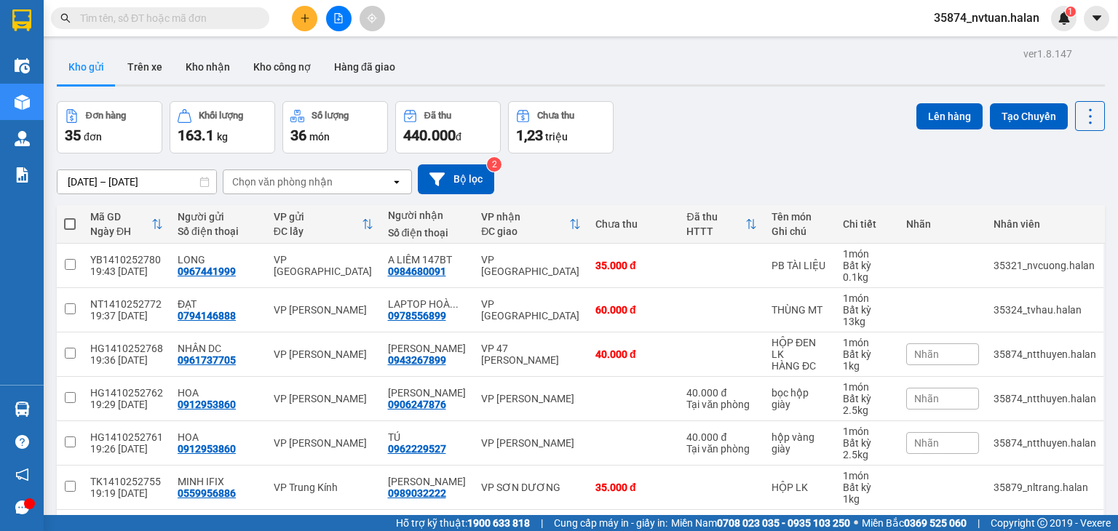
click at [453, 113] on section "Kết quả tìm kiếm ( 0 ) Bộ lọc No Data 35874_nvtuan.halan 1 Điều hành xe Kho hàn…" at bounding box center [559, 265] width 1118 height 531
click at [196, 21] on input "text" at bounding box center [166, 18] width 172 height 16
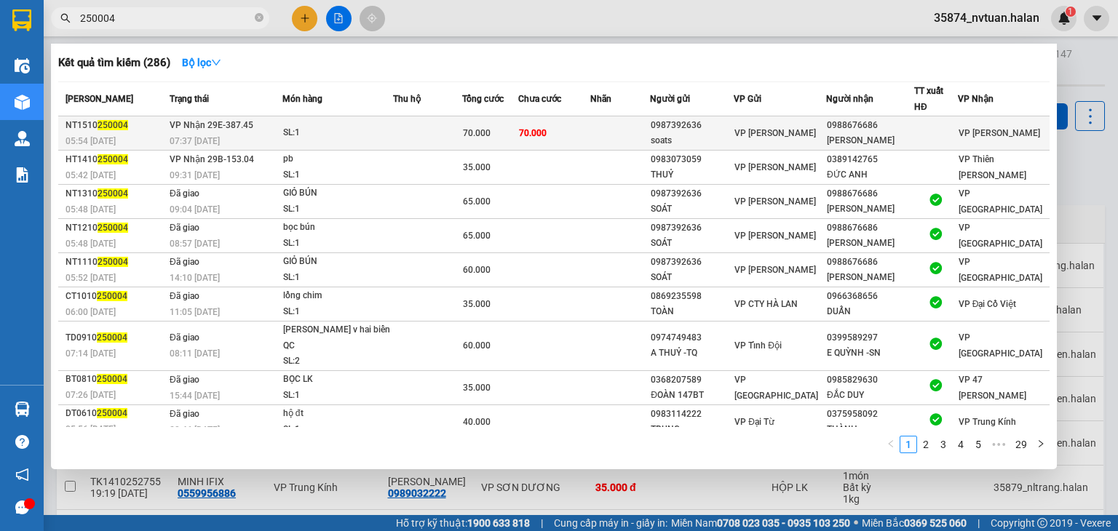
type input "250004"
click at [453, 134] on td "70.000" at bounding box center [554, 133] width 72 height 34
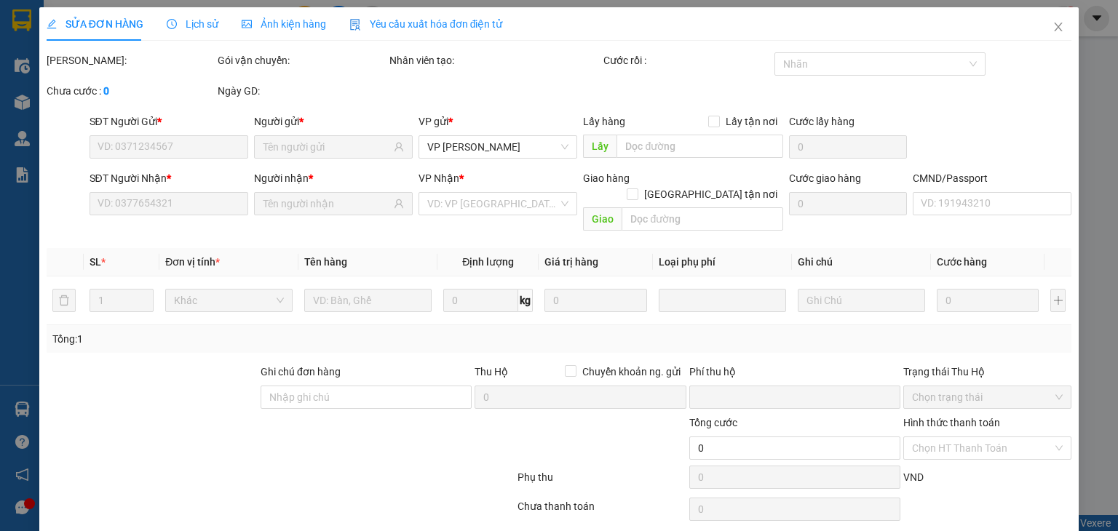
type input "0987392636"
type input "soats"
type input "0988676686"
type input "[PERSON_NAME]"
type input "0"
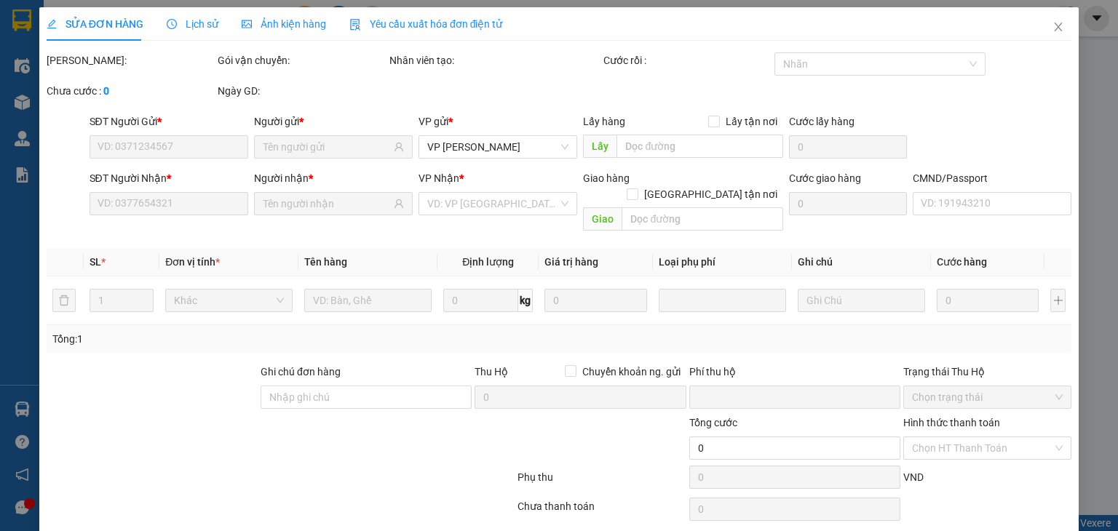
type input "70.000"
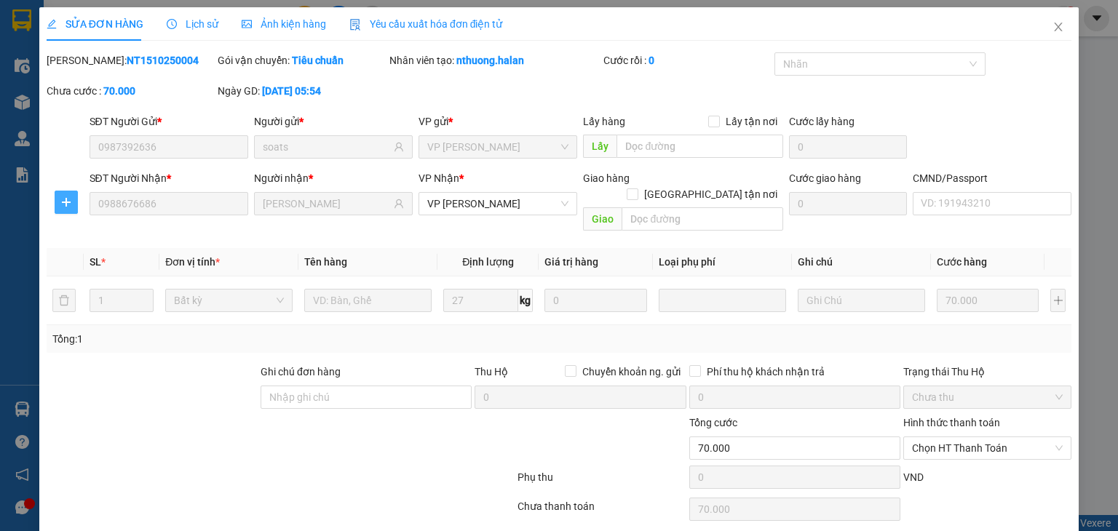
click at [70, 202] on icon "plus" at bounding box center [66, 202] width 9 height 1
click at [81, 226] on span "Chuyển kho" at bounding box center [93, 231] width 60 height 16
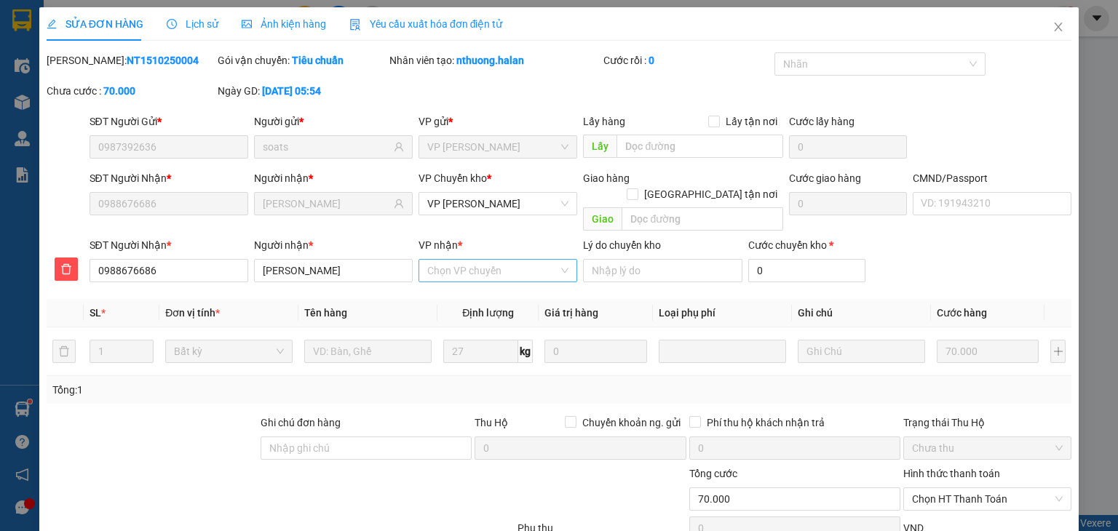
click at [453, 260] on input "VP nhận *" at bounding box center [492, 271] width 131 height 22
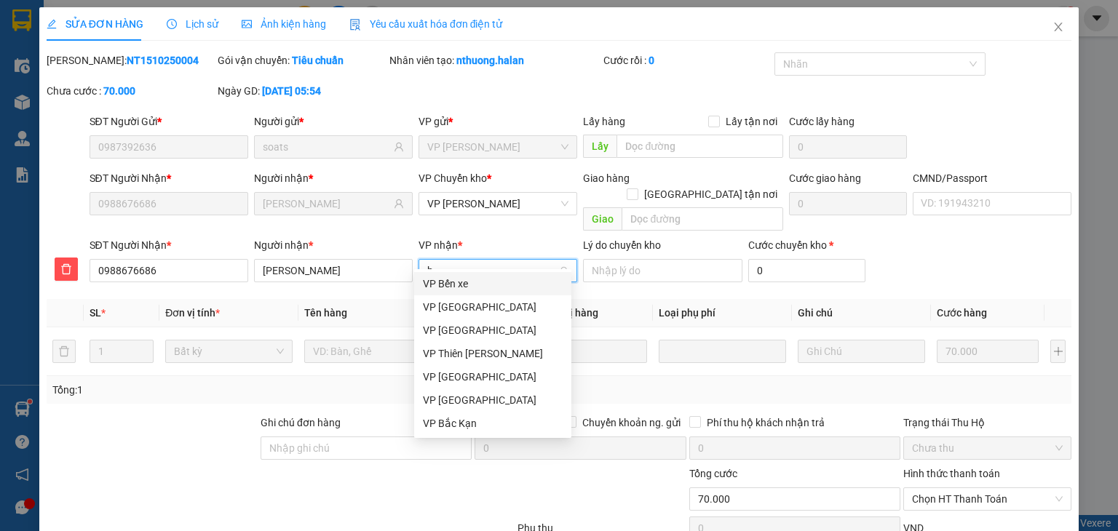
type input "bt"
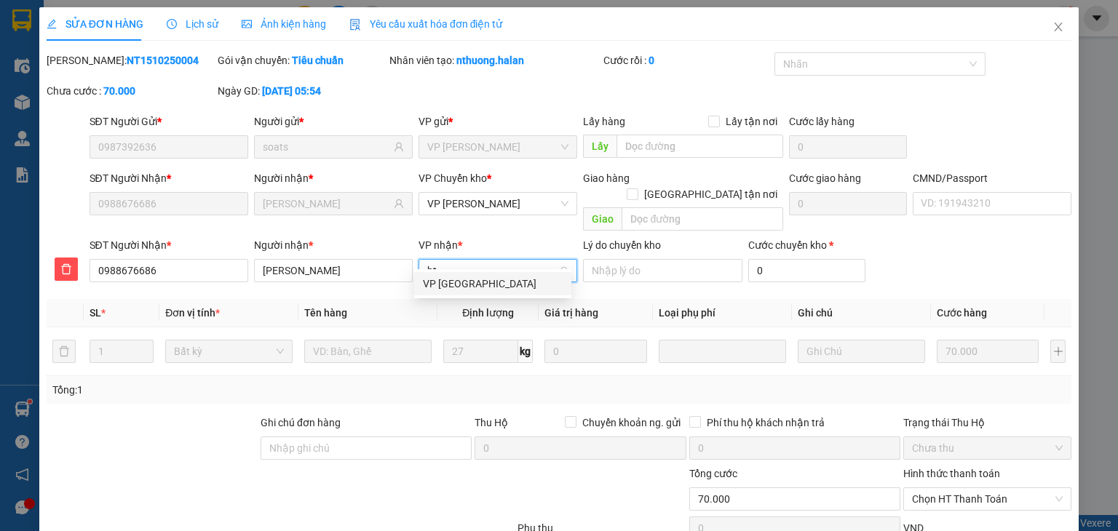
click at [453, 276] on div "VP [GEOGRAPHIC_DATA]" at bounding box center [493, 284] width 140 height 16
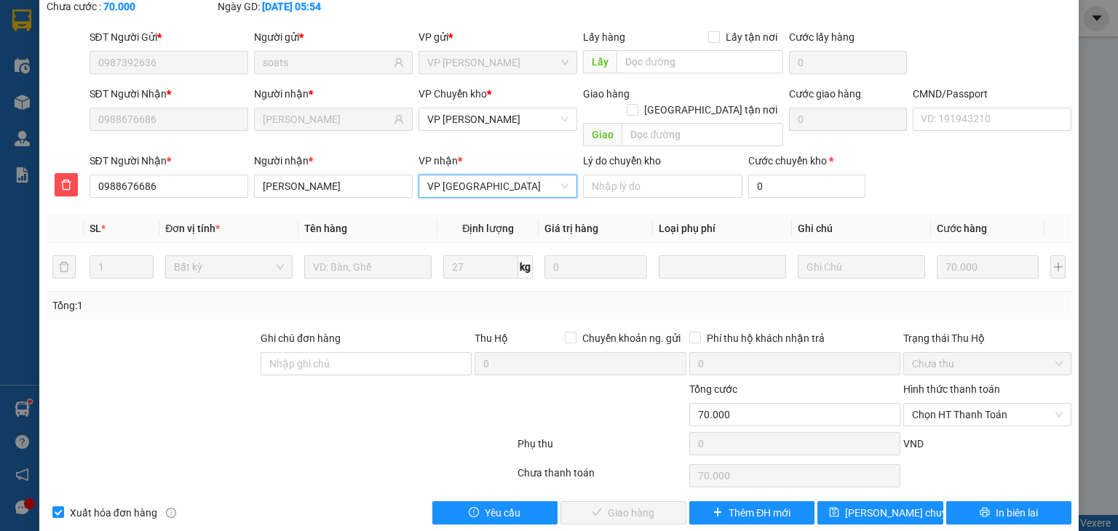
scroll to position [90, 0]
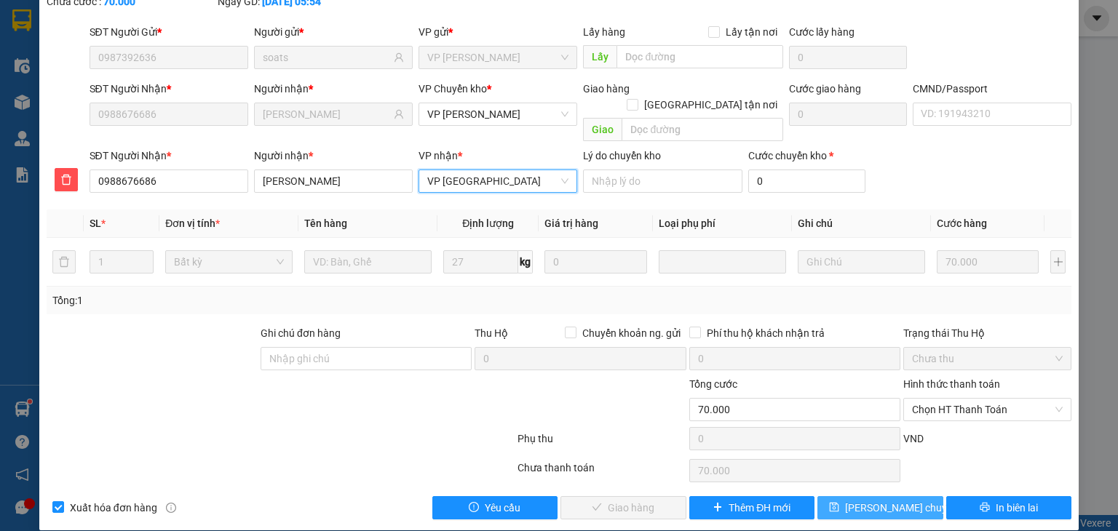
click at [453, 302] on span "[PERSON_NAME] chuyển hoàn" at bounding box center [914, 508] width 138 height 16
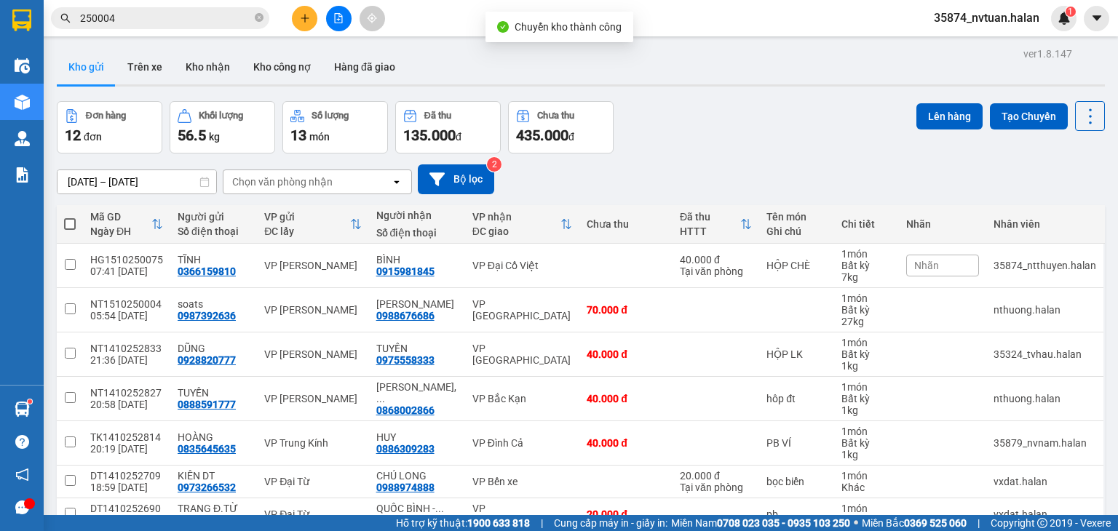
click at [265, 192] on div "Chọn văn phòng nhận" at bounding box center [306, 181] width 167 height 23
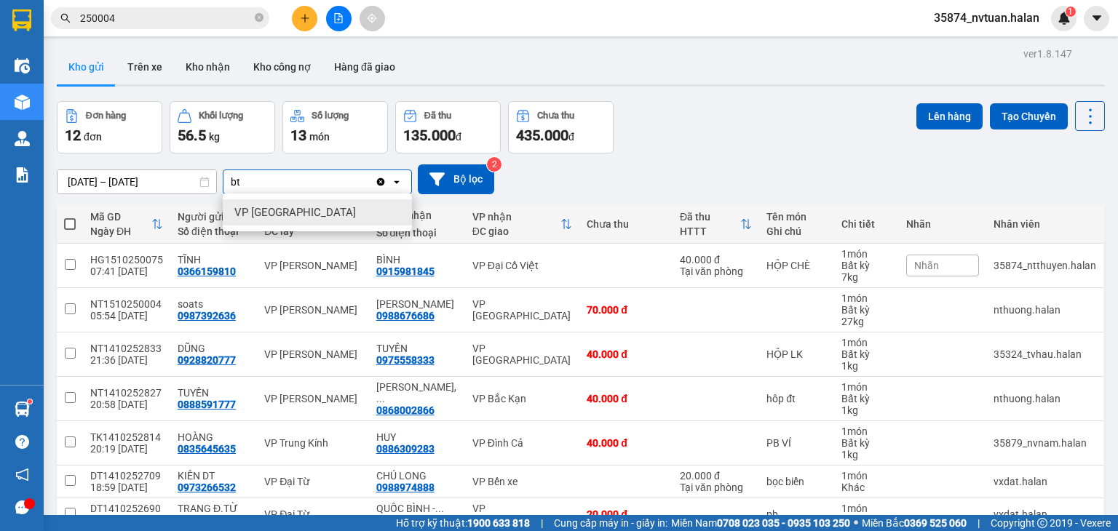
type input "bt"
click at [295, 213] on span "VP [GEOGRAPHIC_DATA]" at bounding box center [295, 212] width 122 height 15
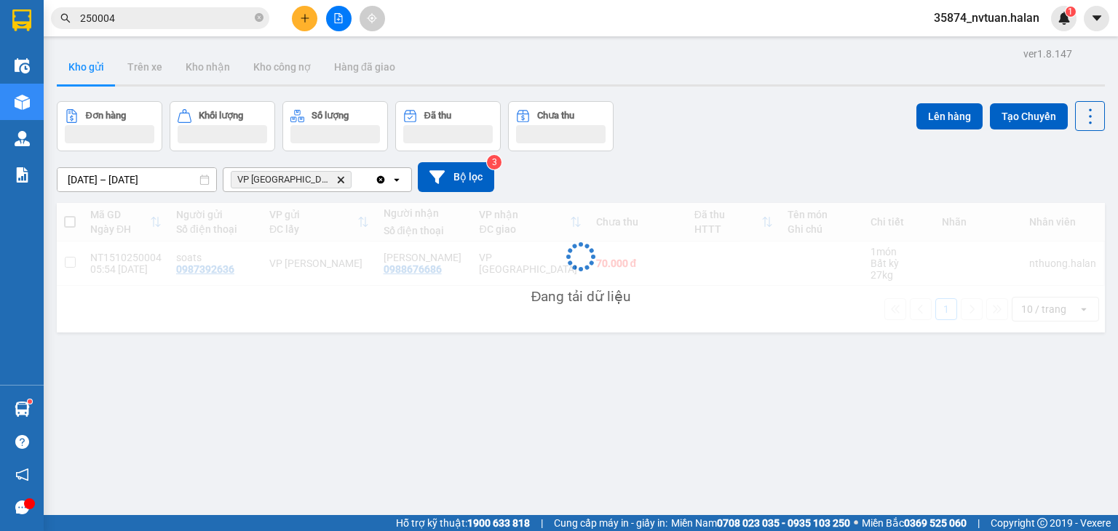
click at [68, 222] on span at bounding box center [70, 222] width 12 height 12
click at [70, 215] on input "checkbox" at bounding box center [70, 215] width 0 height 0
checkbox input "true"
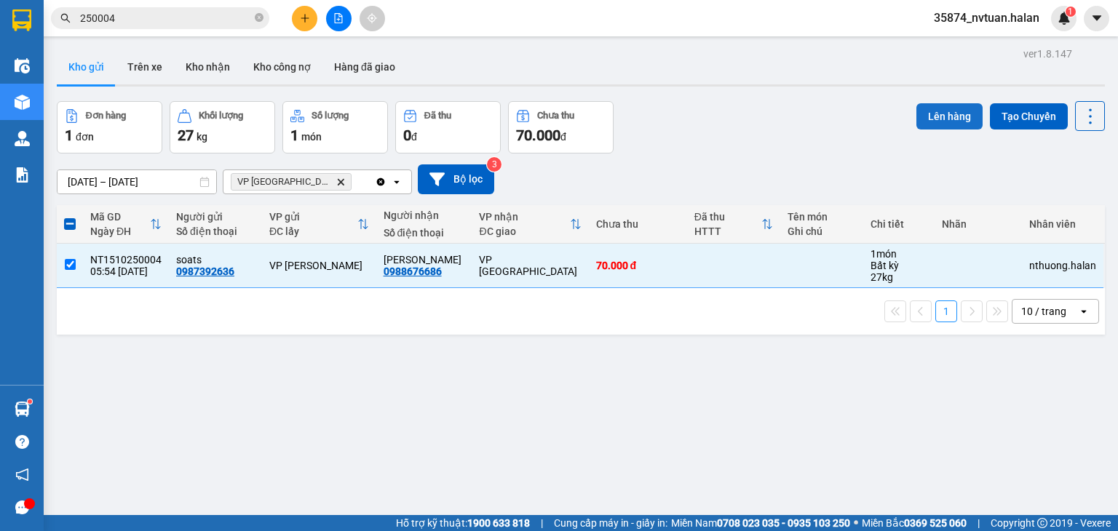
click at [453, 111] on button "Lên hàng" at bounding box center [949, 116] width 66 height 26
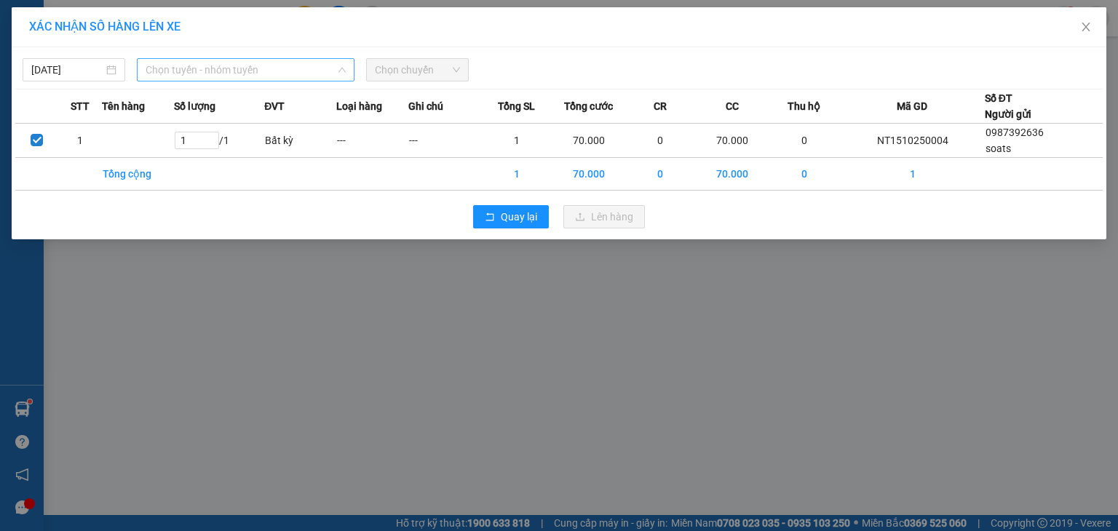
click at [220, 75] on span "Chọn tuyến - nhóm tuyến" at bounding box center [246, 70] width 200 height 22
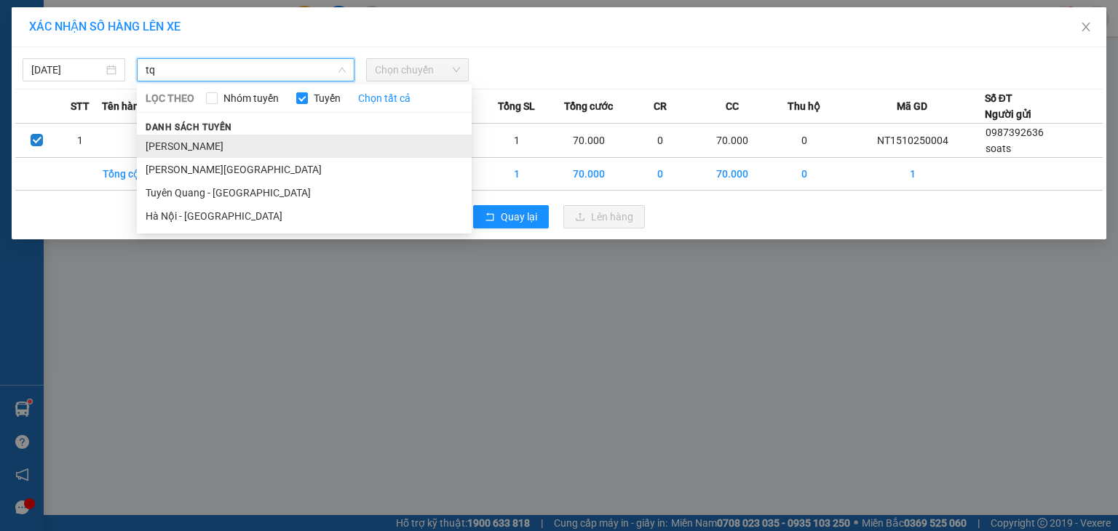
type input "tq"
click at [264, 148] on li "[PERSON_NAME]" at bounding box center [304, 146] width 335 height 23
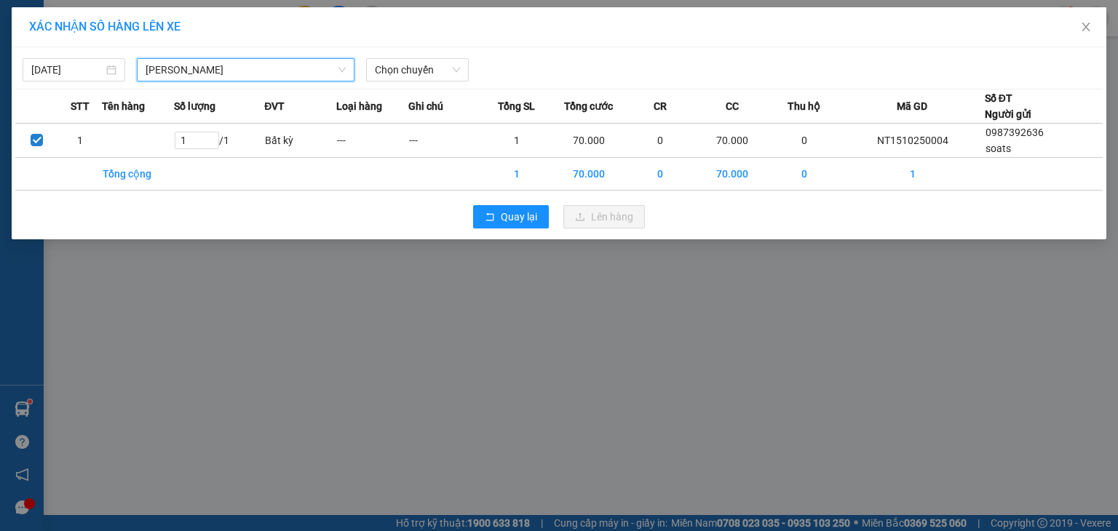
click at [448, 83] on div "[DATE] [GEOGRAPHIC_DATA] - [GEOGRAPHIC_DATA] [GEOGRAPHIC_DATA] [GEOGRAPHIC_DATA…" at bounding box center [559, 143] width 1095 height 192
click at [446, 71] on span "Chọn chuyến" at bounding box center [417, 70] width 85 height 22
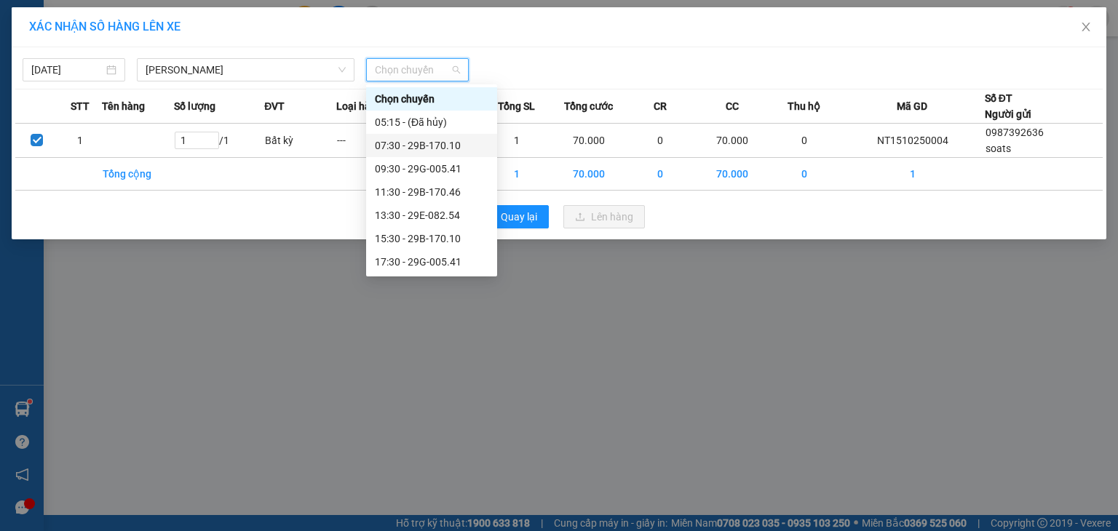
click at [453, 146] on div "07:30 - 29B-170.10" at bounding box center [432, 146] width 114 height 16
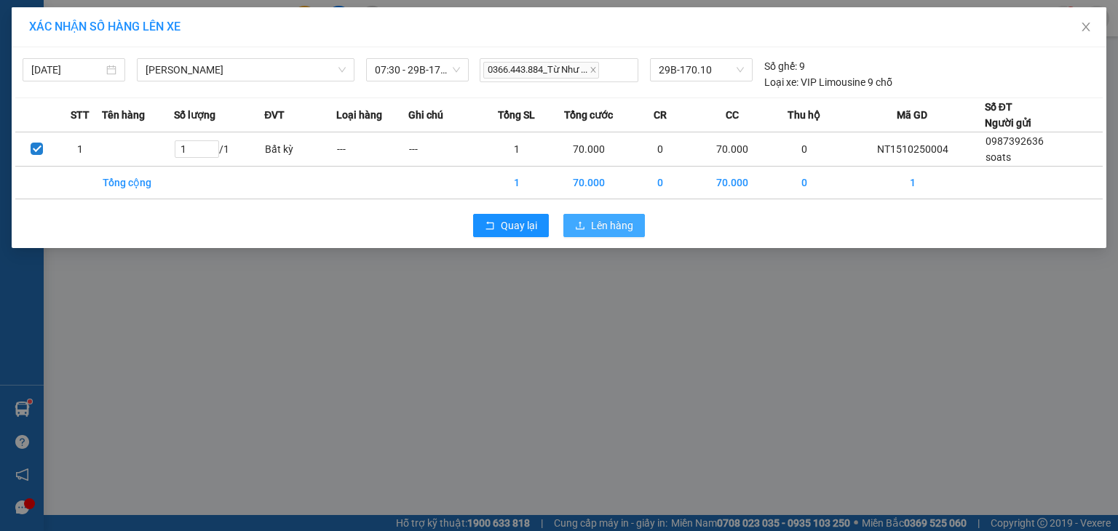
click at [453, 214] on button "Lên hàng" at bounding box center [604, 225] width 82 height 23
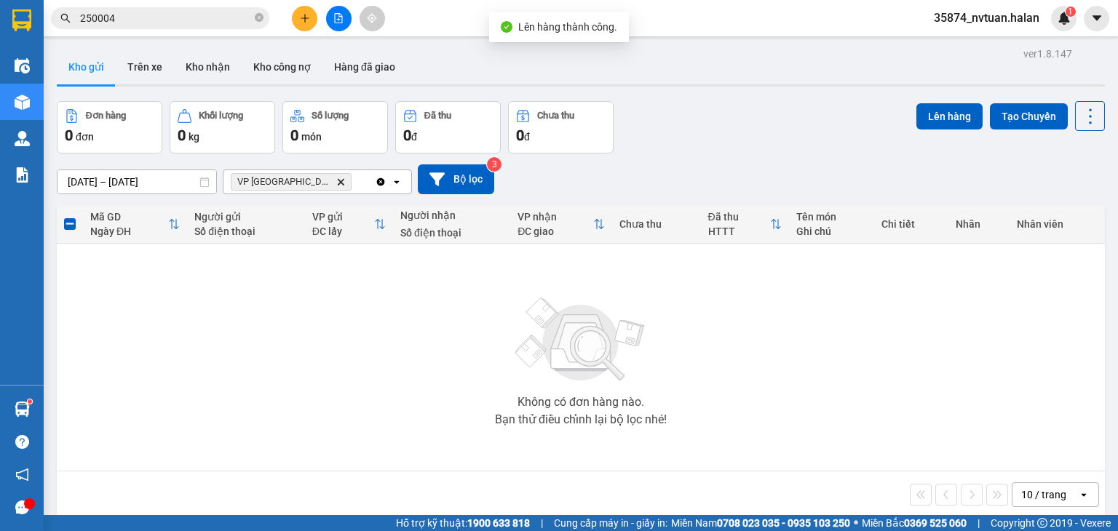
click at [381, 180] on icon "Clear all" at bounding box center [381, 182] width 8 height 8
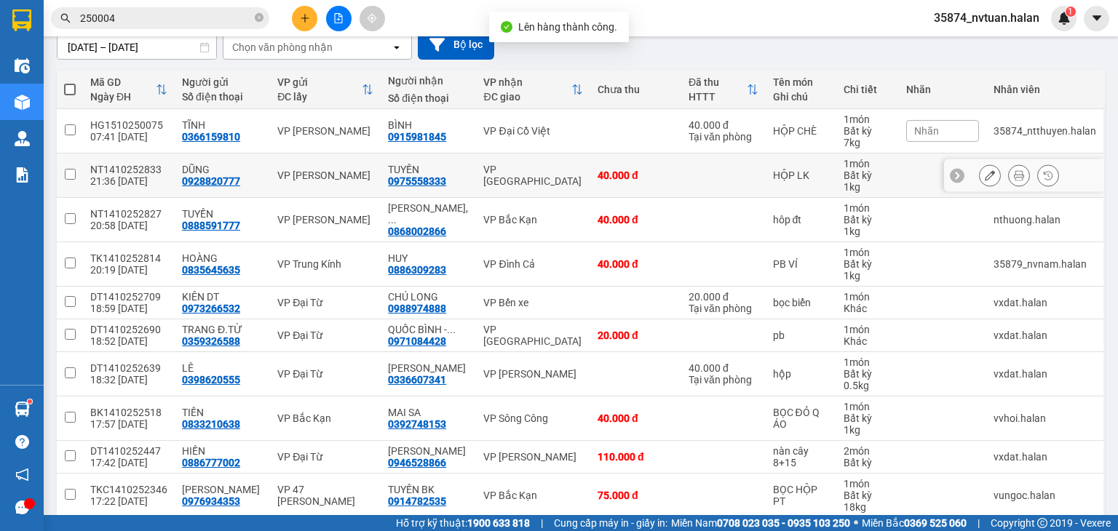
scroll to position [195, 0]
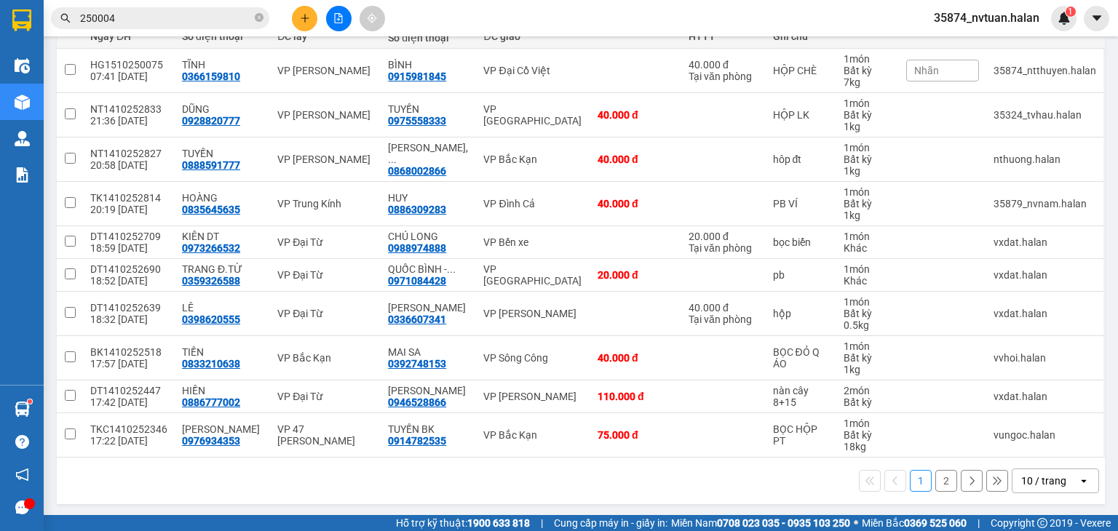
click at [453, 302] on div "10 / trang" at bounding box center [1043, 481] width 45 height 15
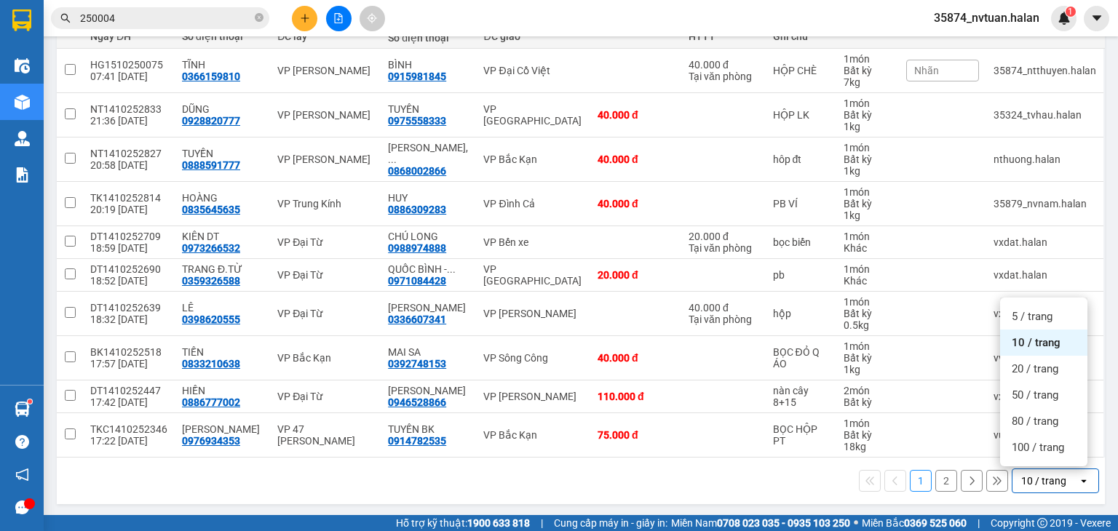
click at [453, 302] on div "100 / trang" at bounding box center [1043, 447] width 87 height 26
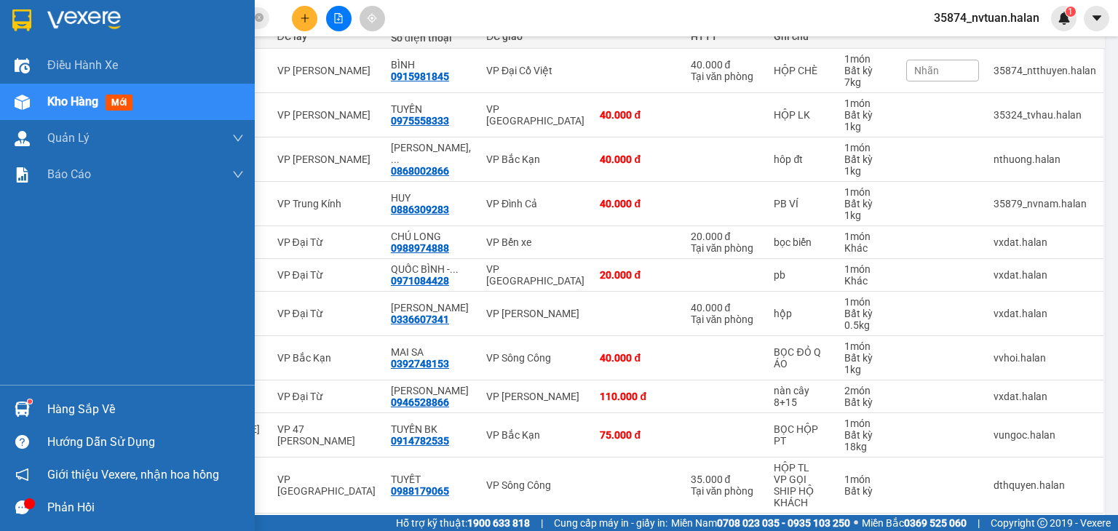
drag, startPoint x: 67, startPoint y: 400, endPoint x: 75, endPoint y: 401, distance: 8.1
click at [68, 302] on div "Hàng sắp về" at bounding box center [145, 410] width 196 height 22
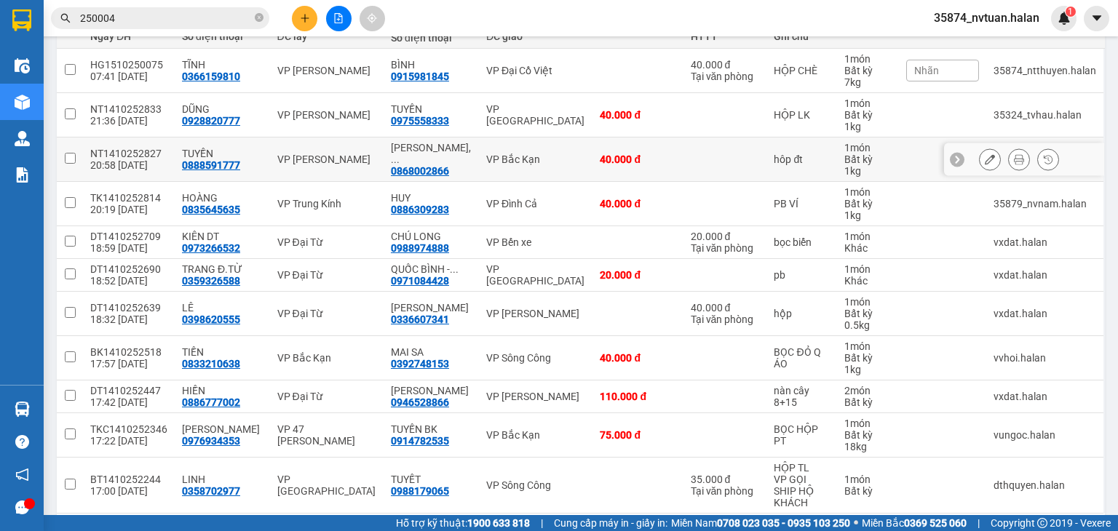
click at [453, 154] on section "Kết quả tìm kiếm ( 286 ) Bộ lọc Mã ĐH Trạng thái Món hàng Thu hộ Tổng cước Chưa…" at bounding box center [559, 265] width 1118 height 531
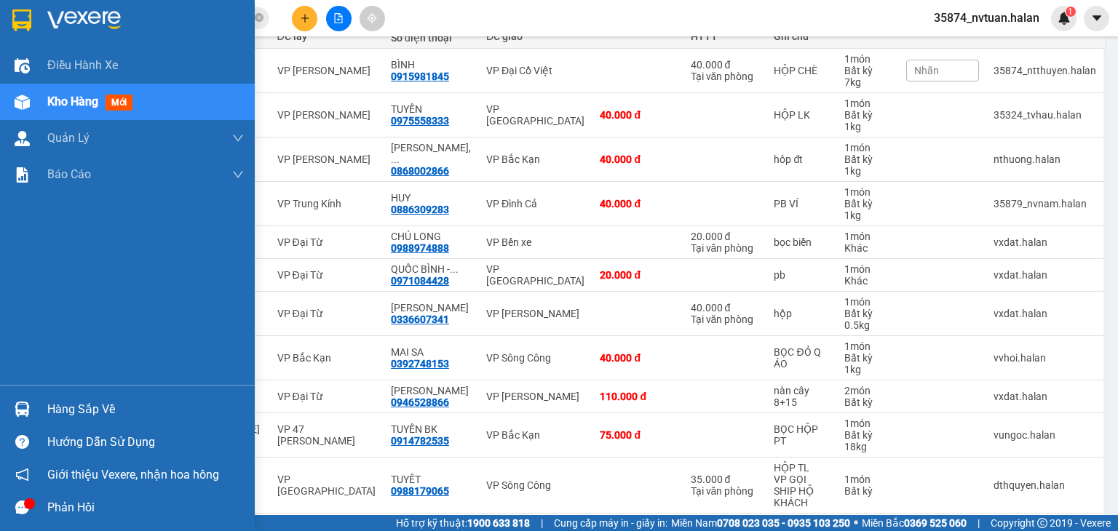
click at [82, 302] on div "Hàng sắp về" at bounding box center [145, 410] width 196 height 22
